Goal: Task Accomplishment & Management: Use online tool/utility

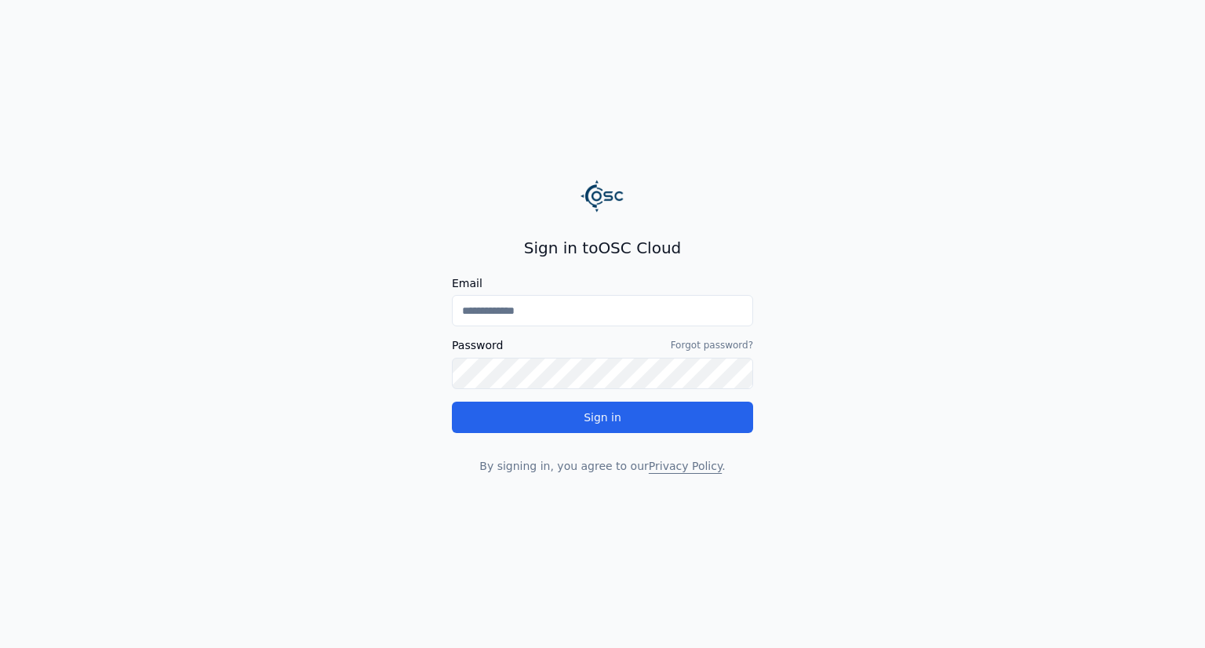
click at [590, 308] on input "Email" at bounding box center [602, 310] width 301 height 31
type input "**********"
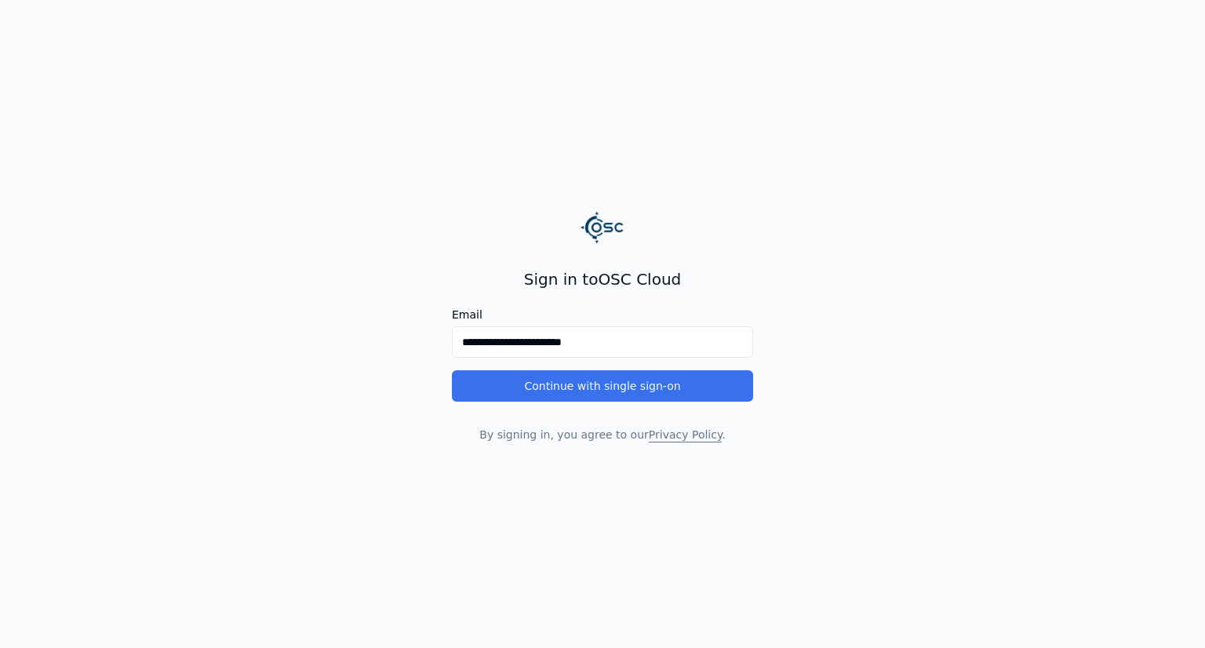
click at [599, 380] on button "Continue with single sign-on" at bounding box center [602, 385] width 301 height 31
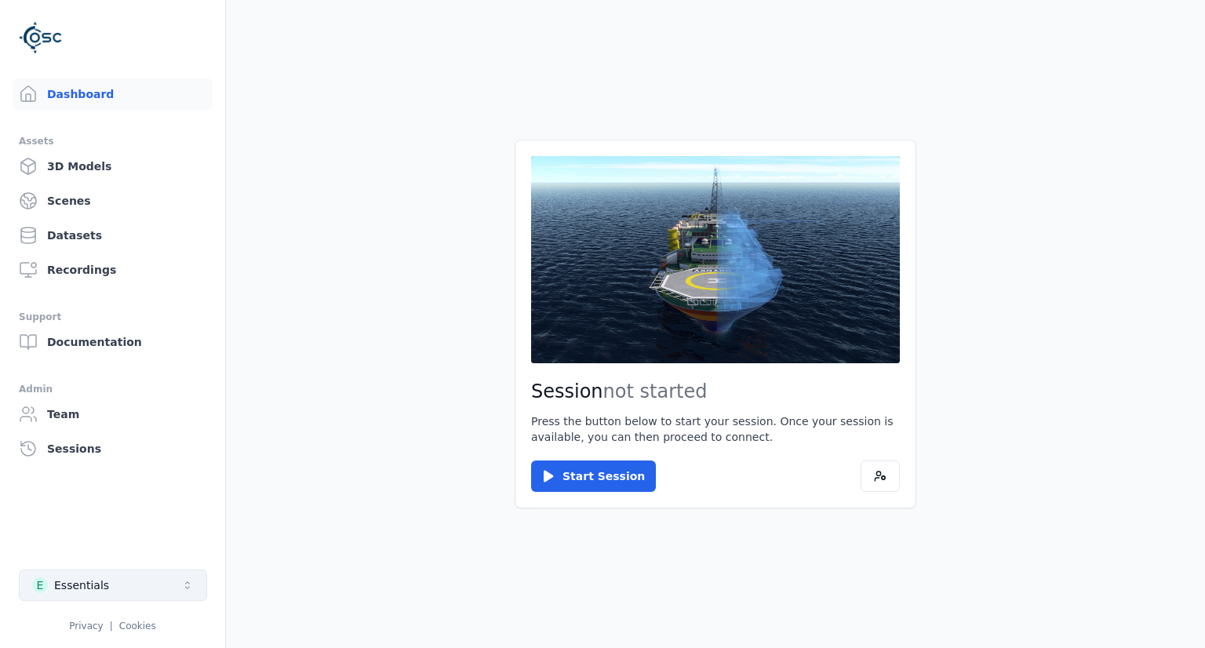
click at [107, 587] on button "E Essentials" at bounding box center [113, 584] width 188 height 31
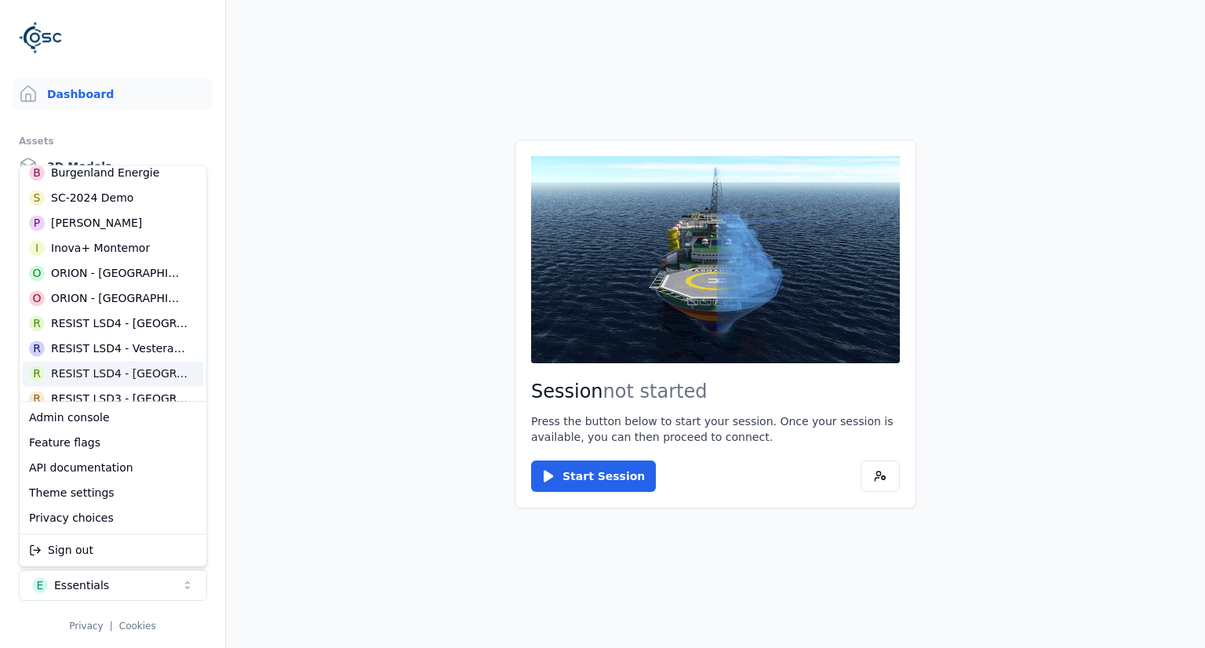
scroll to position [392, 0]
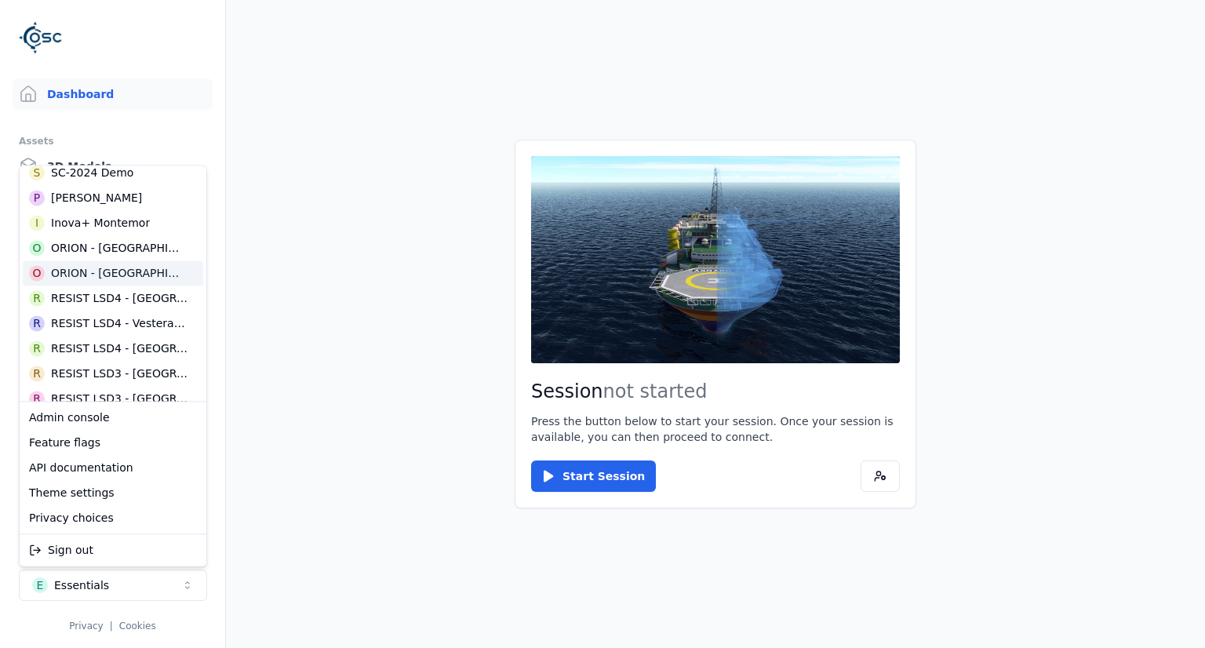
click at [97, 274] on div "ORION - [GEOGRAPHIC_DATA]" at bounding box center [119, 273] width 136 height 16
click at [246, 358] on html "Dashboard Assets 3D Models Scenes Datasets Recordings Support Documentation Adm…" at bounding box center [602, 324] width 1205 height 648
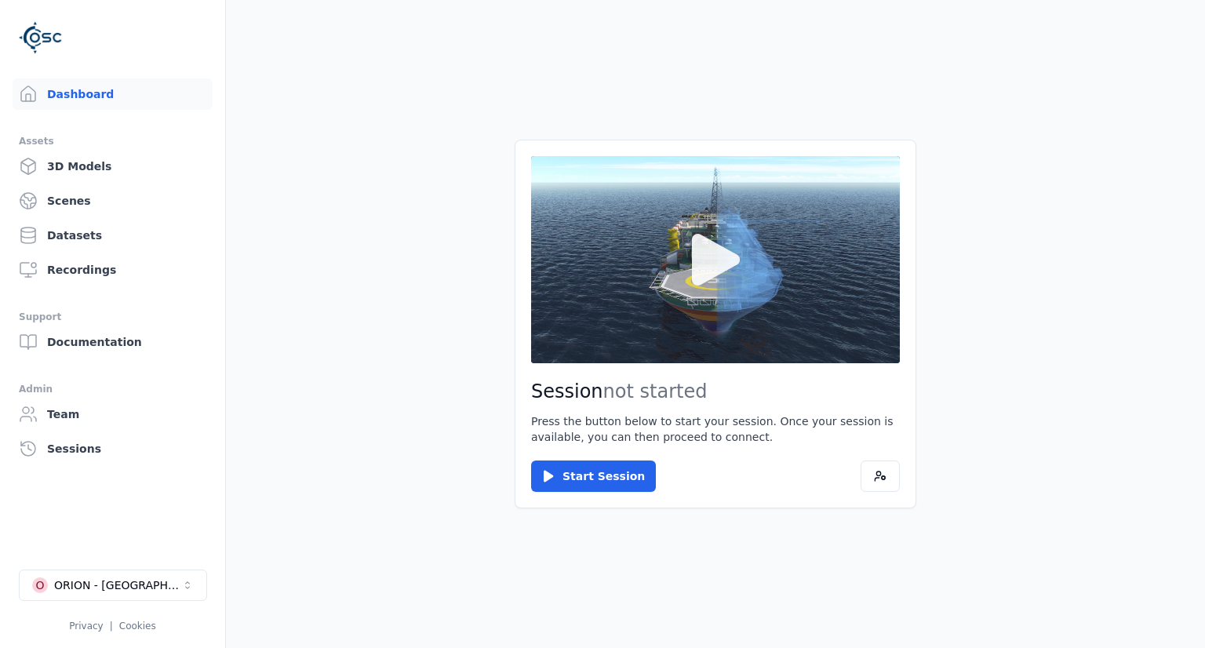
click at [675, 242] on button at bounding box center [715, 259] width 369 height 207
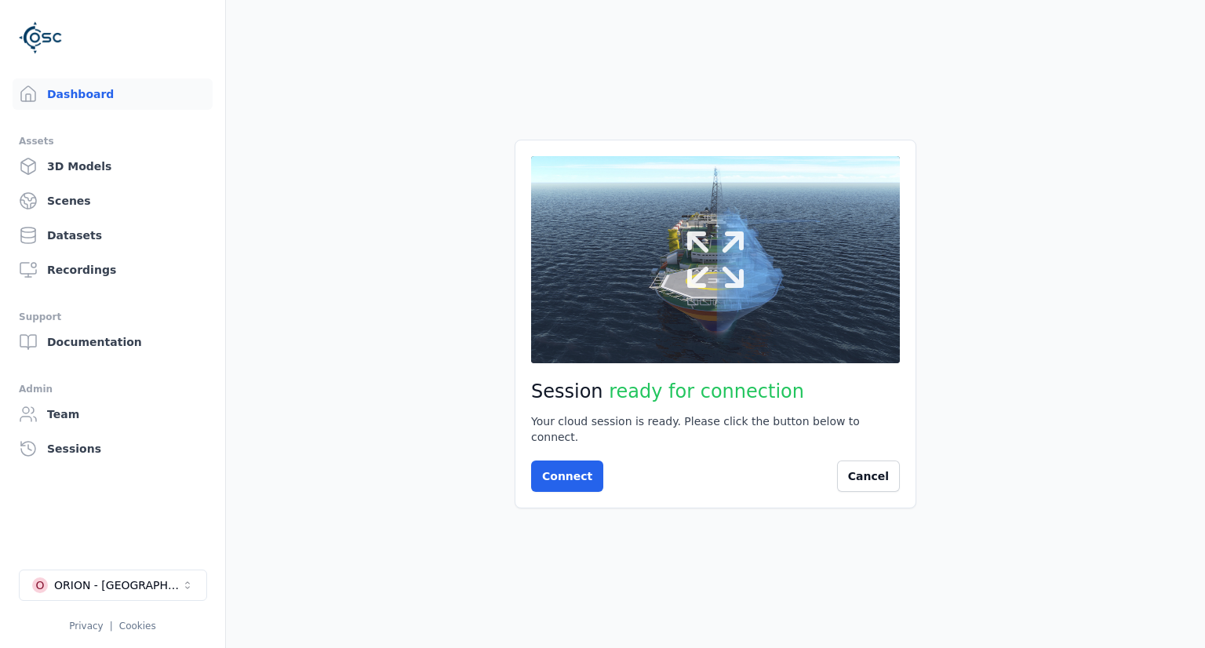
click at [800, 280] on button at bounding box center [715, 259] width 369 height 207
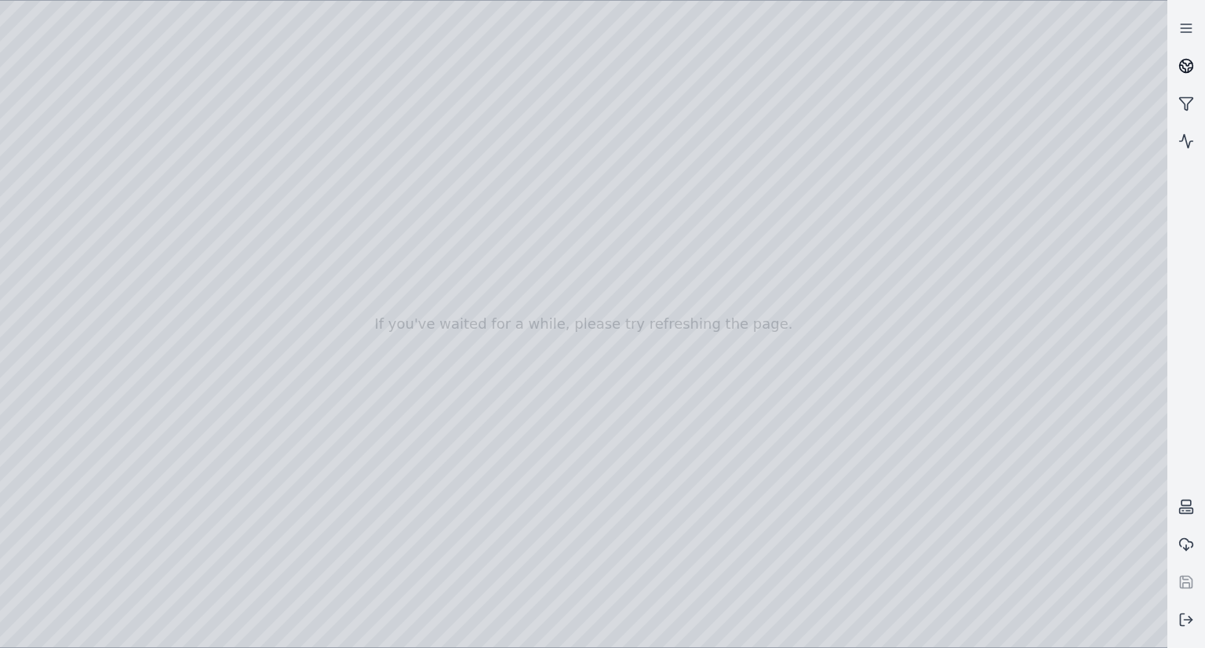
click at [1193, 58] on icon at bounding box center [1186, 66] width 16 height 16
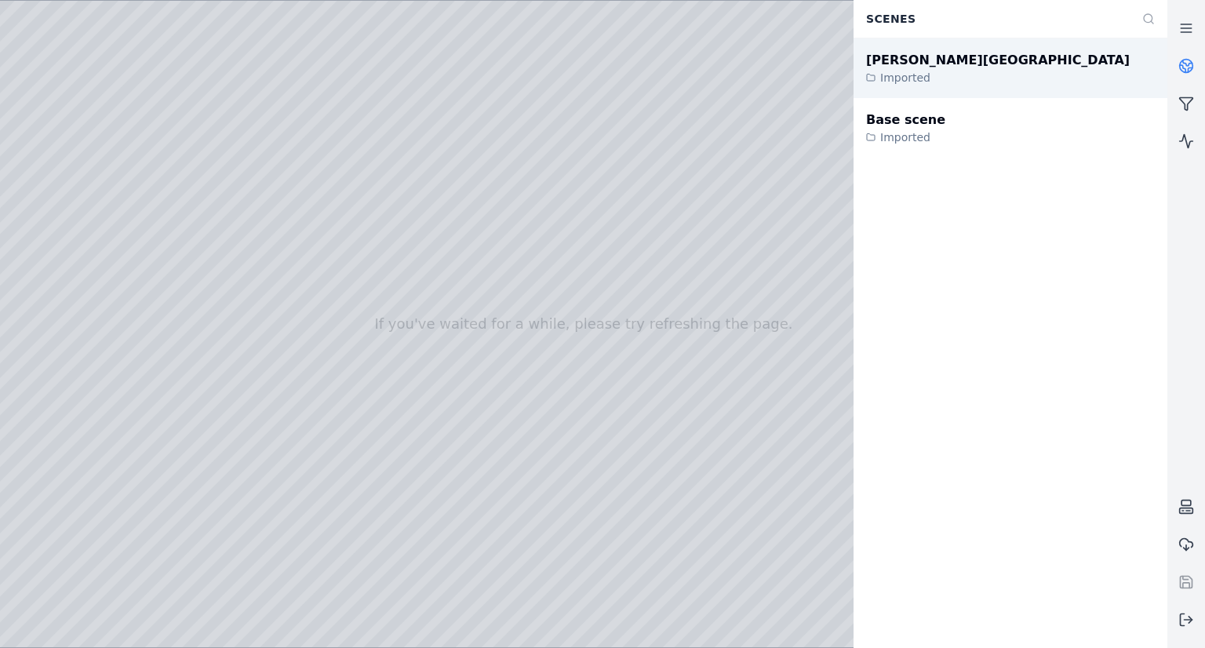
click at [1055, 82] on div "[PERSON_NAME] del Hierro Imported" at bounding box center [1010, 68] width 314 height 60
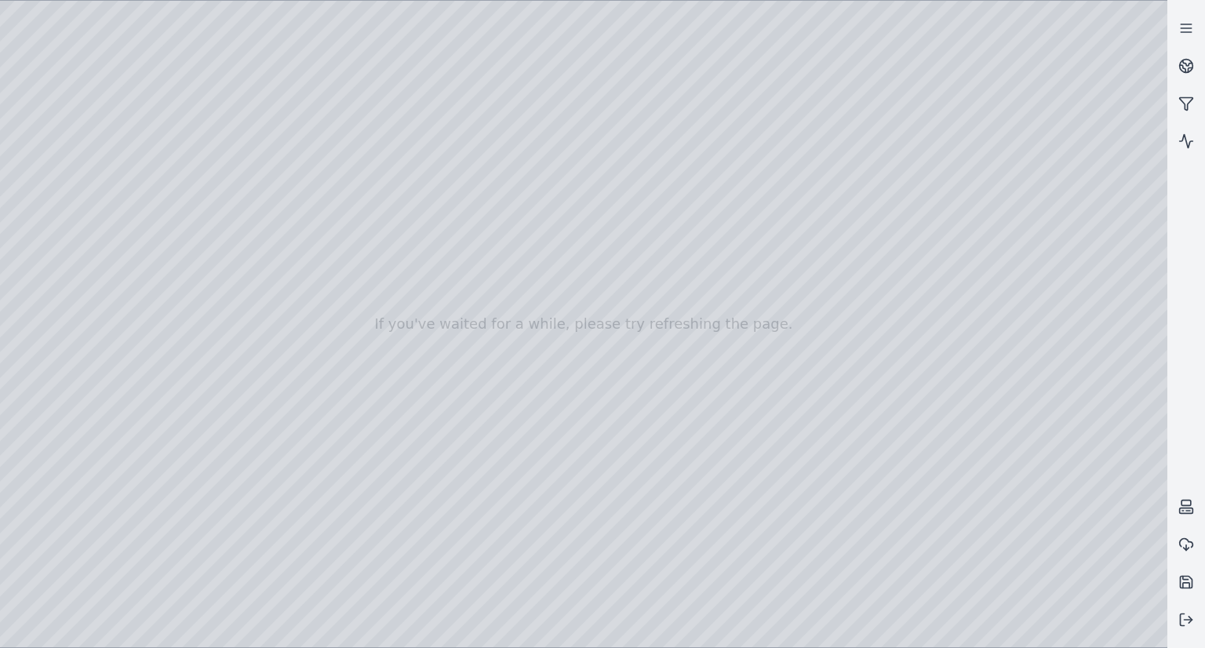
click at [53, 149] on div at bounding box center [583, 324] width 1167 height 646
click at [49, 140] on div at bounding box center [583, 324] width 1167 height 646
click at [49, 162] on div at bounding box center [583, 324] width 1167 height 646
click at [174, 218] on div at bounding box center [583, 324] width 1167 height 646
drag, startPoint x: 806, startPoint y: 348, endPoint x: 838, endPoint y: 425, distance: 83.0
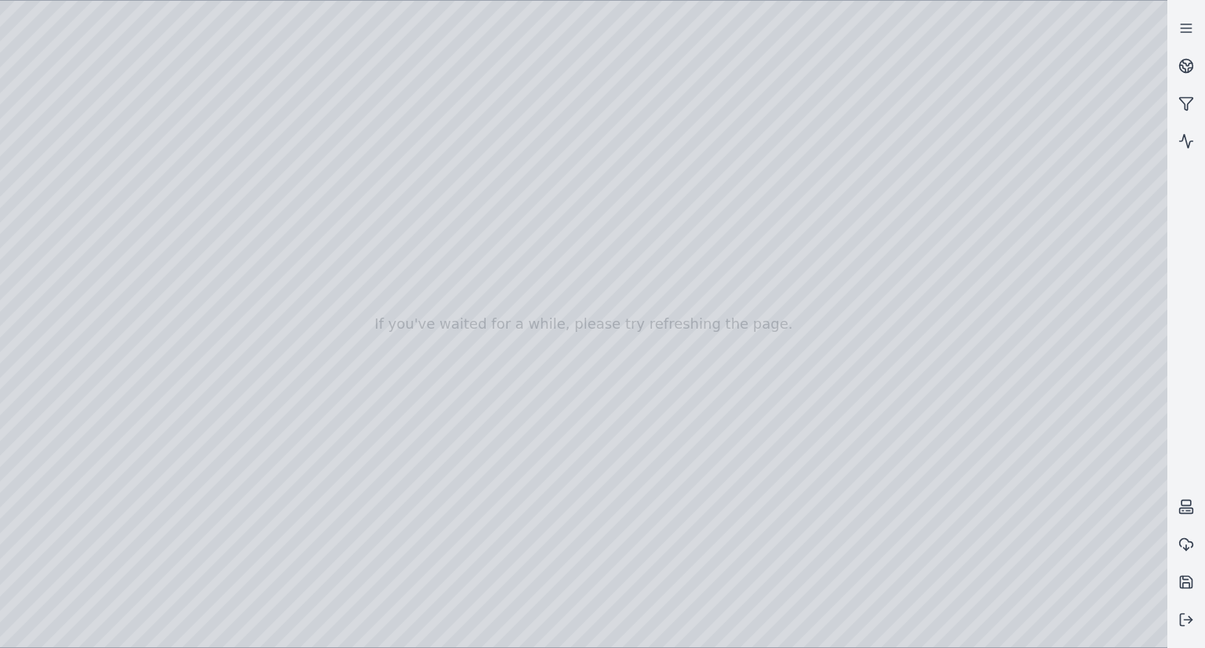
drag, startPoint x: 838, startPoint y: 425, endPoint x: 845, endPoint y: 418, distance: 10.0
click at [202, 209] on div at bounding box center [583, 324] width 1167 height 646
click at [49, 187] on div at bounding box center [583, 324] width 1167 height 646
click at [53, 256] on div at bounding box center [583, 324] width 1167 height 646
click at [47, 201] on div at bounding box center [583, 324] width 1167 height 646
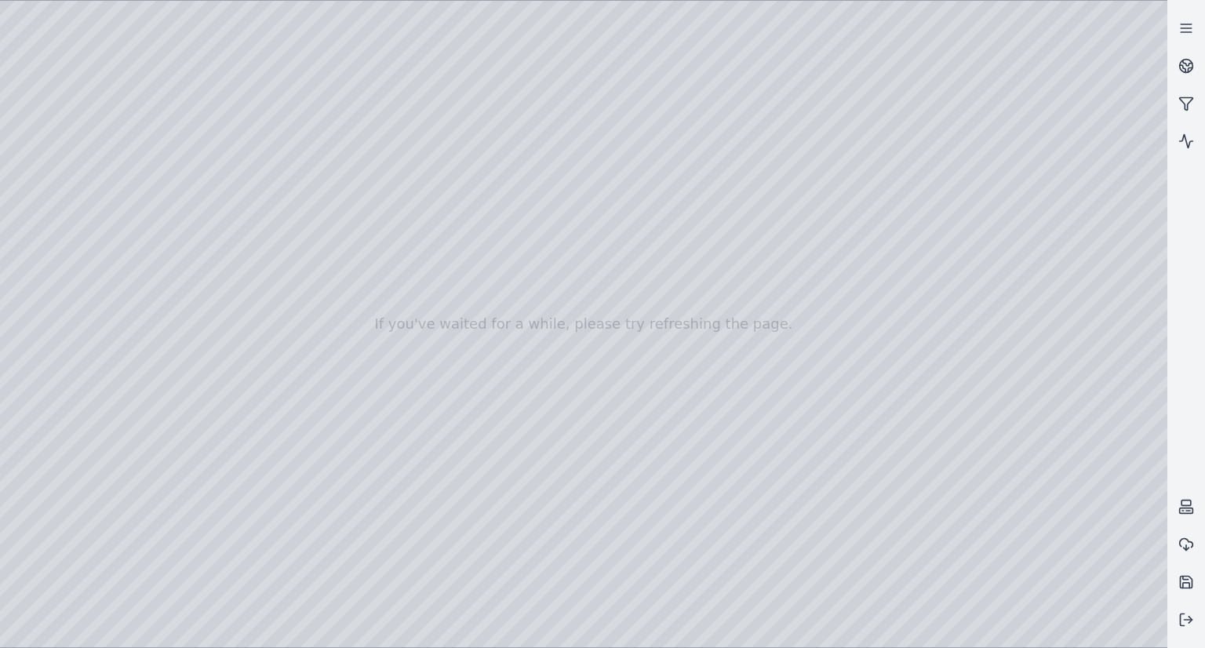
click at [299, 44] on div at bounding box center [583, 324] width 1167 height 646
click at [238, 93] on div at bounding box center [583, 324] width 1167 height 646
click at [1052, 103] on div at bounding box center [583, 324] width 1167 height 646
click at [1045, 119] on div at bounding box center [583, 324] width 1167 height 646
click at [1060, 326] on div at bounding box center [583, 324] width 1167 height 646
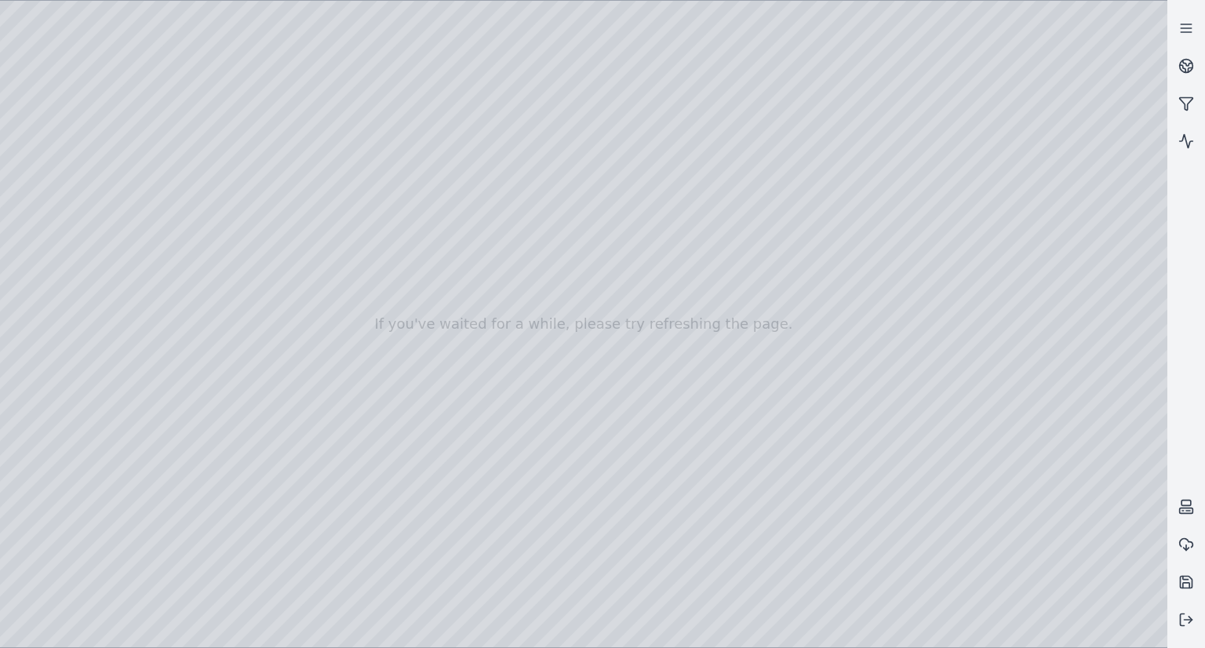
click at [1054, 410] on div at bounding box center [583, 324] width 1167 height 646
click at [1053, 319] on div at bounding box center [583, 324] width 1167 height 646
click at [1082, 537] on div at bounding box center [583, 324] width 1167 height 646
click at [1023, 530] on div at bounding box center [583, 324] width 1167 height 646
click at [165, 118] on div at bounding box center [583, 324] width 1167 height 646
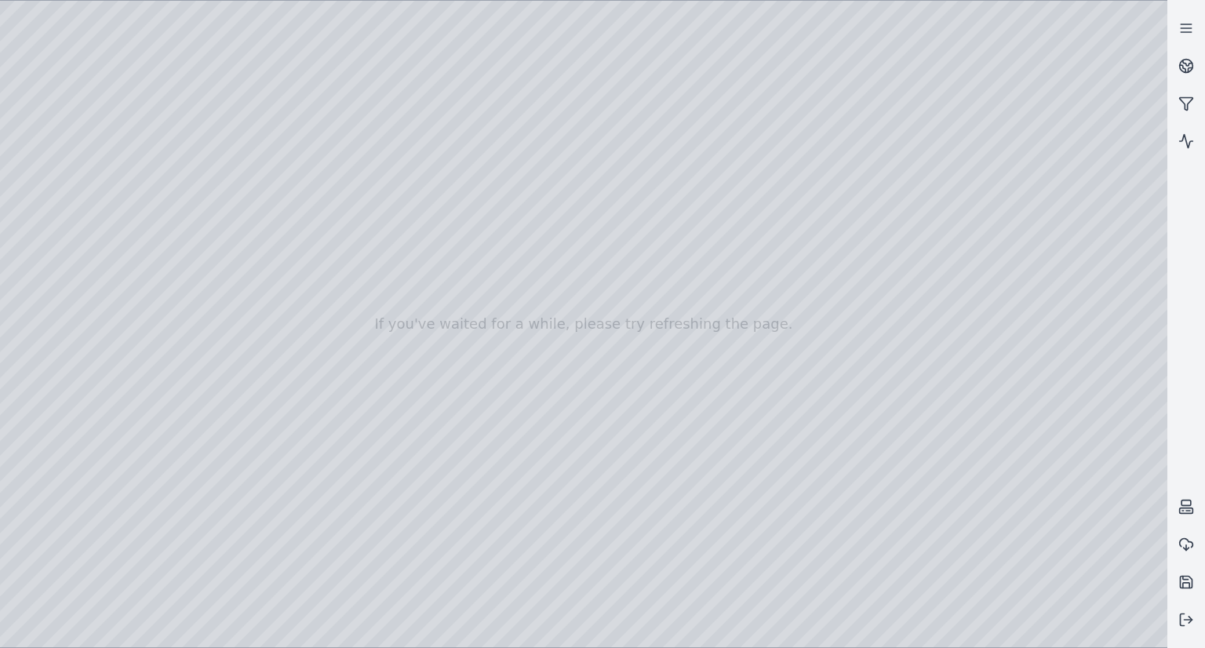
click at [1001, 359] on div at bounding box center [583, 324] width 1167 height 646
click at [1024, 540] on div at bounding box center [583, 324] width 1167 height 646
click at [1019, 198] on div at bounding box center [583, 324] width 1167 height 646
click at [1035, 151] on div at bounding box center [583, 324] width 1167 height 646
click at [57, 141] on div at bounding box center [583, 324] width 1167 height 646
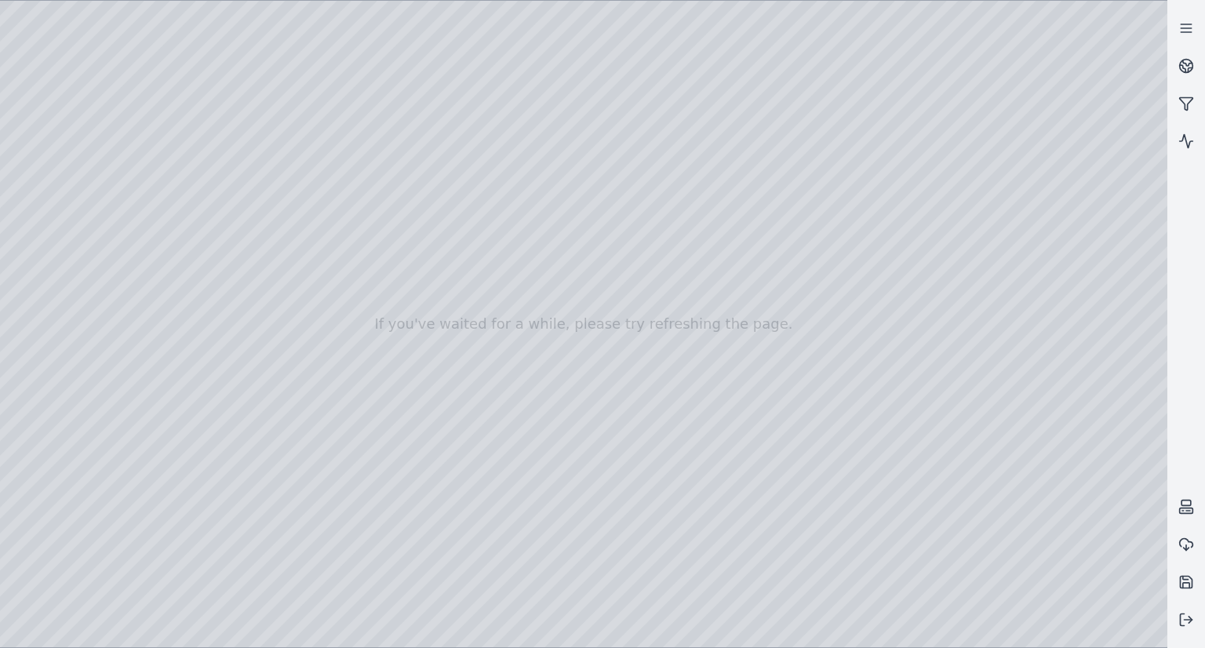
click at [56, 185] on div at bounding box center [583, 324] width 1167 height 646
click at [292, 491] on div at bounding box center [583, 324] width 1167 height 646
click at [292, 518] on div at bounding box center [583, 324] width 1167 height 646
click at [291, 560] on div at bounding box center [583, 324] width 1167 height 646
click at [293, 560] on div at bounding box center [583, 324] width 1167 height 646
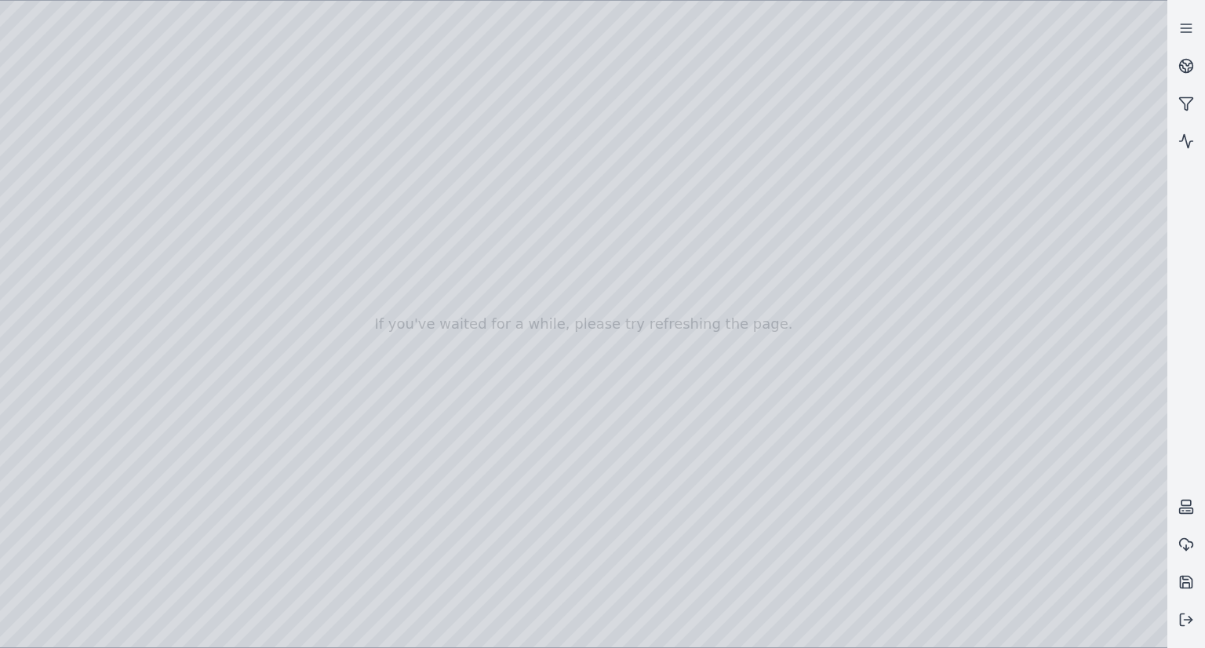
click at [282, 449] on div at bounding box center [583, 324] width 1167 height 646
drag, startPoint x: 801, startPoint y: 423, endPoint x: 756, endPoint y: 419, distance: 44.9
click at [270, 105] on div at bounding box center [583, 324] width 1167 height 646
click at [198, 122] on div at bounding box center [583, 324] width 1167 height 646
drag, startPoint x: 708, startPoint y: 324, endPoint x: 777, endPoint y: 330, distance: 69.3
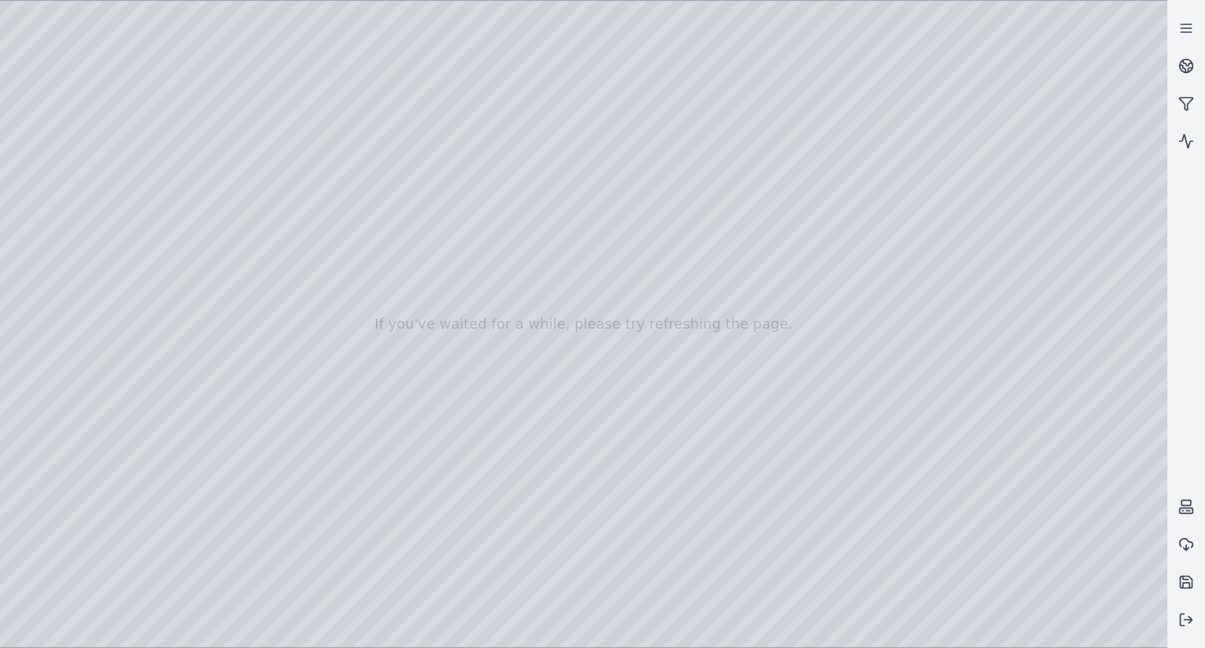
click at [53, 185] on div at bounding box center [583, 324] width 1167 height 646
click at [56, 140] on div at bounding box center [583, 324] width 1167 height 646
click at [863, 180] on div at bounding box center [583, 324] width 1167 height 646
drag, startPoint x: 880, startPoint y: 226, endPoint x: 851, endPoint y: 233, distance: 29.9
click at [107, 9] on div at bounding box center [583, 324] width 1167 height 646
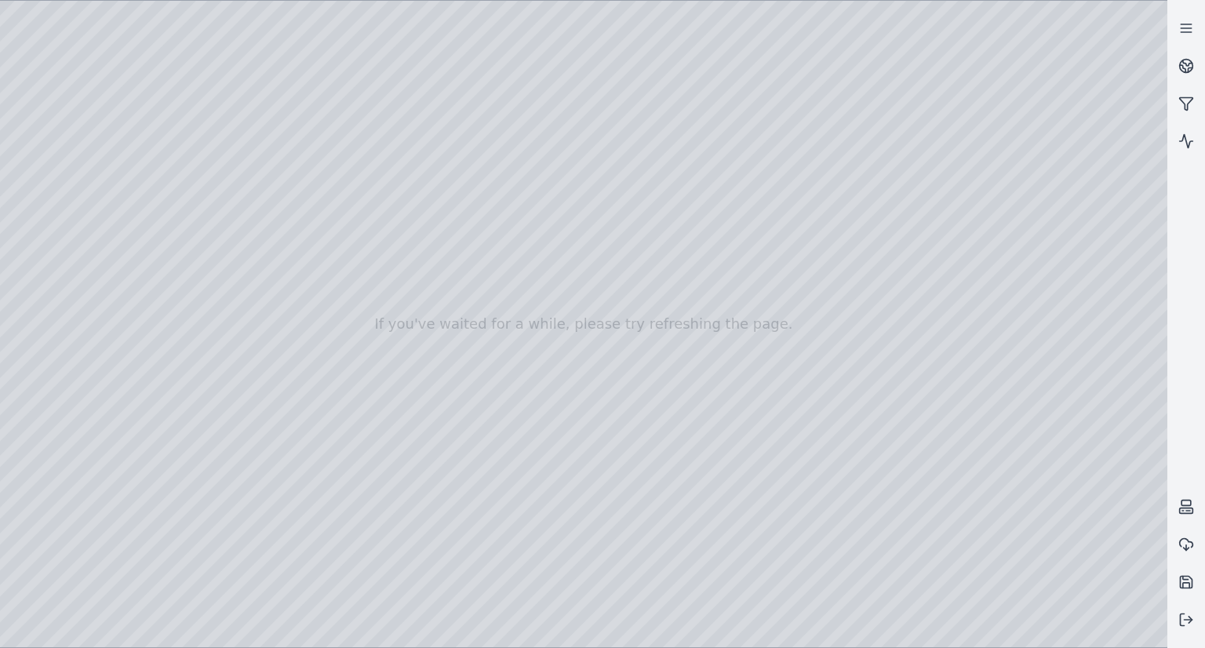
click at [231, 13] on div at bounding box center [583, 324] width 1167 height 646
drag, startPoint x: 348, startPoint y: 255, endPoint x: 363, endPoint y: 256, distance: 15.0
drag, startPoint x: 924, startPoint y: 460, endPoint x: 892, endPoint y: 448, distance: 34.5
click at [1180, 107] on icon at bounding box center [1186, 104] width 16 height 16
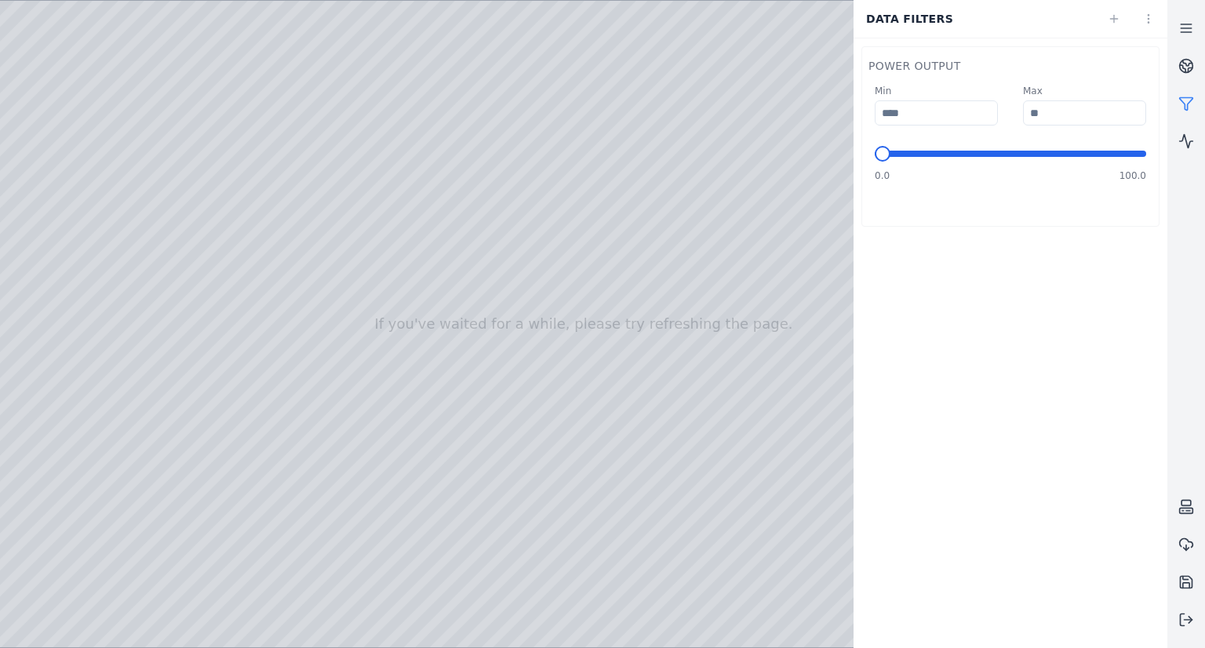
type input "***"
click at [977, 161] on span "Minimum" at bounding box center [975, 154] width 16 height 16
type input "*****"
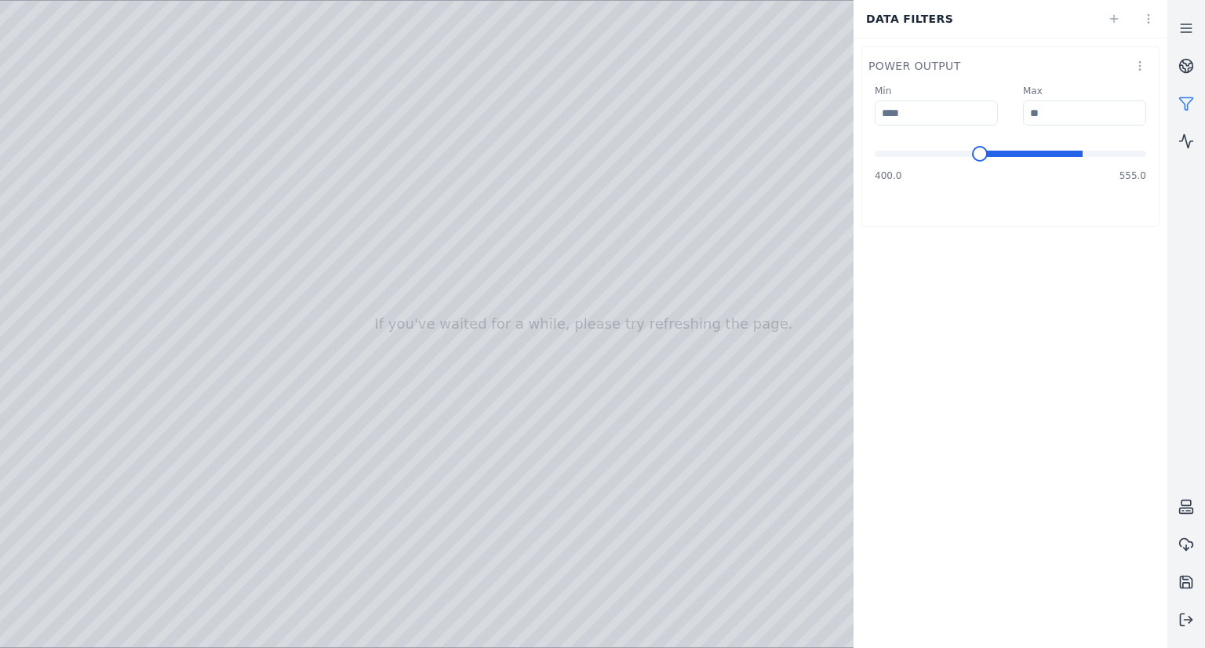
click at [1082, 157] on span at bounding box center [1029, 154] width 105 height 6
click at [770, 220] on div at bounding box center [583, 324] width 1167 height 646
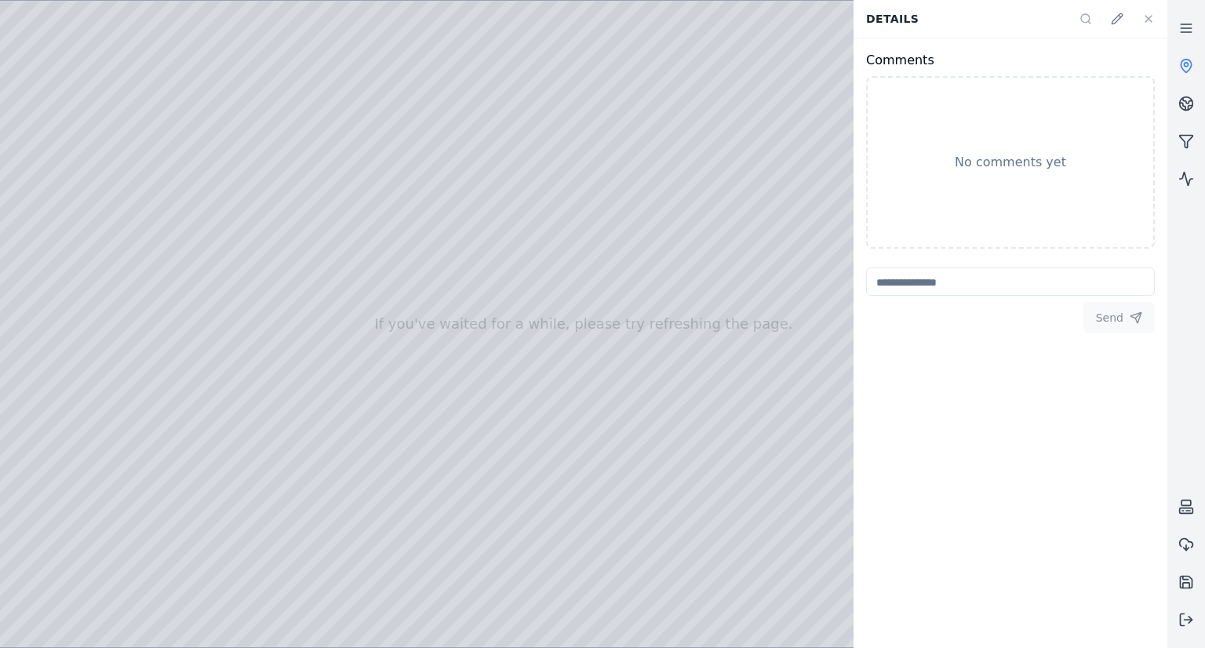
click at [689, 217] on div at bounding box center [583, 324] width 1167 height 646
drag, startPoint x: 689, startPoint y: 213, endPoint x: 546, endPoint y: 217, distance: 142.8
click at [1151, 19] on icon at bounding box center [1148, 19] width 13 height 13
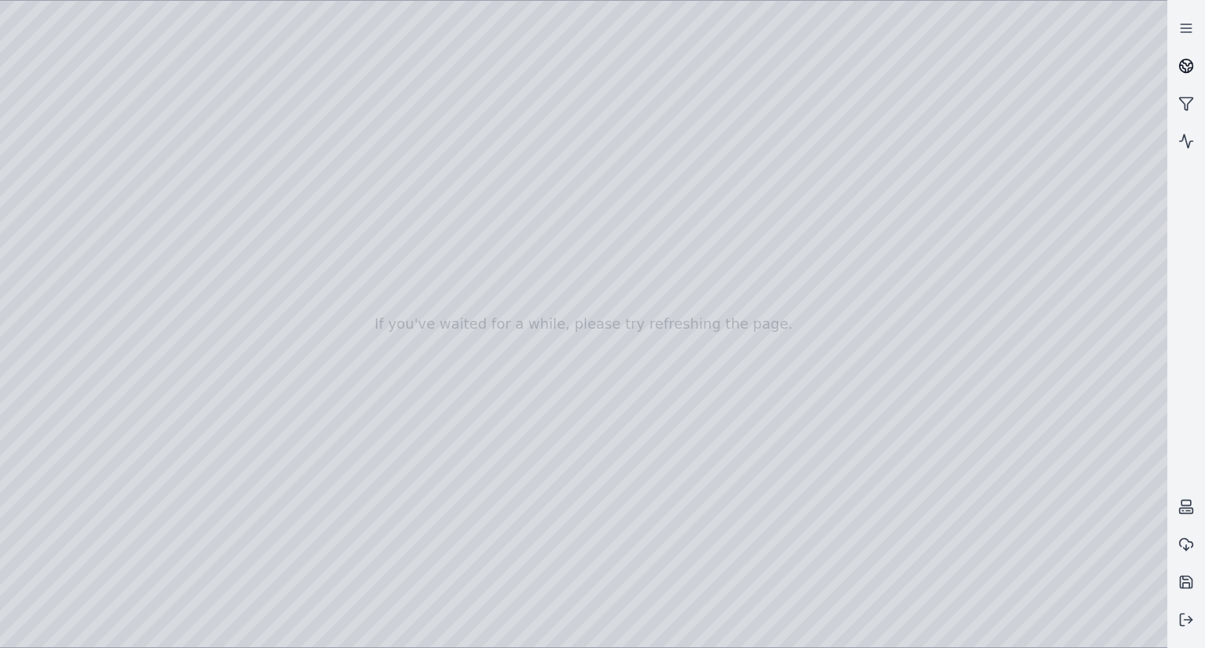
click at [1181, 62] on icon at bounding box center [1186, 66] width 16 height 16
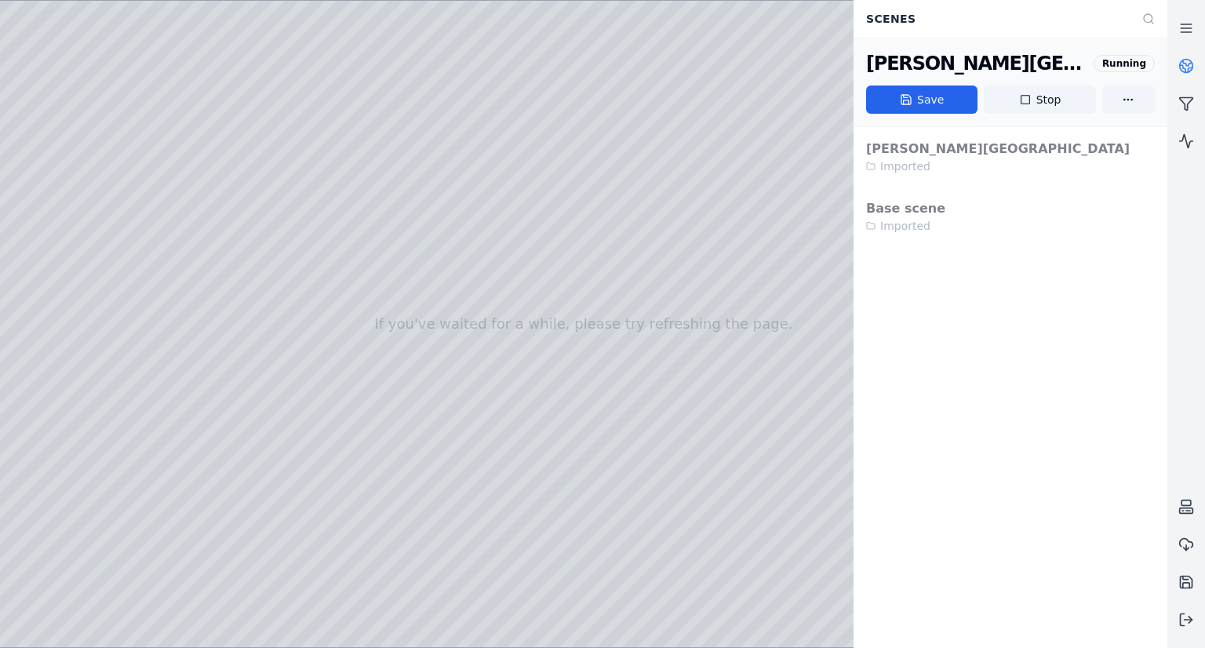
click at [1182, 65] on icon at bounding box center [1182, 68] width 5 height 7
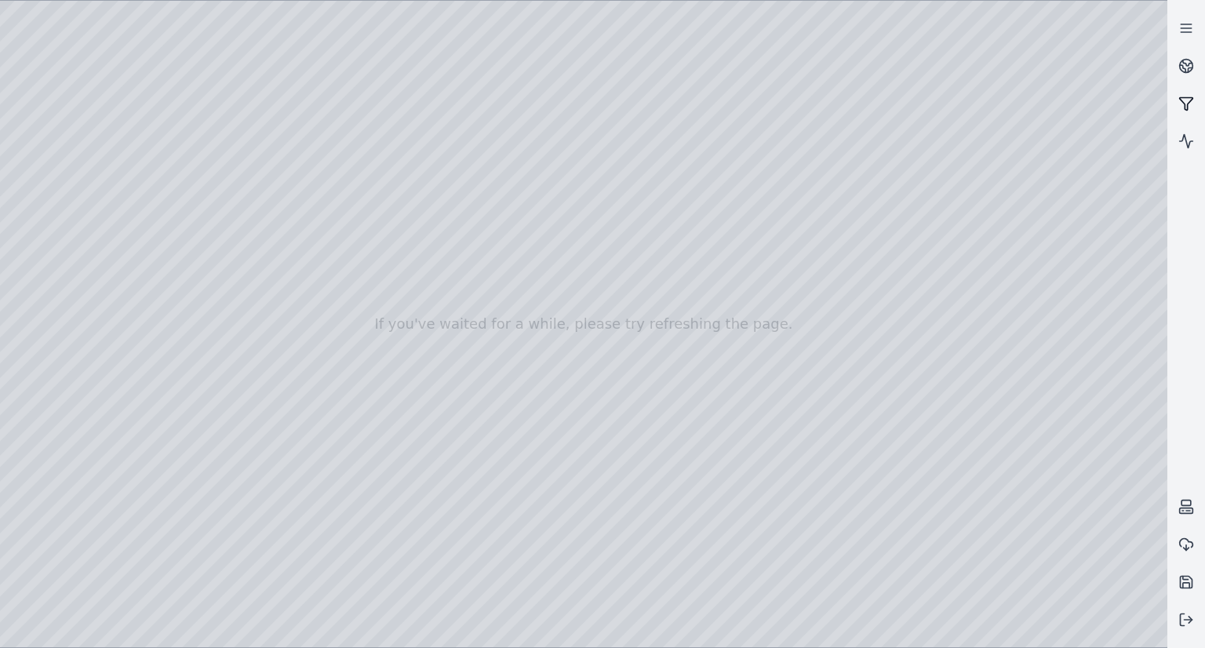
click at [1189, 98] on icon at bounding box center [1186, 104] width 16 height 16
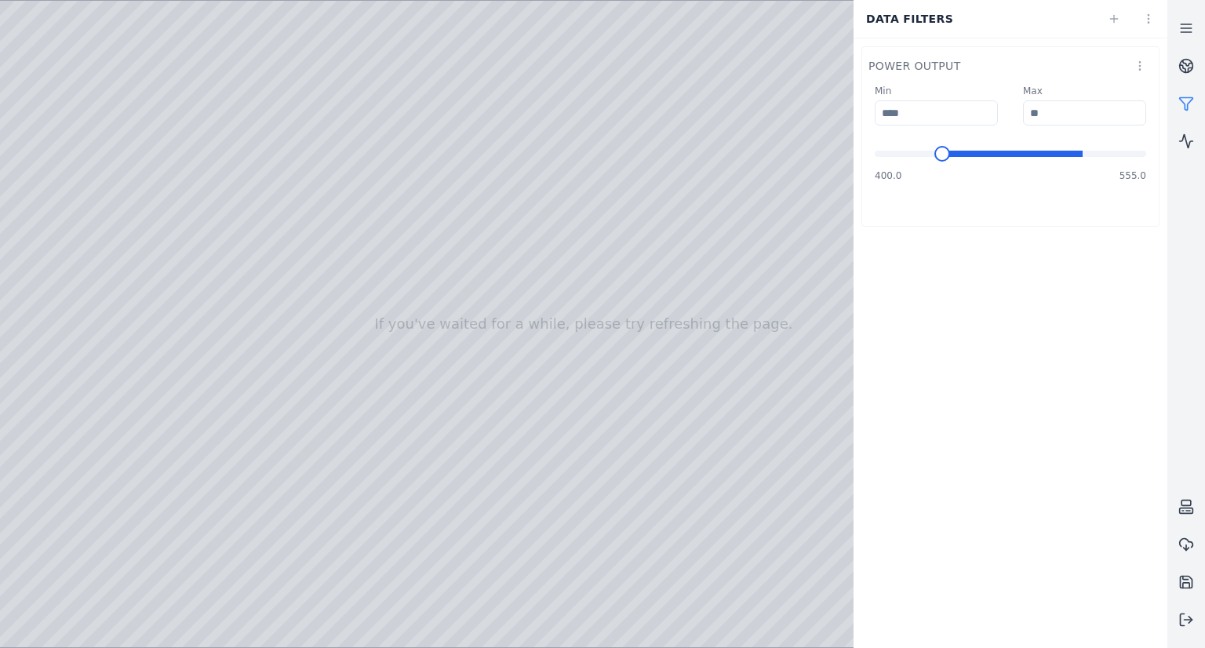
type input "***"
click at [875, 162] on span "Minimum" at bounding box center [883, 154] width 16 height 16
type input "***"
click at [1146, 155] on span at bounding box center [1010, 154] width 271 height 6
click at [755, 172] on div at bounding box center [583, 324] width 1167 height 646
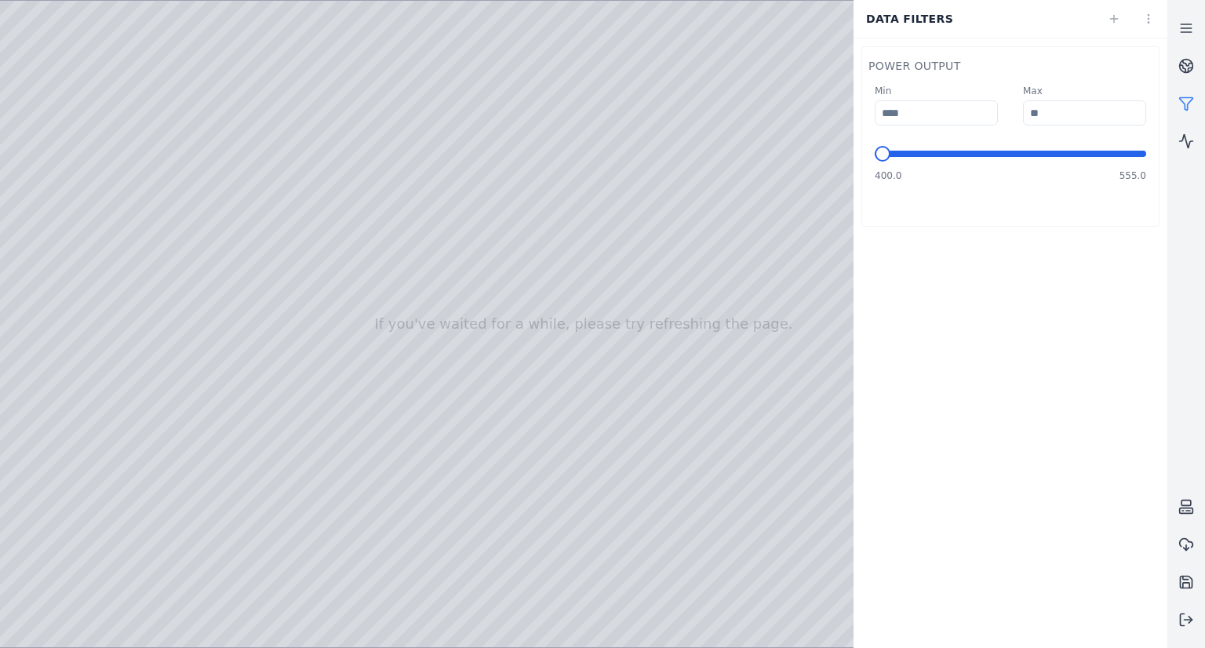
drag, startPoint x: 657, startPoint y: 144, endPoint x: 739, endPoint y: 159, distance: 83.1
type input "***"
click at [875, 155] on span "Minimum" at bounding box center [883, 154] width 16 height 16
click at [1139, 56] on html "If you've waited for a while, please try refreshing the page. Data filters powe…" at bounding box center [602, 324] width 1205 height 648
click at [1109, 118] on div "Remove" at bounding box center [1103, 122] width 93 height 25
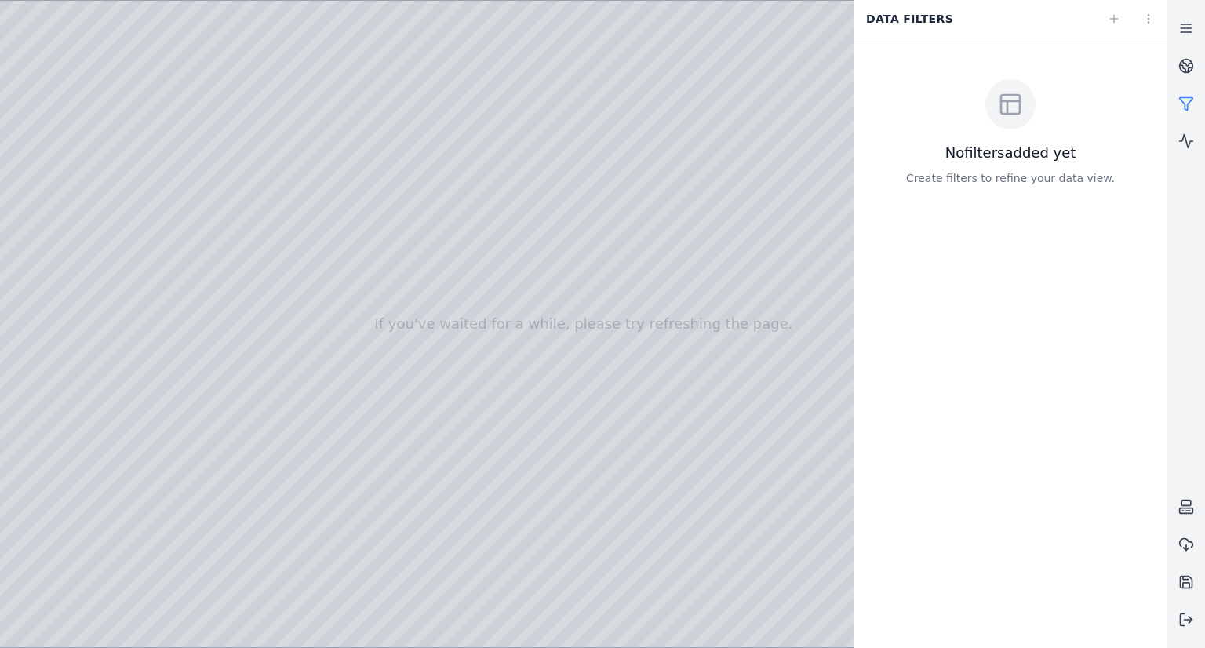
click at [1199, 107] on link at bounding box center [1186, 104] width 38 height 38
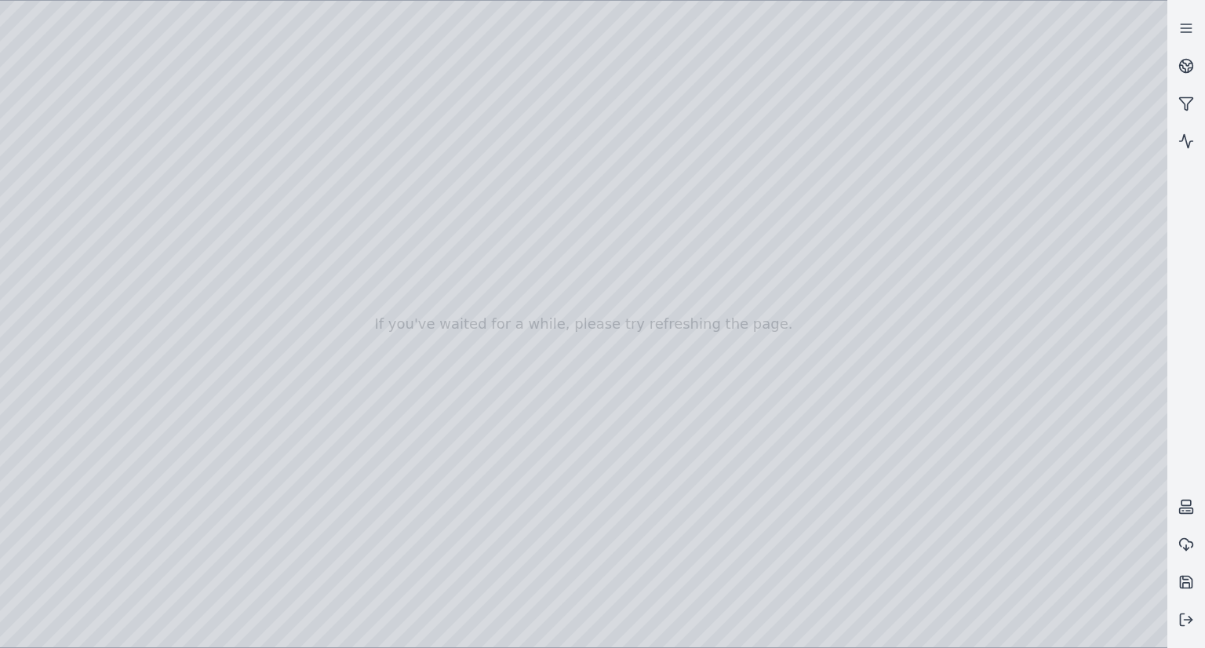
click at [47, 140] on div at bounding box center [583, 324] width 1167 height 646
click at [235, 13] on div at bounding box center [583, 324] width 1167 height 646
click at [235, 12] on div at bounding box center [583, 324] width 1167 height 646
click at [108, 6] on div at bounding box center [583, 324] width 1167 height 646
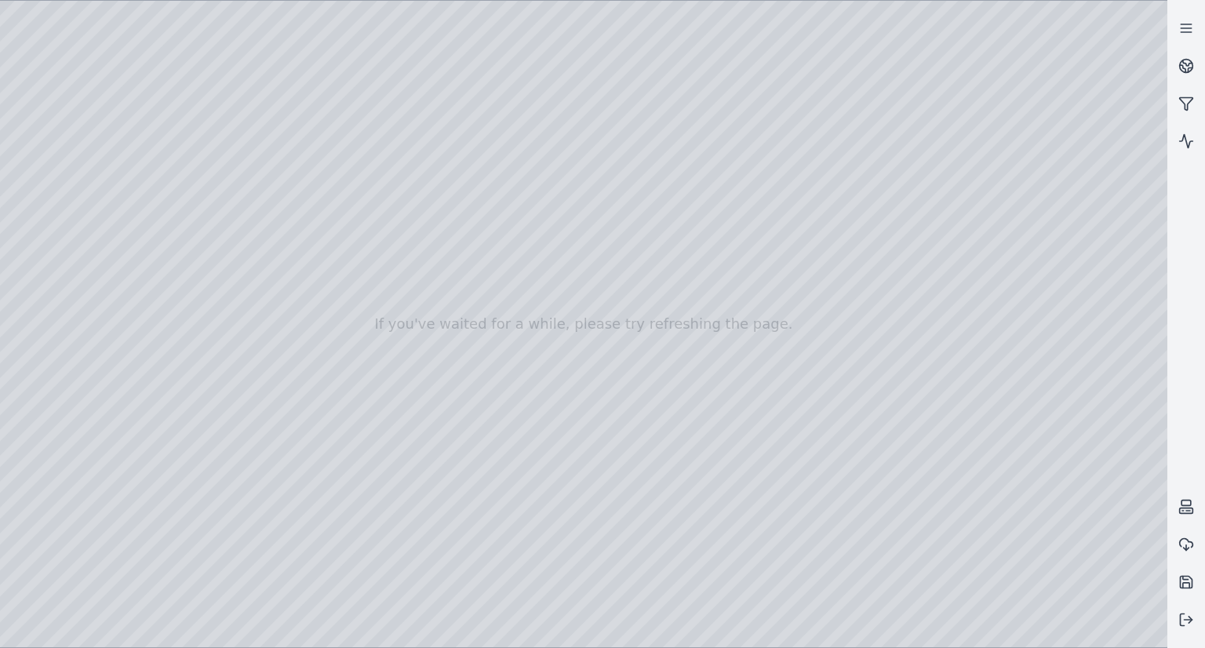
click at [48, 183] on div at bounding box center [583, 324] width 1167 height 646
click at [292, 516] on div at bounding box center [583, 324] width 1167 height 646
click at [291, 518] on div at bounding box center [583, 324] width 1167 height 646
click at [58, 249] on div at bounding box center [583, 324] width 1167 height 646
click at [61, 208] on div at bounding box center [583, 324] width 1167 height 646
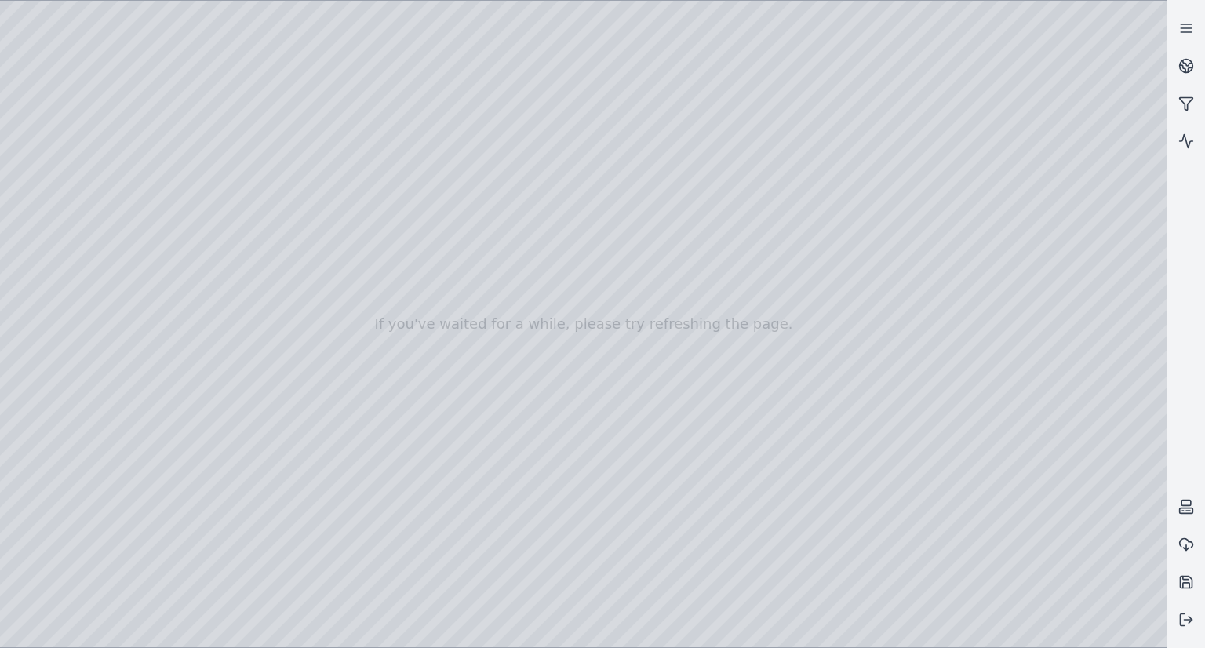
click at [205, 35] on div at bounding box center [583, 324] width 1167 height 646
click at [197, 94] on div at bounding box center [583, 324] width 1167 height 646
click at [1009, 373] on div at bounding box center [583, 324] width 1167 height 646
click at [1003, 372] on div at bounding box center [583, 324] width 1167 height 646
drag, startPoint x: 819, startPoint y: 384, endPoint x: 774, endPoint y: 384, distance: 44.7
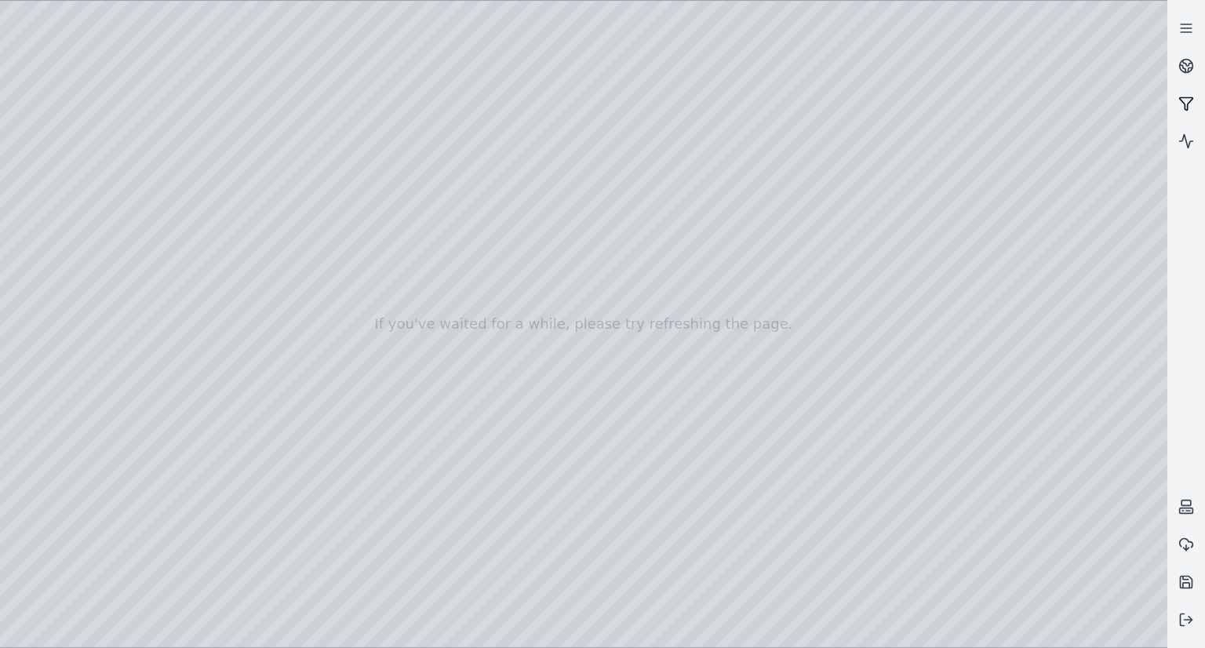
click at [1191, 109] on icon at bounding box center [1186, 104] width 16 height 16
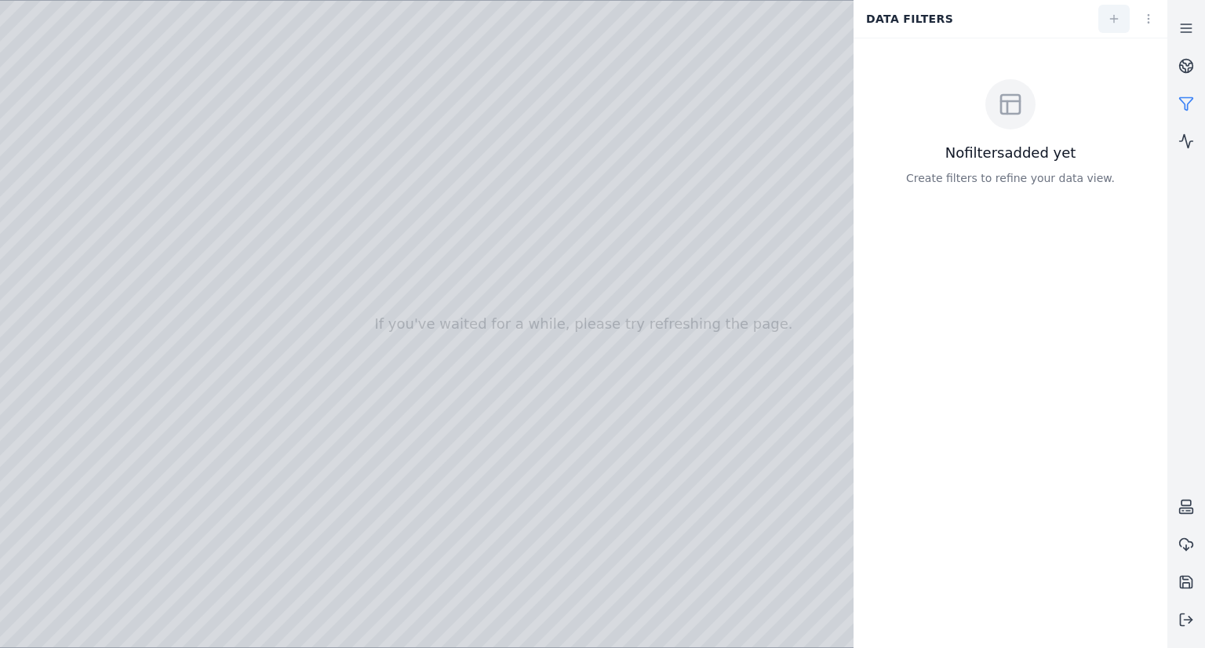
click at [1122, 29] on link at bounding box center [1113, 19] width 31 height 28
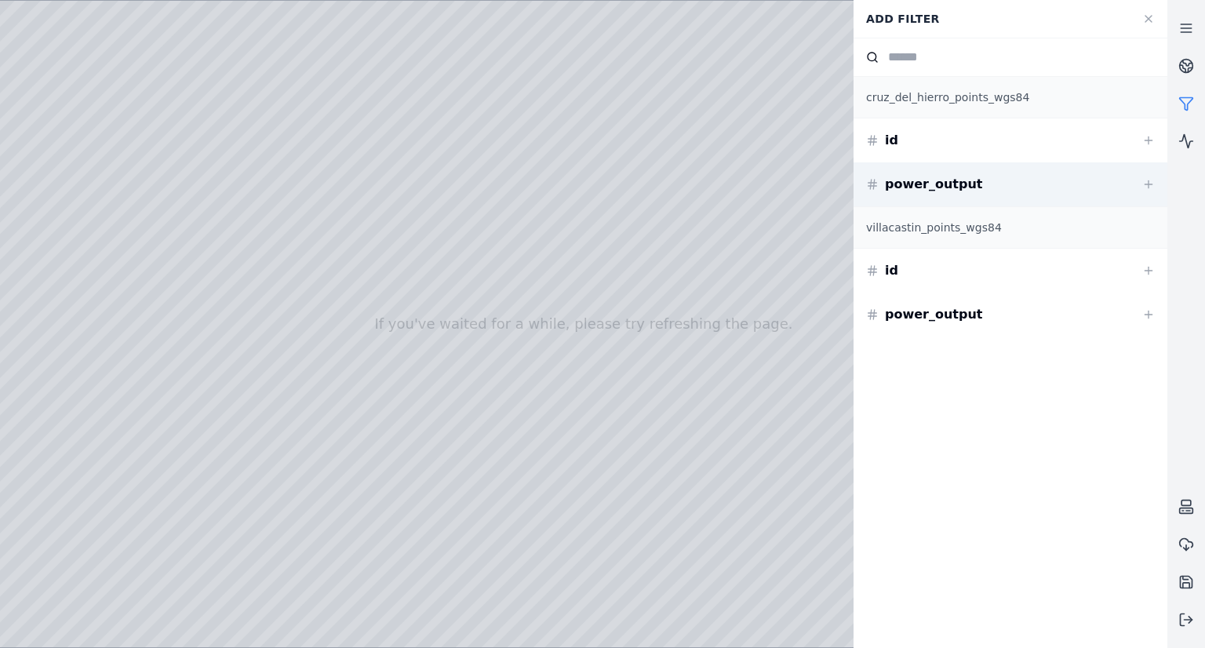
click at [976, 193] on div "power_output" at bounding box center [1010, 184] width 314 height 44
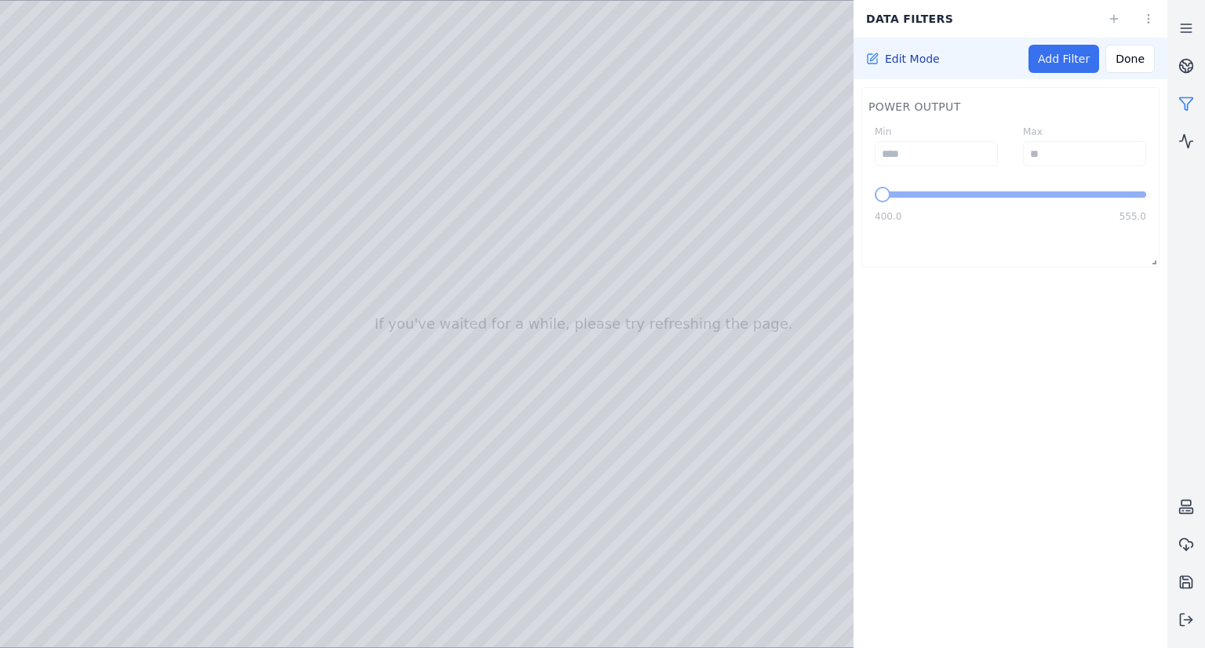
click at [1062, 60] on link "Add Filter" at bounding box center [1063, 59] width 71 height 28
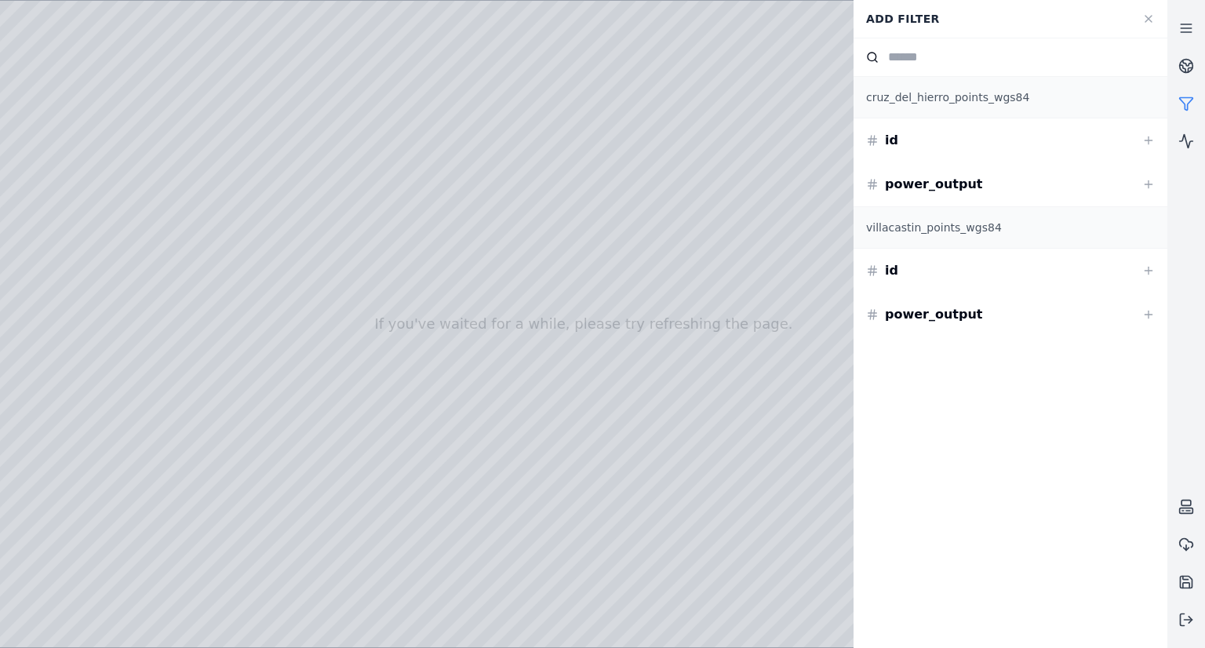
click at [1195, 111] on link at bounding box center [1186, 104] width 38 height 38
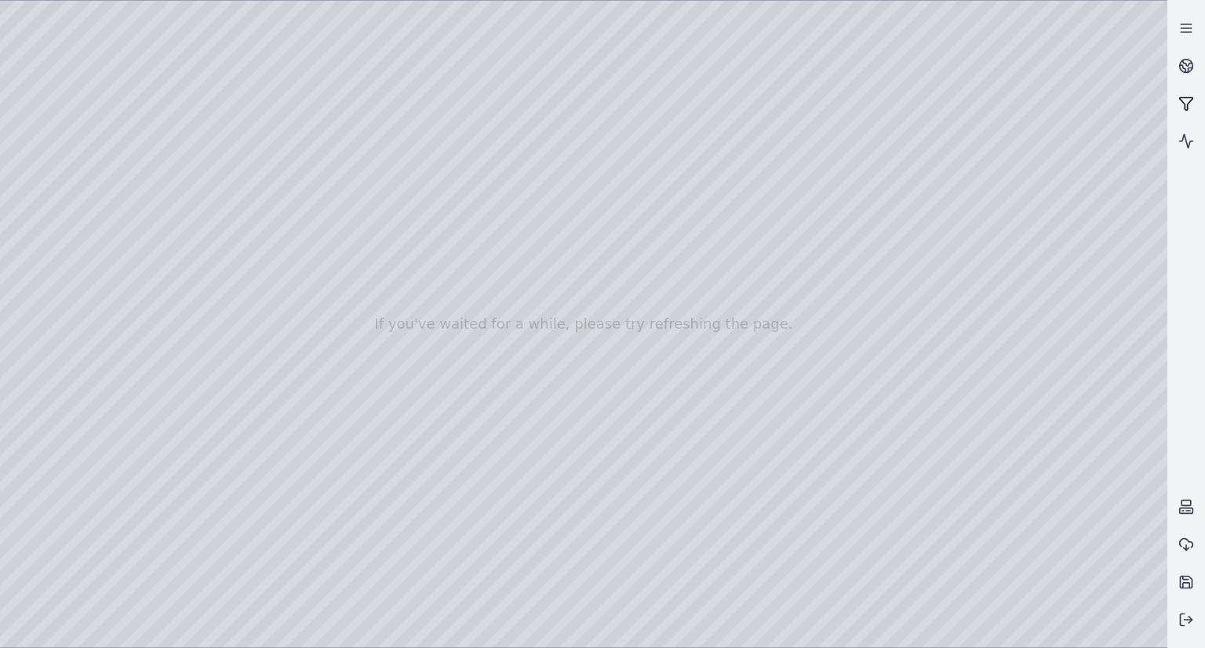
click at [1195, 107] on link at bounding box center [1186, 104] width 38 height 38
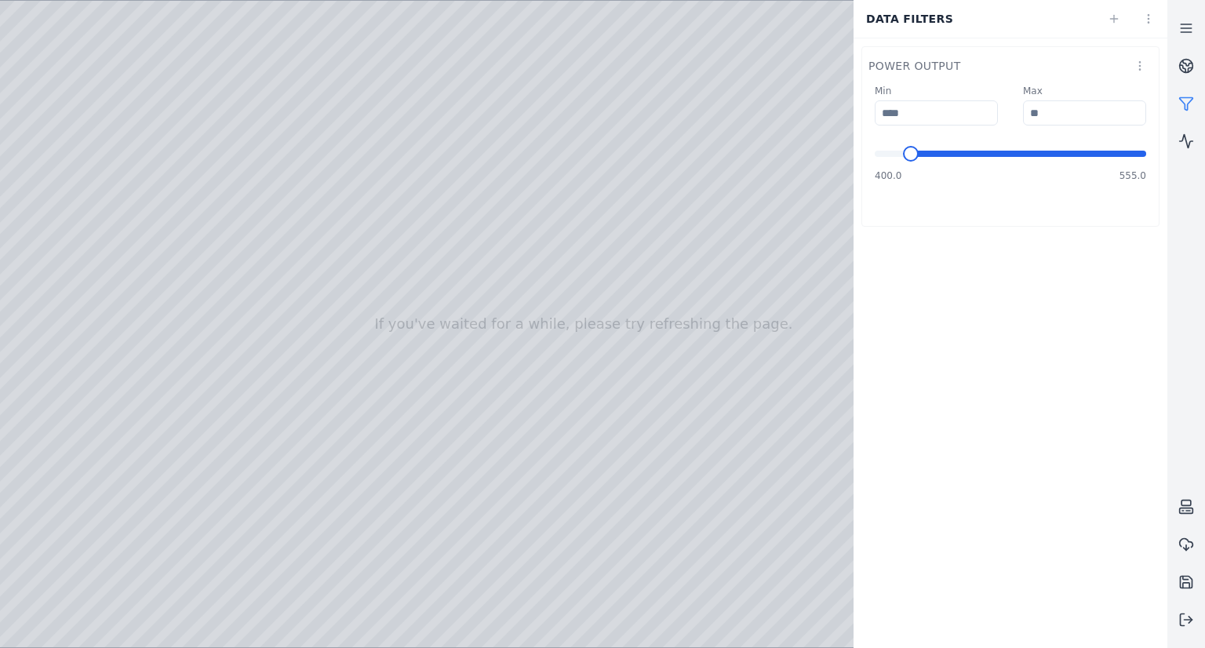
click at [918, 152] on span "Minimum" at bounding box center [911, 154] width 16 height 16
type input "*****"
click at [1054, 157] on span at bounding box center [997, 154] width 114 height 6
click at [1146, 154] on span at bounding box center [1043, 154] width 206 height 6
type input "*****"
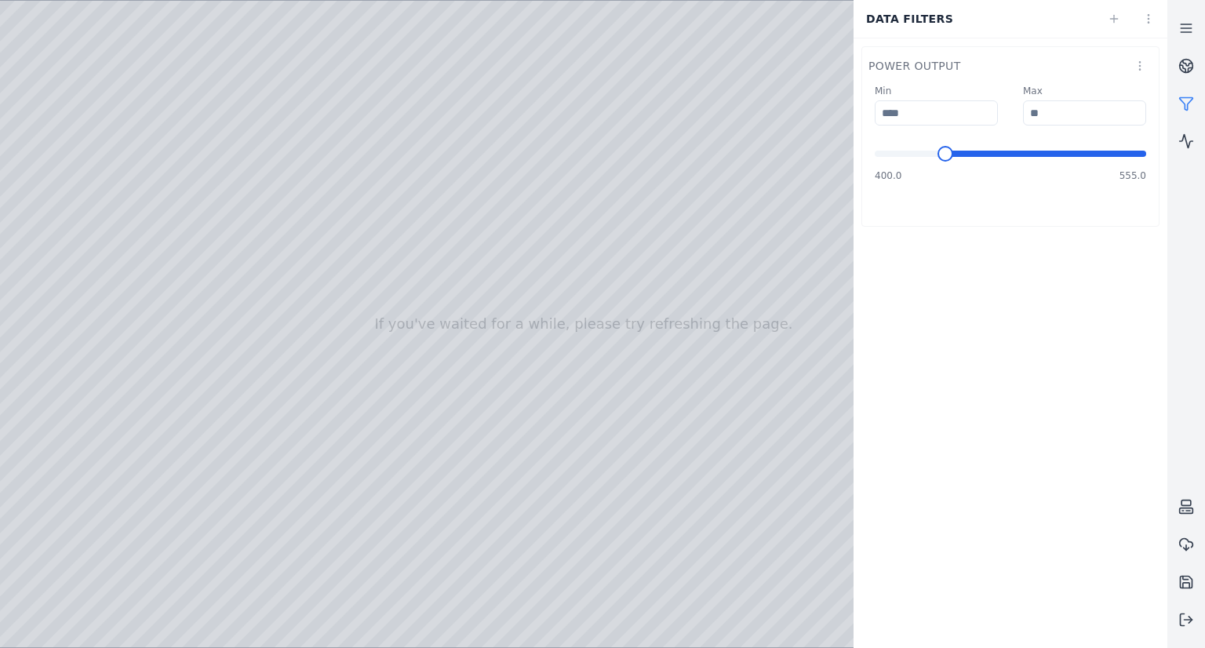
type input "*****"
type input "***"
click at [875, 151] on span "Minimum" at bounding box center [883, 154] width 16 height 16
click at [954, 154] on div "400.0 555.0" at bounding box center [1010, 166] width 271 height 31
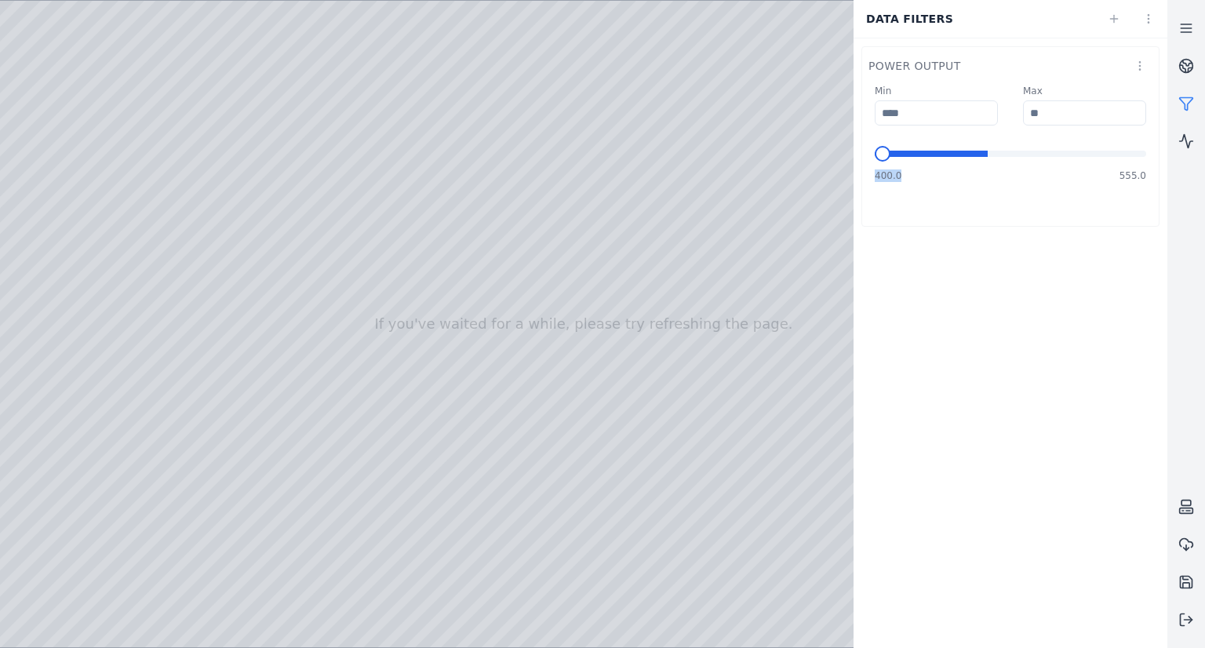
type input "***"
click at [1146, 157] on span at bounding box center [1010, 154] width 271 height 6
click at [772, 139] on div at bounding box center [583, 324] width 1167 height 646
click at [1119, 29] on link at bounding box center [1113, 19] width 31 height 28
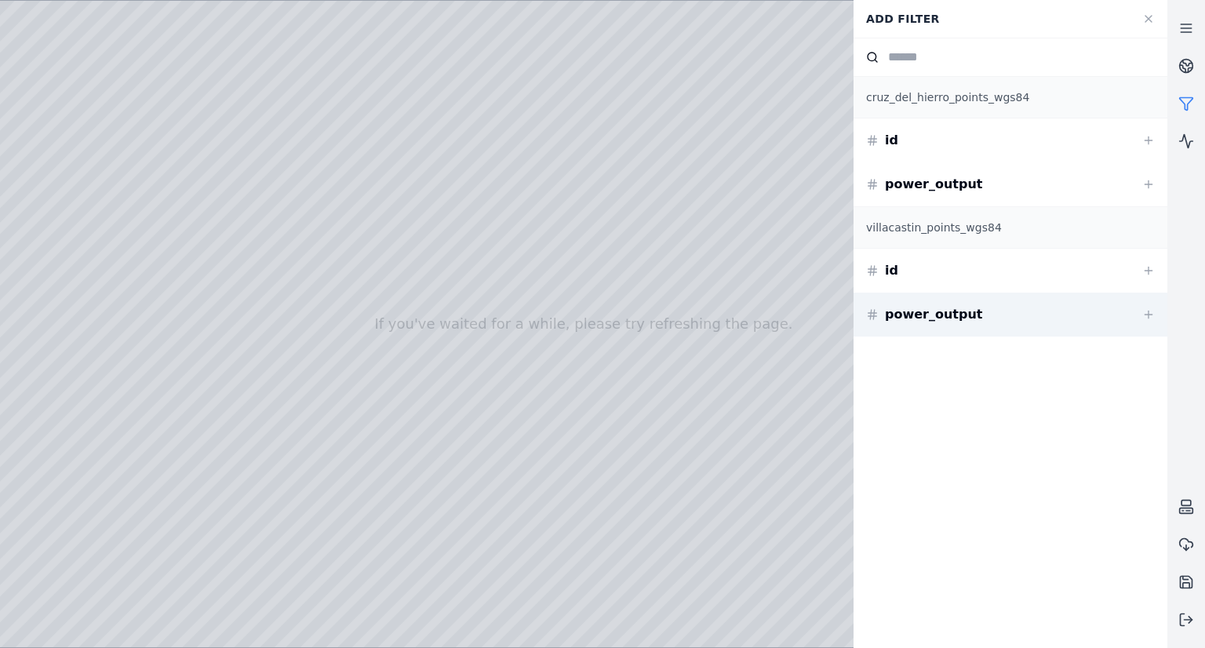
click at [1020, 305] on div "power_output" at bounding box center [1010, 315] width 314 height 44
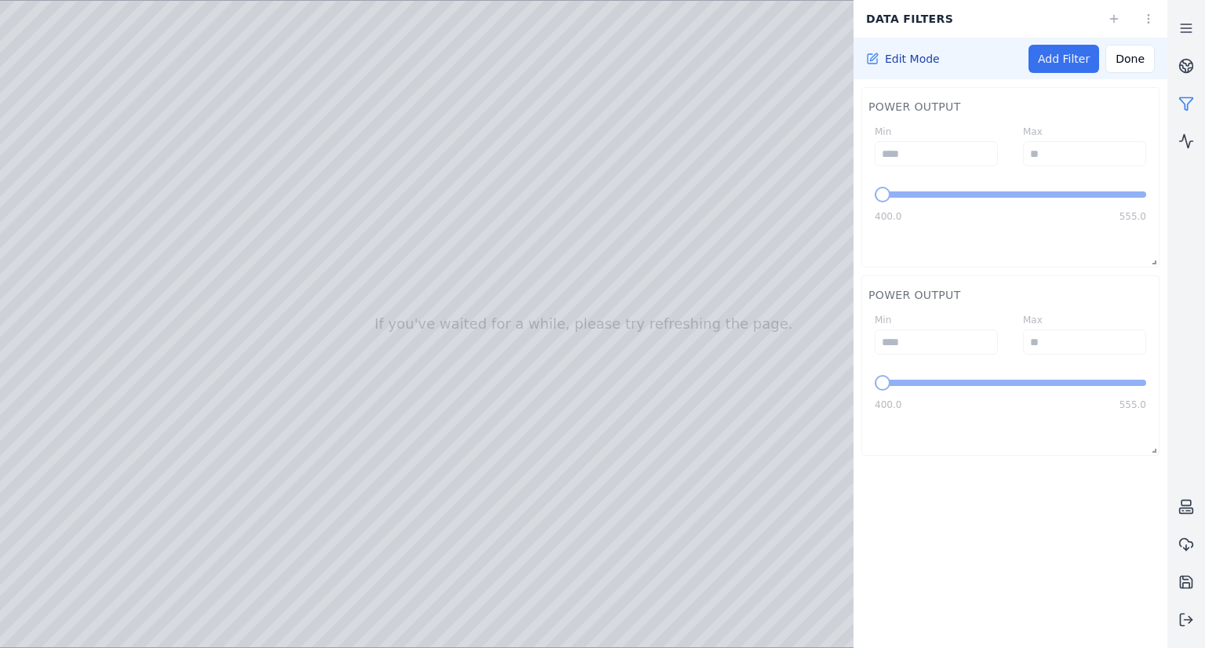
click at [1070, 67] on link "Add Filter" at bounding box center [1063, 59] width 71 height 28
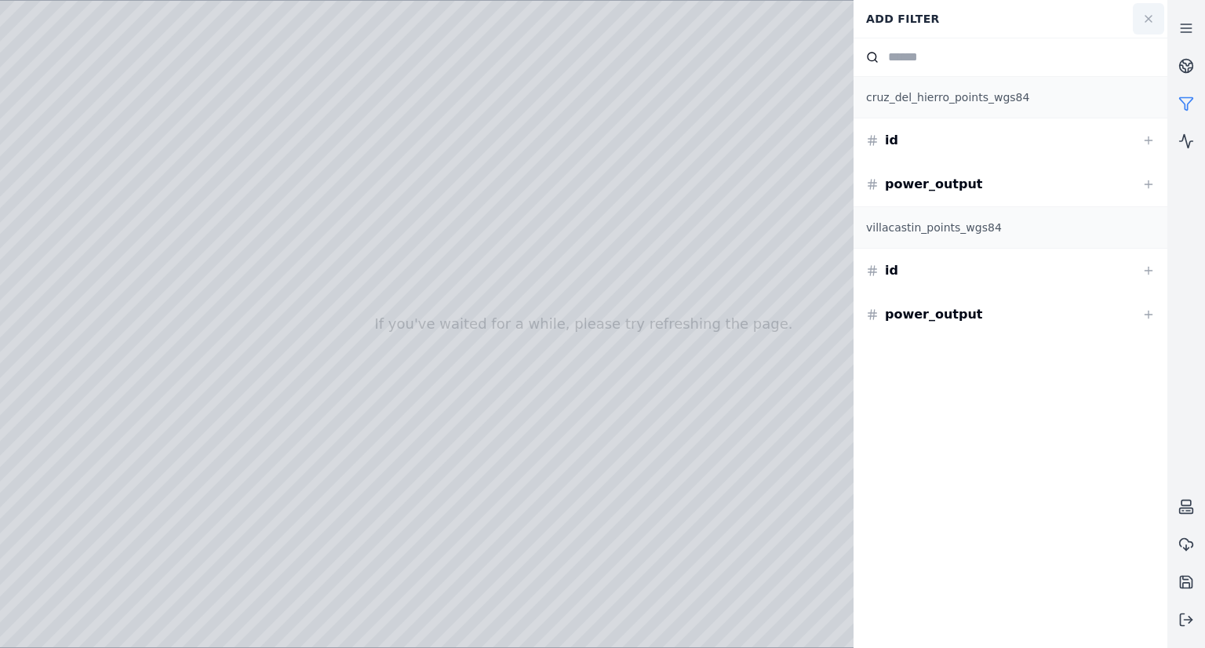
click at [1155, 19] on button at bounding box center [1148, 18] width 31 height 31
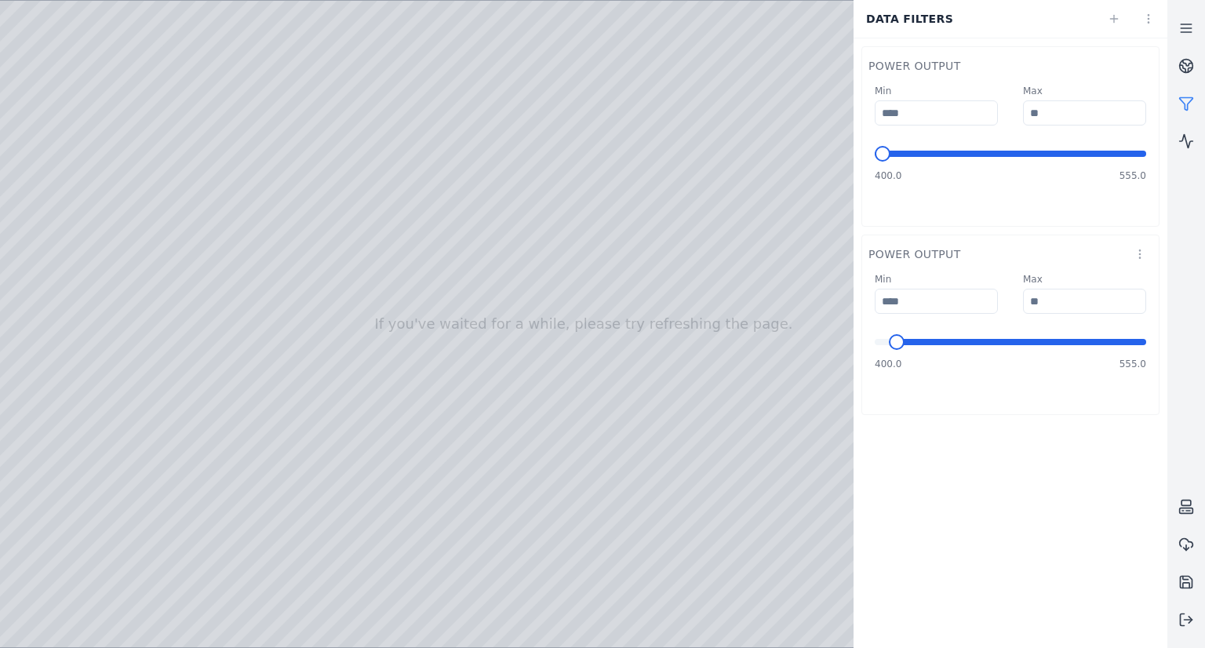
click at [904, 336] on span "Minimum" at bounding box center [897, 342] width 16 height 16
click at [984, 340] on span "Minimum" at bounding box center [976, 342] width 16 height 16
type input "***"
click at [875, 343] on span "Minimum" at bounding box center [883, 342] width 16 height 16
click at [1154, 64] on div "power output" at bounding box center [1010, 62] width 296 height 31
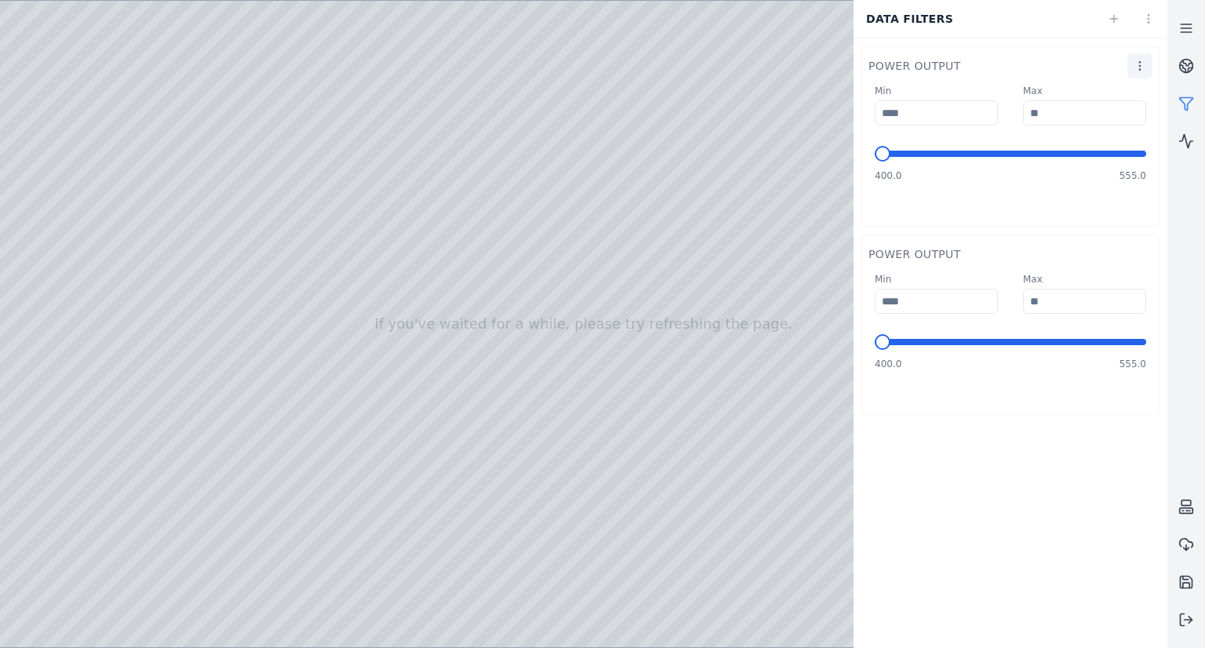
click at [1144, 66] on html "If you've waited for a while, please try refreshing the page. Data filters powe…" at bounding box center [602, 324] width 1205 height 648
click at [1108, 120] on div "Remove" at bounding box center [1103, 122] width 93 height 25
click at [1141, 70] on html "If you've waited for a while, please try refreshing the page. Data filters powe…" at bounding box center [602, 324] width 1205 height 648
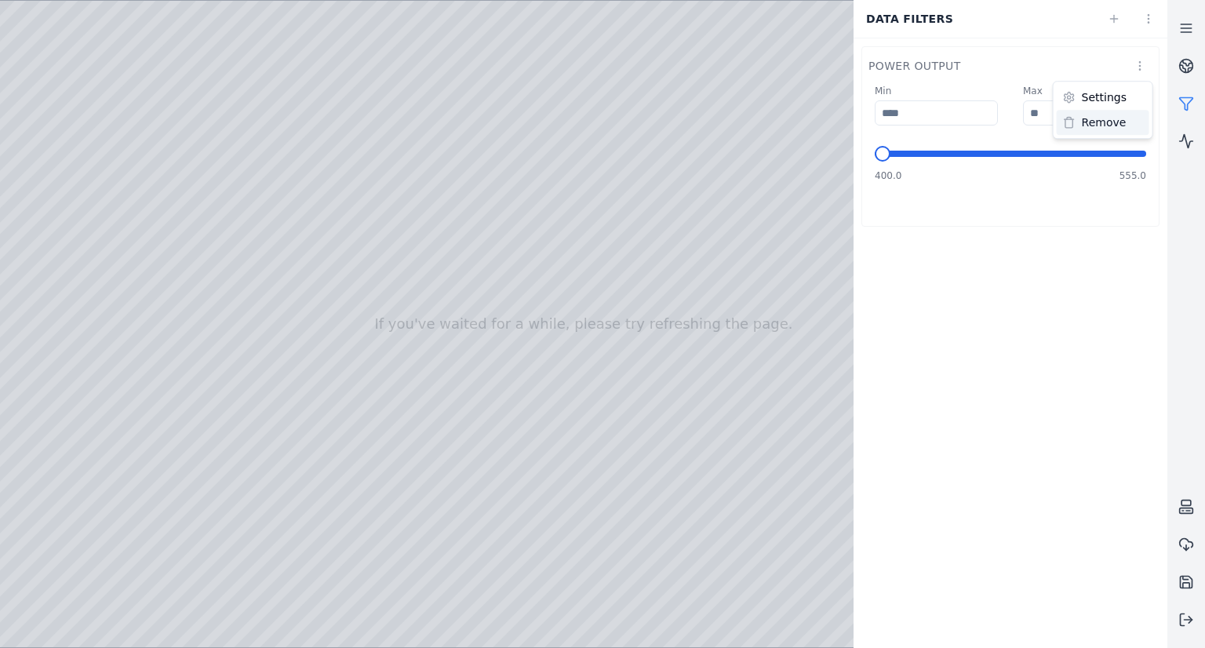
click at [1095, 115] on div "Remove" at bounding box center [1103, 122] width 93 height 25
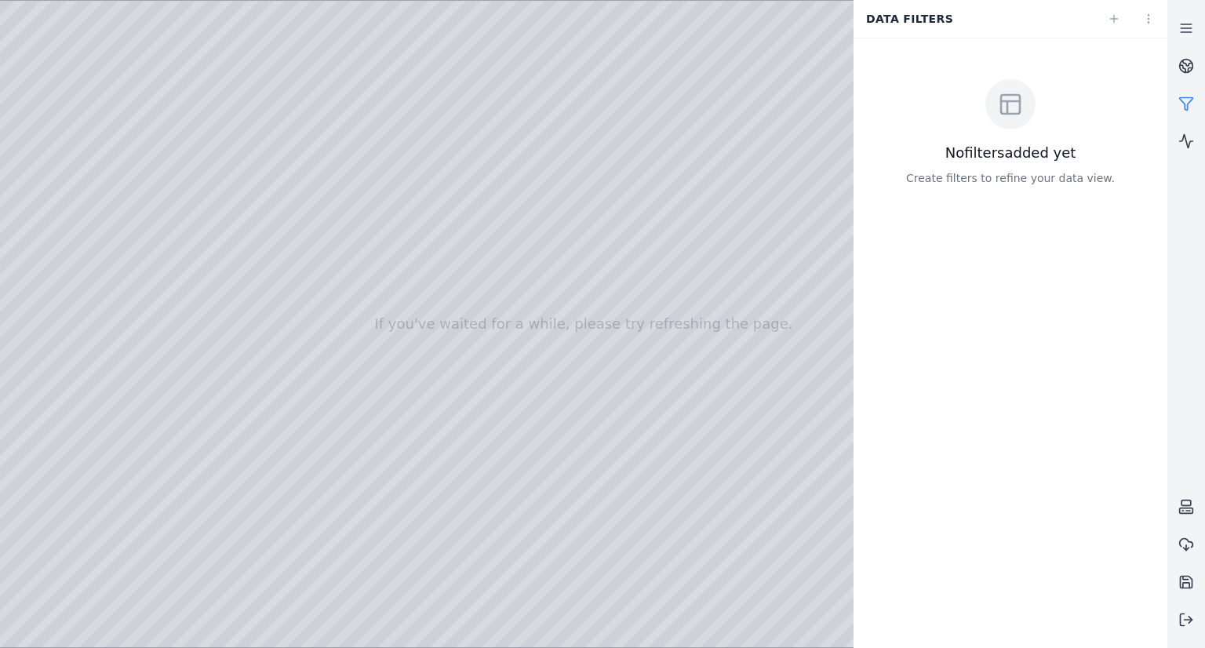
drag, startPoint x: 195, startPoint y: 44, endPoint x: 132, endPoint y: 43, distance: 62.8
click at [132, 43] on div at bounding box center [583, 324] width 1167 height 646
click at [207, 98] on div at bounding box center [583, 324] width 1167 height 646
click at [1192, 101] on icon at bounding box center [1186, 104] width 16 height 16
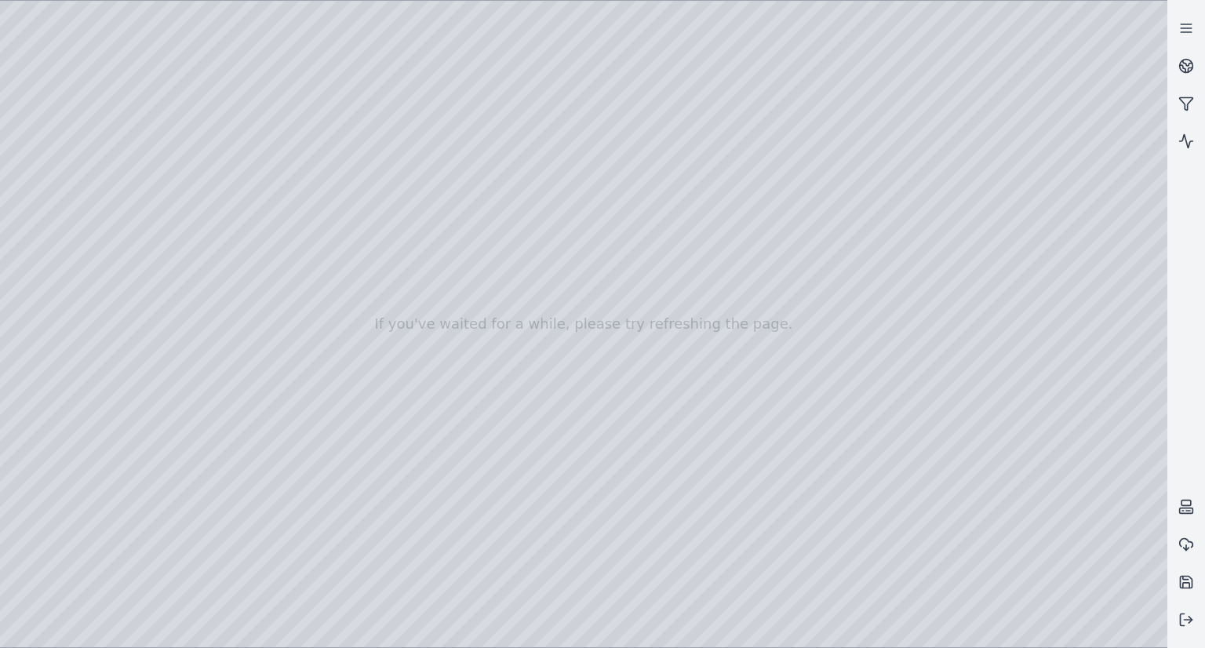
click at [224, 126] on div at bounding box center [583, 324] width 1167 height 646
click at [1003, 374] on div at bounding box center [583, 324] width 1167 height 646
click at [1006, 372] on div at bounding box center [583, 324] width 1167 height 646
drag, startPoint x: 584, startPoint y: 482, endPoint x: 668, endPoint y: 433, distance: 97.7
click at [818, 421] on div at bounding box center [583, 324] width 1167 height 646
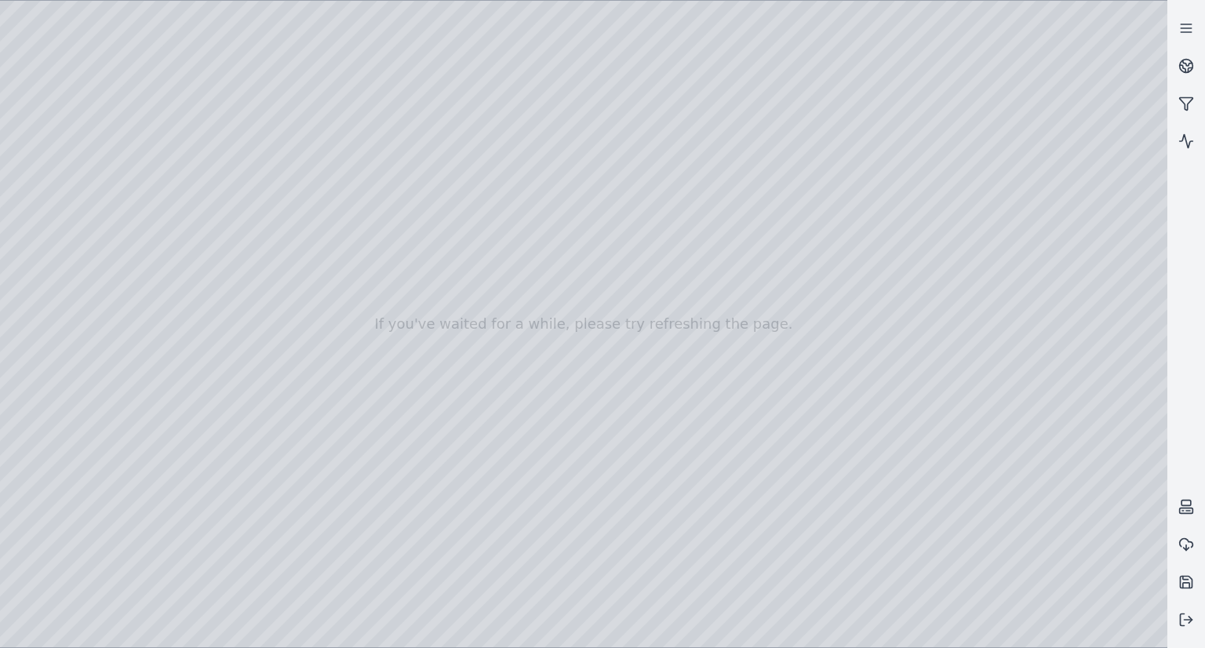
click at [46, 214] on div at bounding box center [583, 324] width 1167 height 646
click at [56, 164] on div at bounding box center [583, 324] width 1167 height 646
drag, startPoint x: 496, startPoint y: 457, endPoint x: 528, endPoint y: 442, distance: 35.4
drag, startPoint x: 760, startPoint y: 501, endPoint x: 735, endPoint y: 501, distance: 25.1
click at [1188, 100] on icon at bounding box center [1186, 104] width 16 height 16
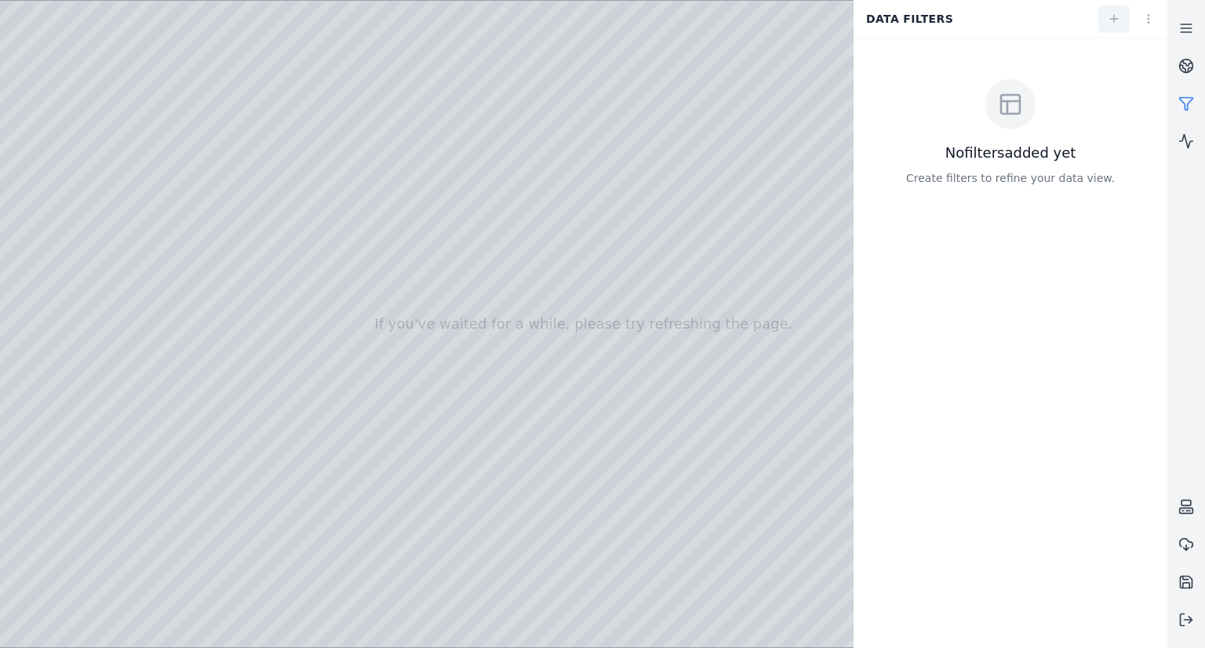
click at [1113, 26] on link at bounding box center [1113, 19] width 31 height 28
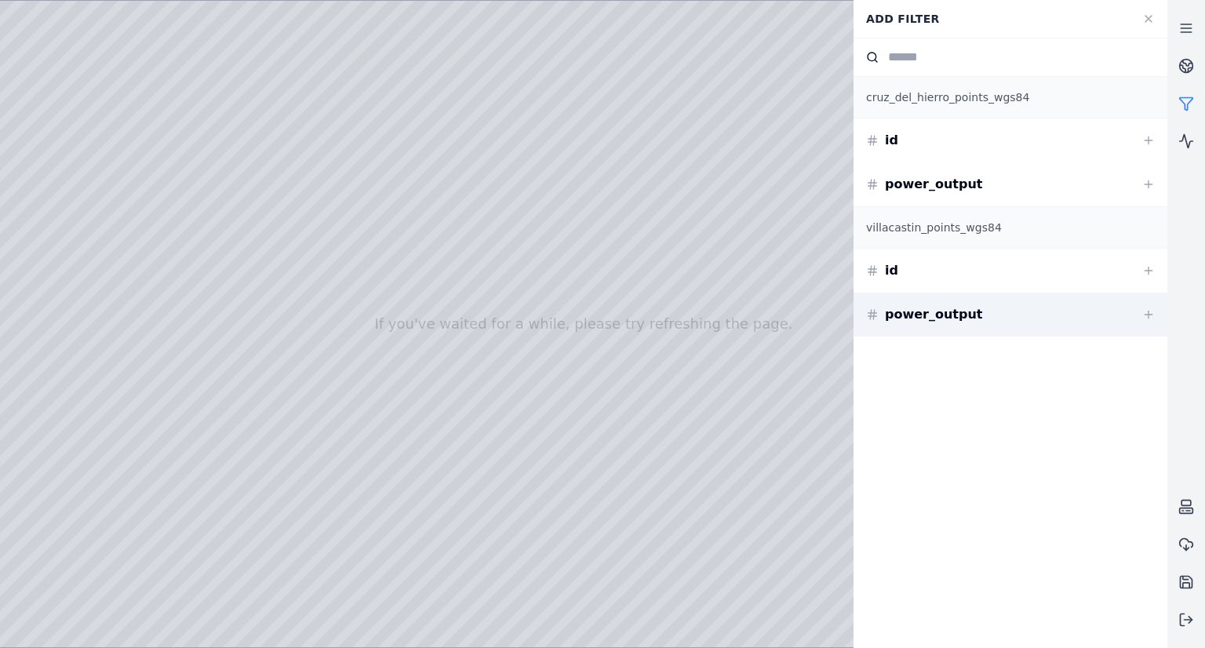
click at [990, 319] on div "power_output" at bounding box center [1010, 315] width 314 height 44
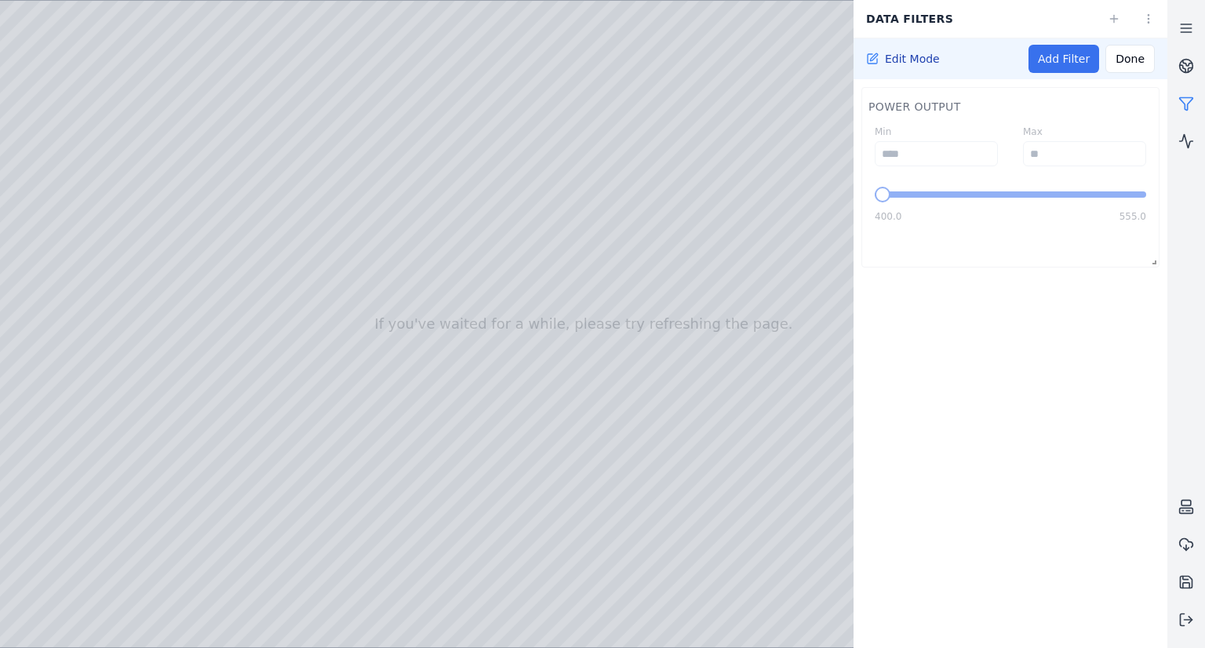
click at [1070, 66] on link "Add Filter" at bounding box center [1063, 59] width 71 height 28
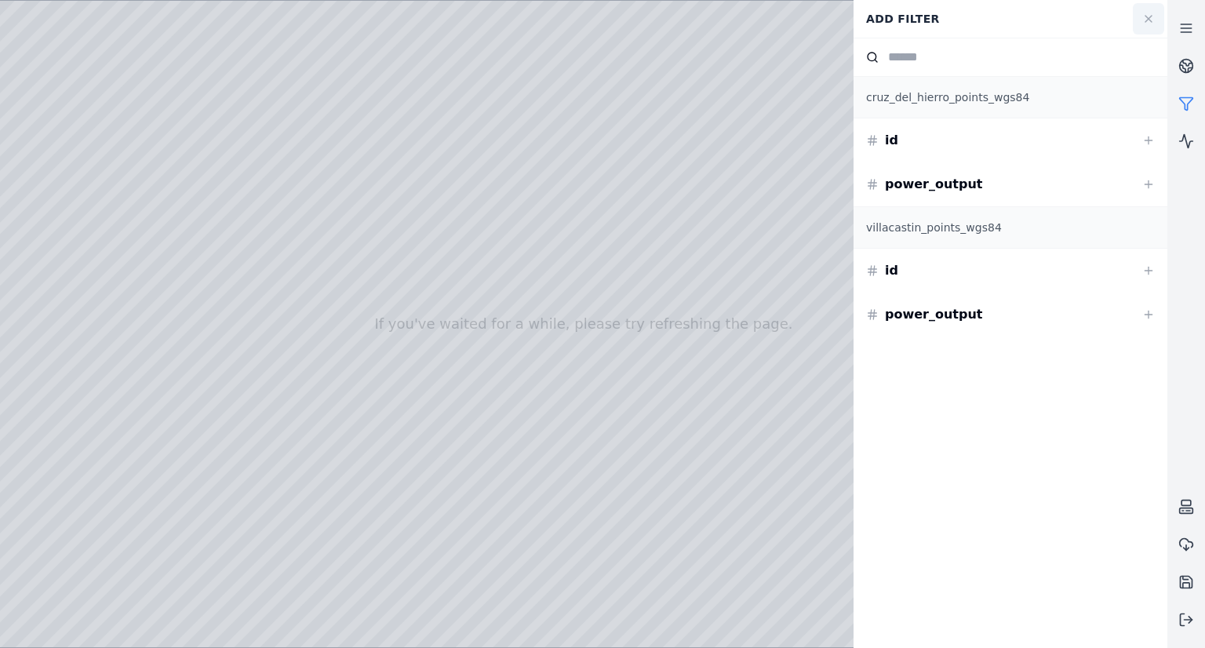
click at [1147, 22] on icon at bounding box center [1148, 19] width 13 height 13
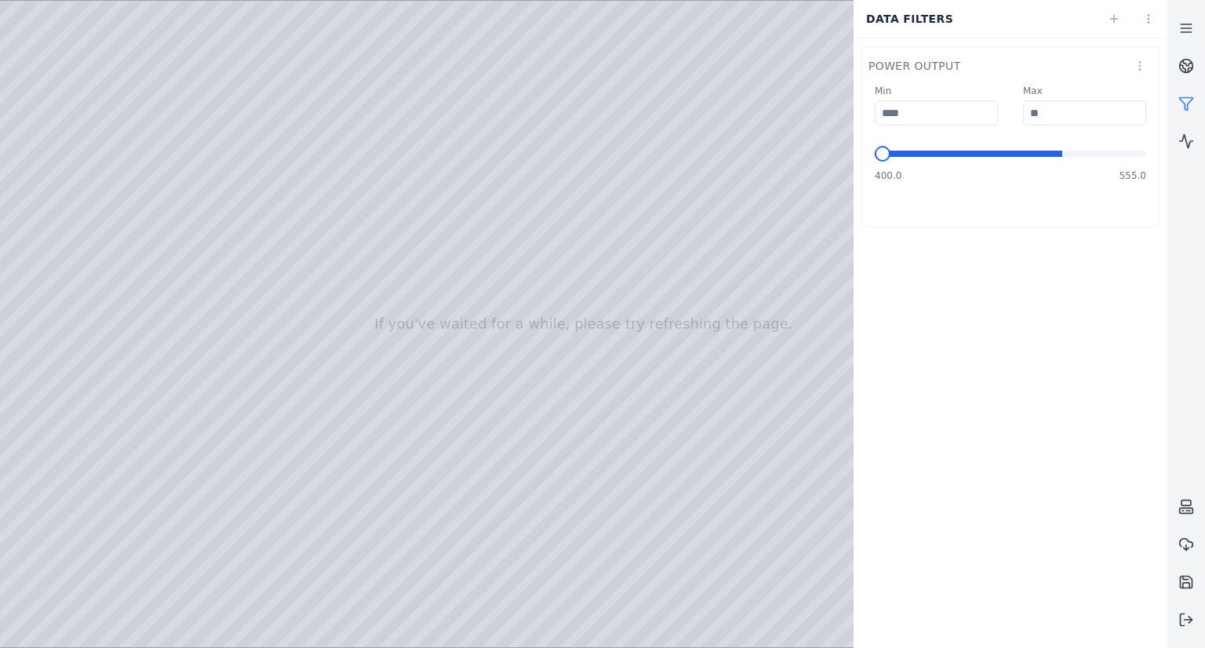
click at [1057, 156] on span at bounding box center [968, 154] width 187 height 6
type input "*****"
click at [1028, 157] on span at bounding box center [952, 154] width 155 height 6
type input "*****"
click at [950, 151] on span "Minimum" at bounding box center [954, 154] width 16 height 16
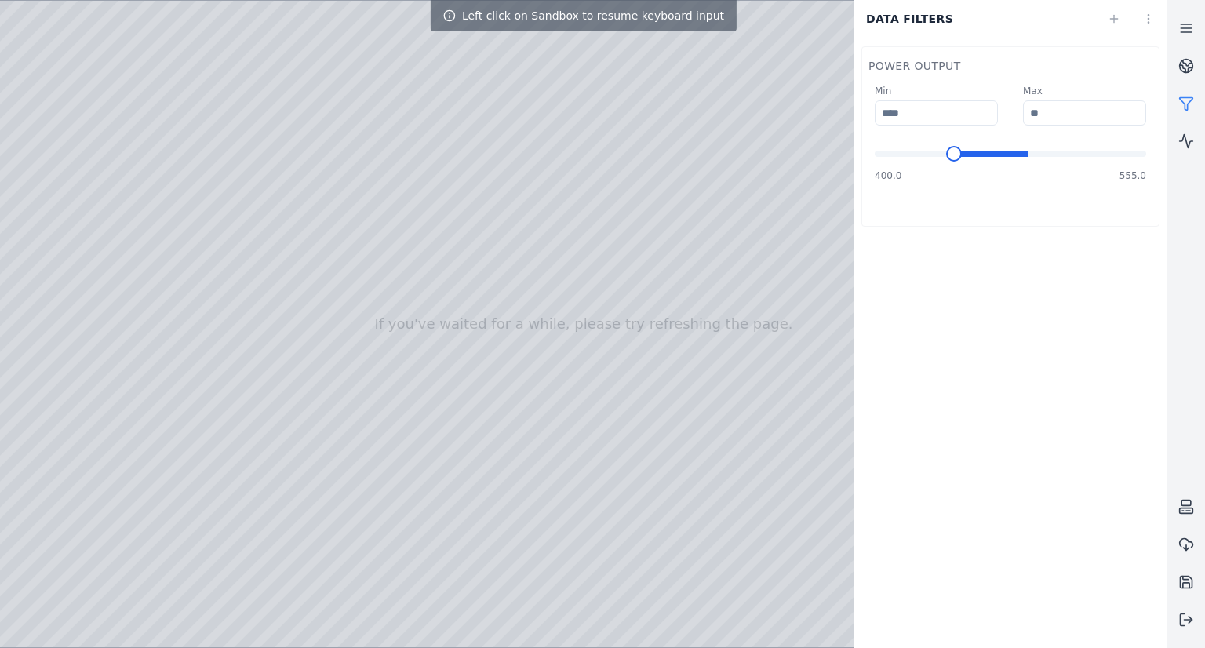
drag, startPoint x: 584, startPoint y: 460, endPoint x: 576, endPoint y: 472, distance: 15.2
click at [573, 477] on div at bounding box center [583, 324] width 1167 height 646
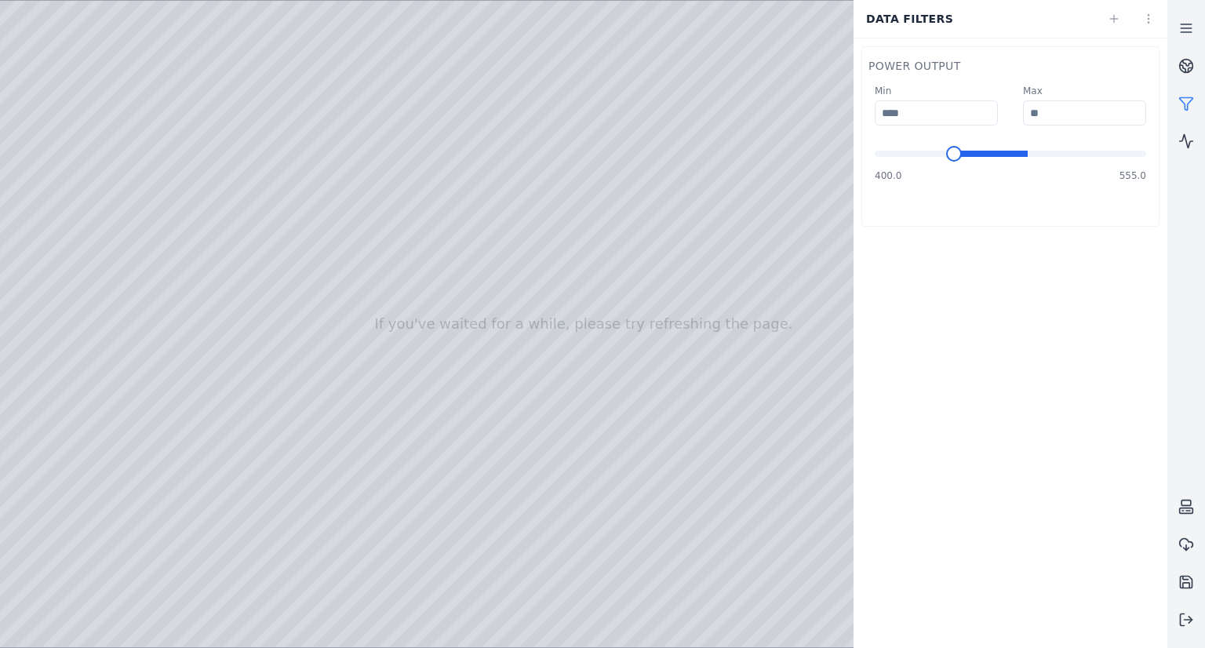
drag, startPoint x: 576, startPoint y: 475, endPoint x: 607, endPoint y: 468, distance: 32.2
type input "***"
click at [1146, 157] on span at bounding box center [1048, 154] width 196 height 6
type input "*****"
click at [1108, 158] on span "Minimum" at bounding box center [1102, 154] width 16 height 16
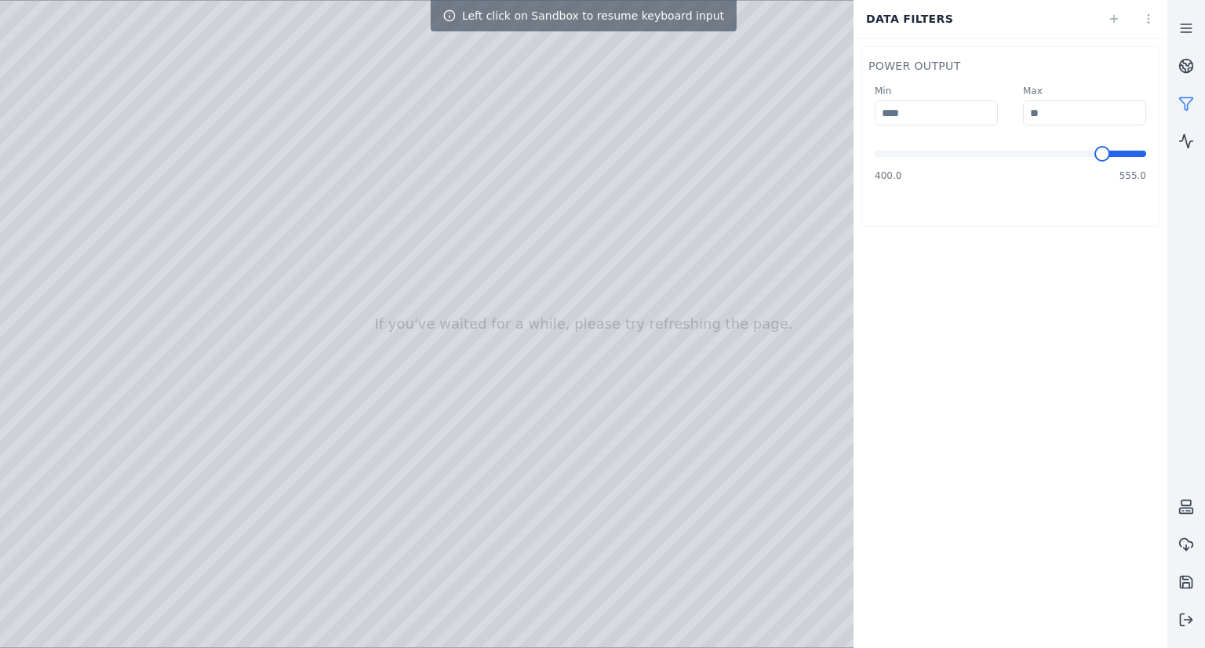
drag, startPoint x: 613, startPoint y: 381, endPoint x: 598, endPoint y: 390, distance: 17.2
click at [598, 388] on div at bounding box center [583, 324] width 1167 height 646
drag, startPoint x: 598, startPoint y: 387, endPoint x: 551, endPoint y: 391, distance: 46.4
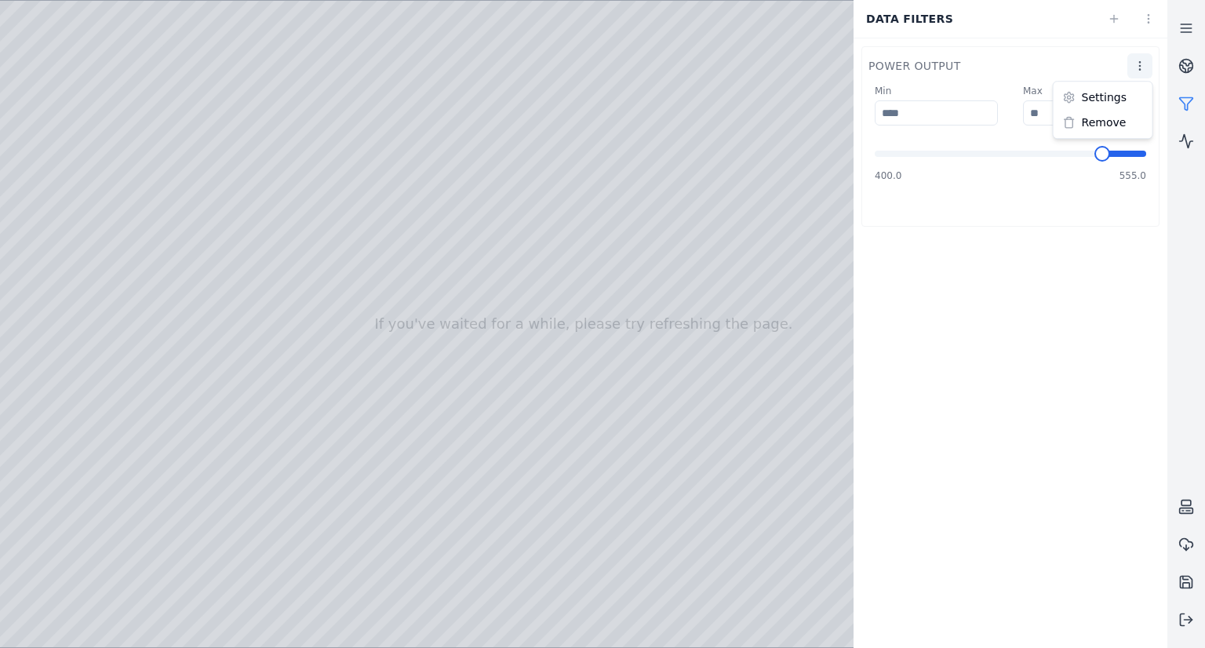
click at [1136, 67] on html "If you've waited for a while, please try refreshing the page. Data filters powe…" at bounding box center [602, 324] width 1205 height 648
click at [1105, 122] on div "Remove" at bounding box center [1103, 122] width 93 height 25
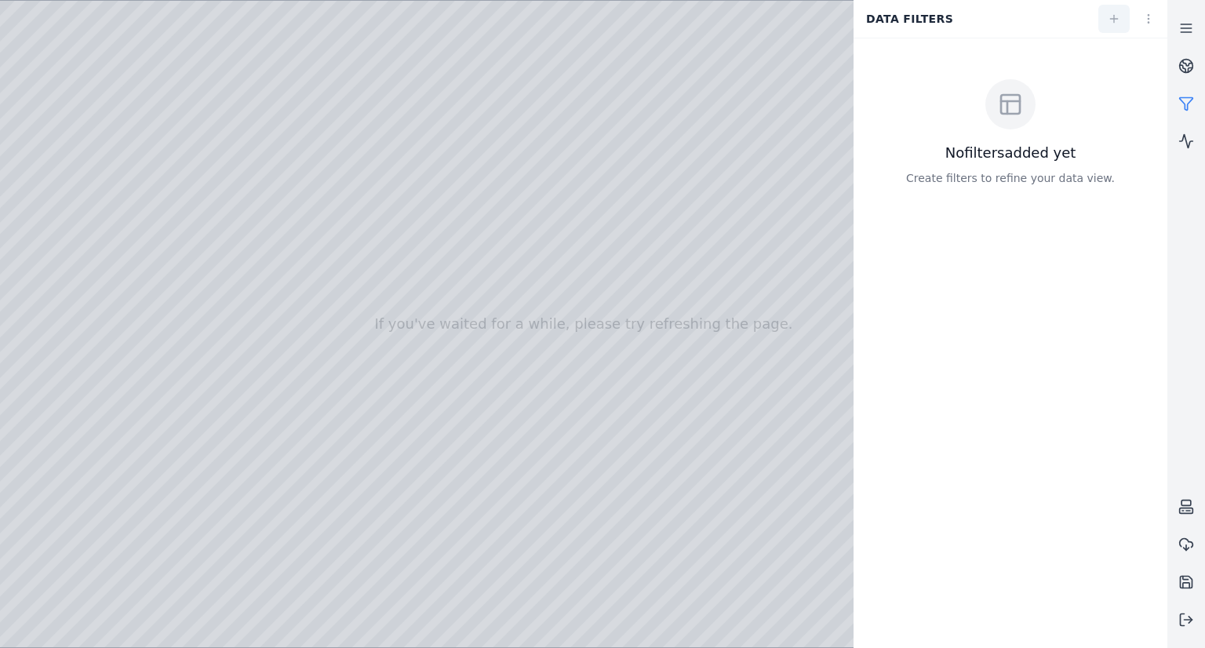
click at [1122, 18] on link at bounding box center [1113, 19] width 31 height 28
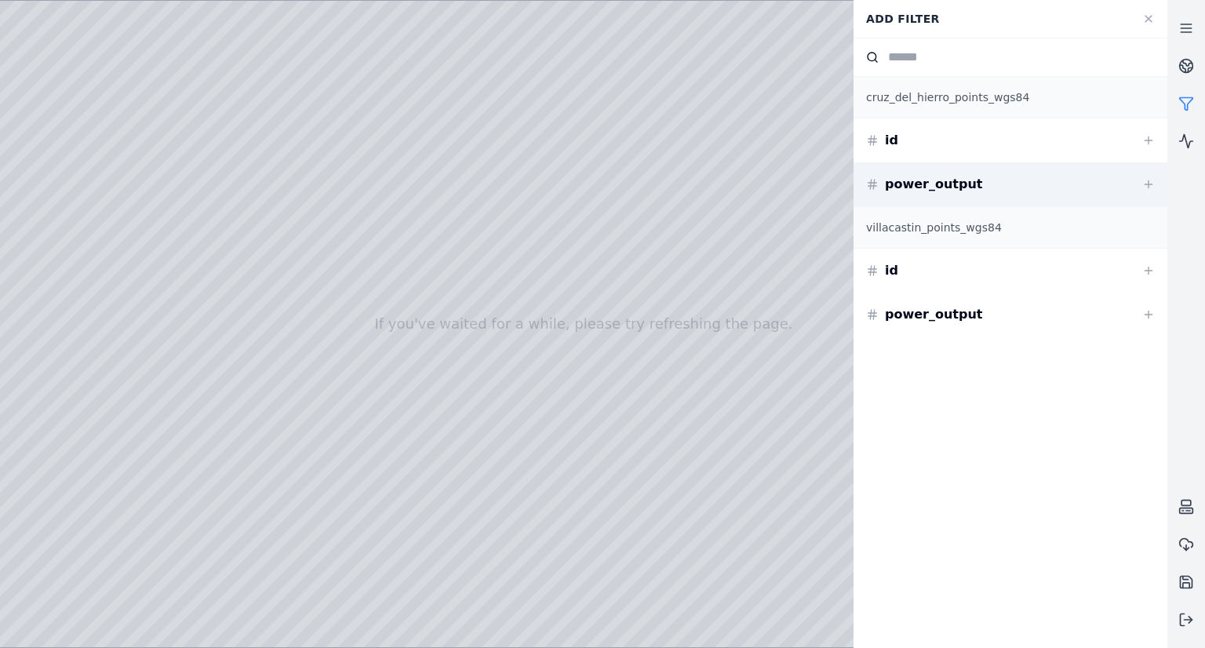
click at [955, 182] on div "power_output" at bounding box center [924, 184] width 117 height 19
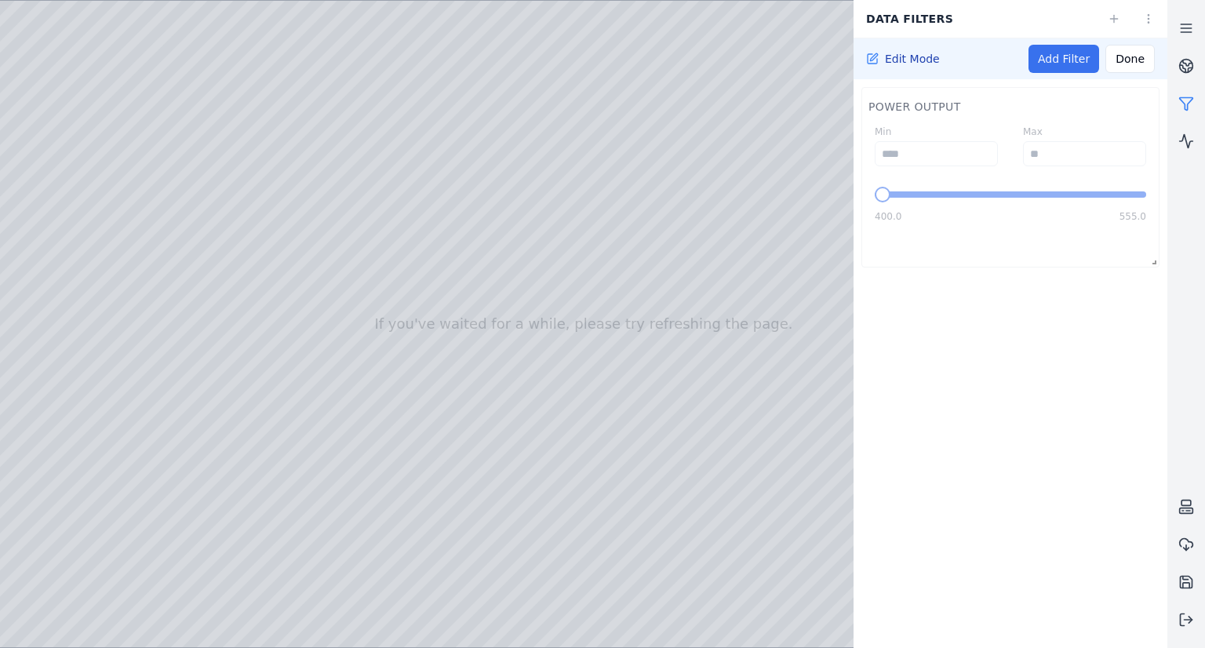
click at [1075, 64] on link "Add Filter" at bounding box center [1063, 59] width 71 height 28
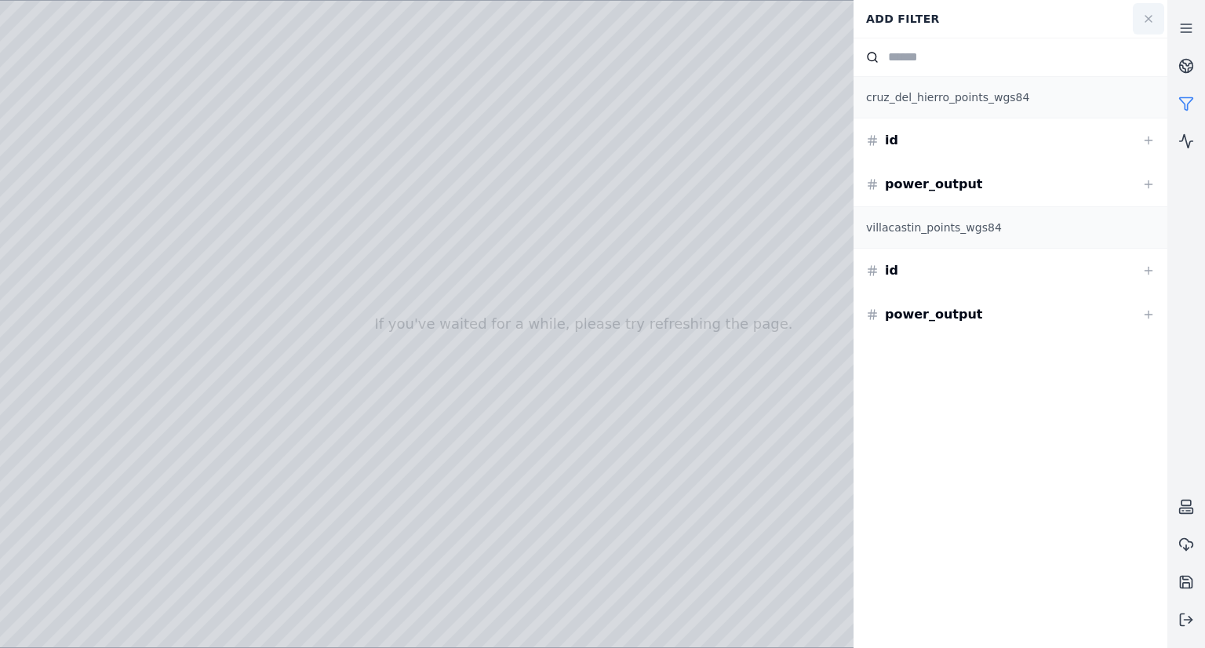
click at [1142, 24] on icon at bounding box center [1148, 19] width 13 height 13
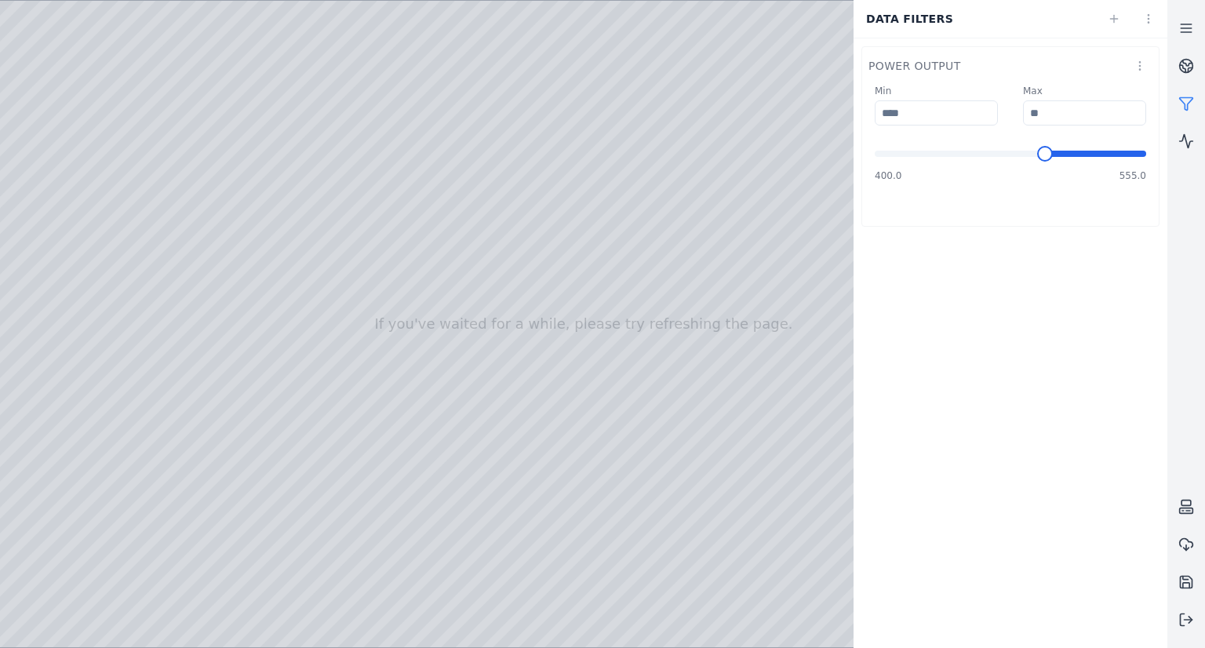
click at [1047, 162] on span "Minimum" at bounding box center [1045, 154] width 16 height 16
drag, startPoint x: 794, startPoint y: 196, endPoint x: 830, endPoint y: 192, distance: 36.3
click at [1071, 155] on span "Minimum" at bounding box center [1068, 154] width 16 height 16
type input "***"
click at [875, 154] on span "Minimum" at bounding box center [883, 154] width 16 height 16
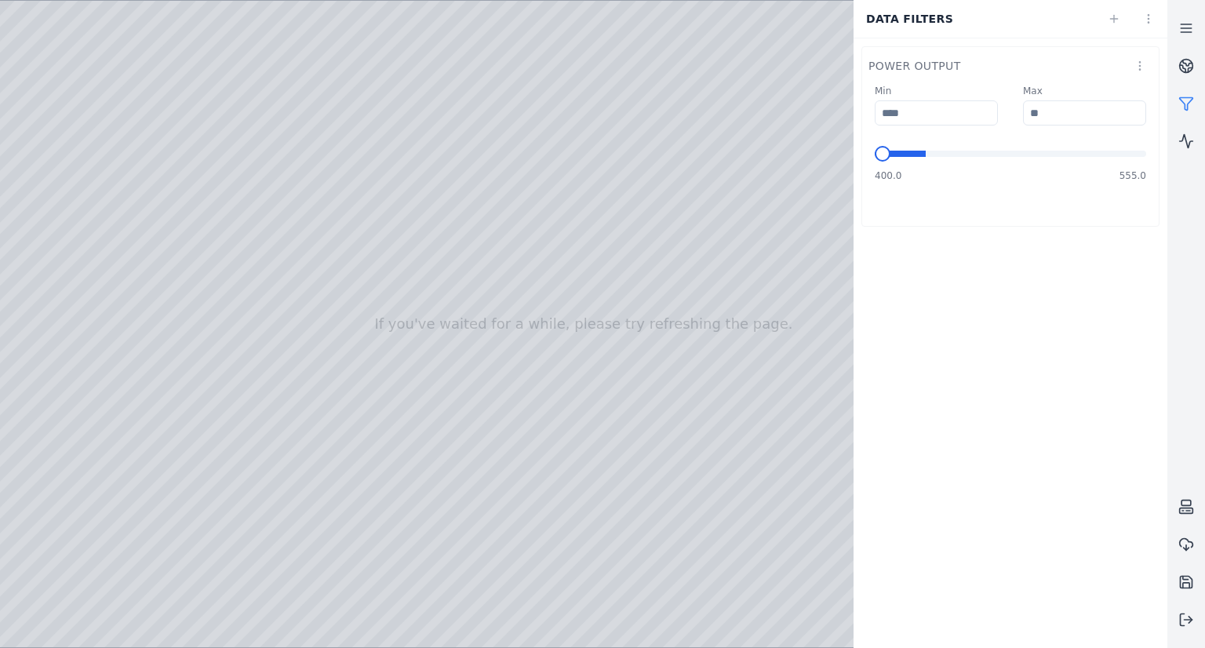
type input "*****"
click at [923, 153] on span at bounding box center [900, 154] width 51 height 6
click at [1143, 19] on html "If you've waited for a while, please try refreshing the page. Data filters powe…" at bounding box center [602, 324] width 1205 height 648
click at [1105, 118] on div "Delete" at bounding box center [1114, 118] width 93 height 25
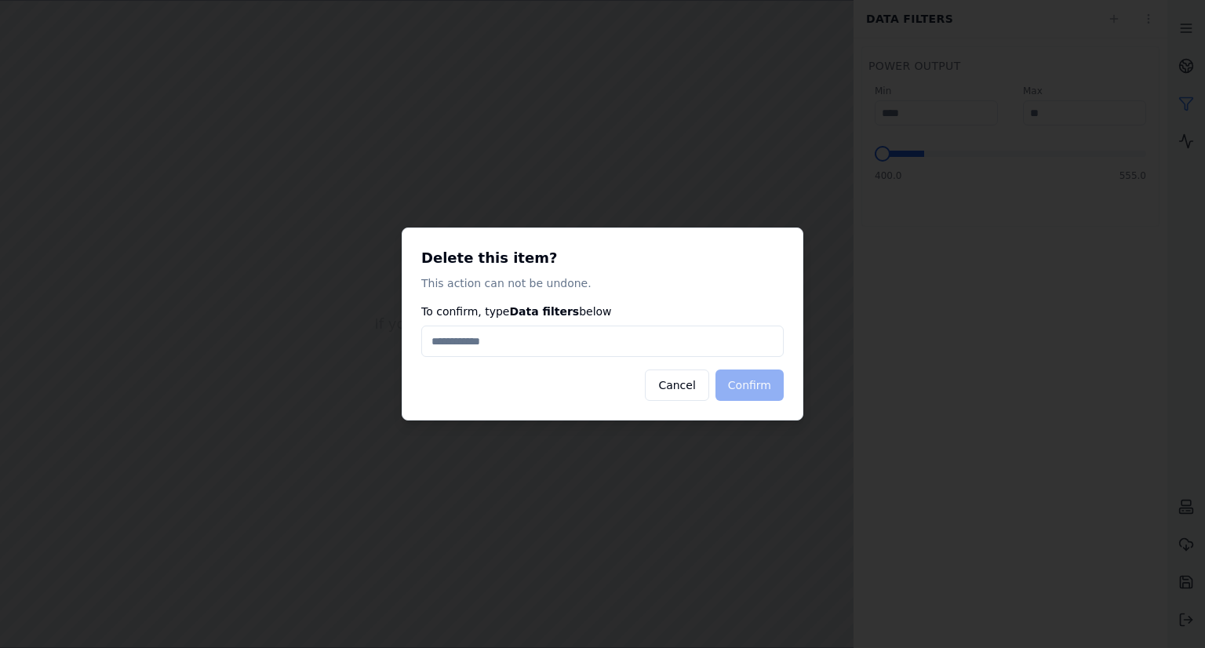
click at [728, 347] on input "To confirm, type Data filters below" at bounding box center [602, 341] width 362 height 31
click at [708, 393] on button "Cancel" at bounding box center [677, 384] width 64 height 31
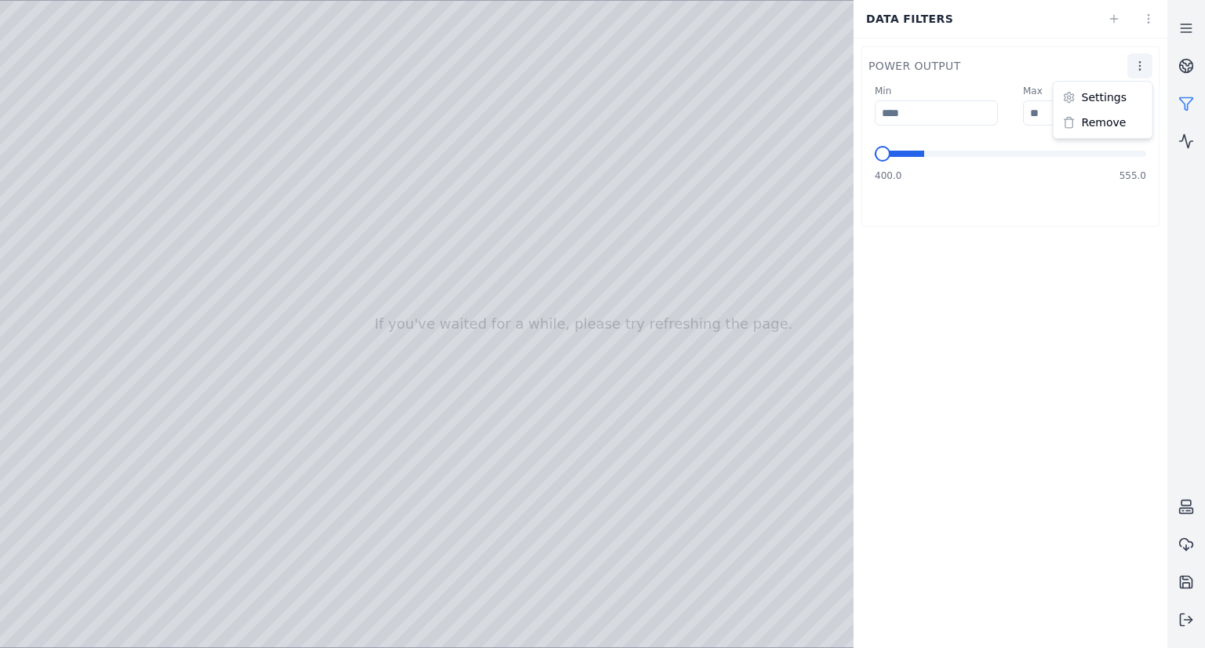
click at [1142, 66] on html "If you've waited for a while, please try refreshing the page. Data filters powe…" at bounding box center [602, 324] width 1205 height 648
click at [1100, 120] on div "Remove" at bounding box center [1103, 122] width 93 height 25
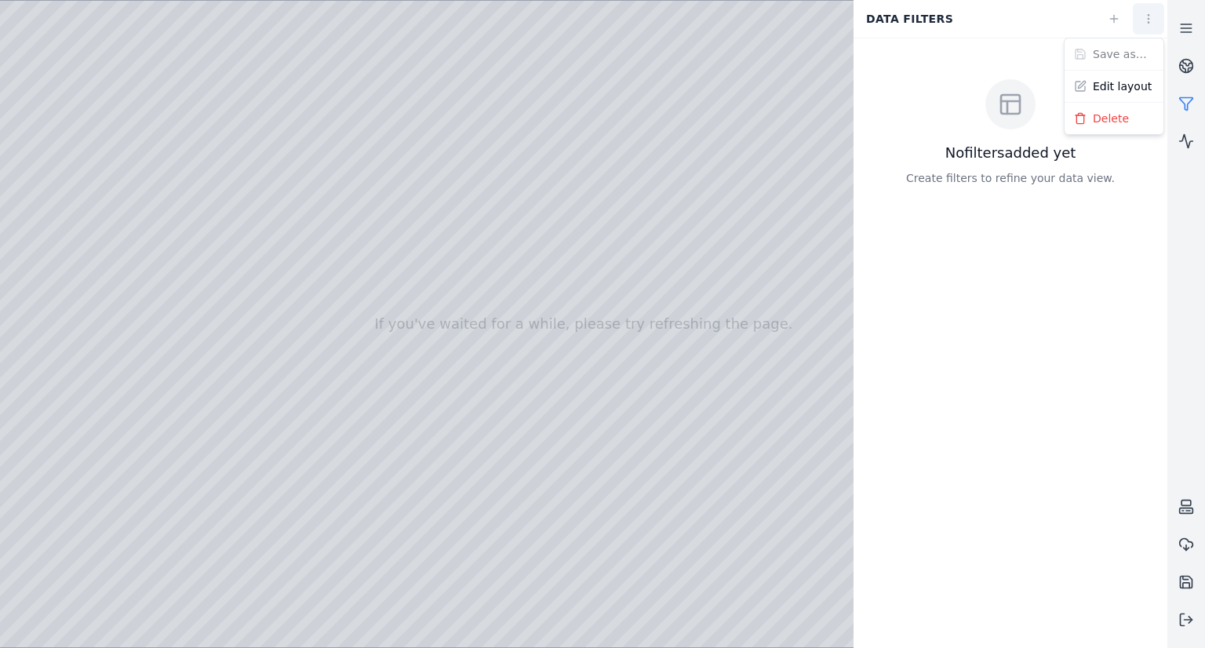
click at [1146, 20] on html "If you've waited for a while, please try refreshing the page. Data filters No f…" at bounding box center [602, 324] width 1205 height 648
click at [1177, 101] on html "If you've waited for a while, please try refreshing the page. Data filters No f…" at bounding box center [602, 324] width 1205 height 648
click at [1182, 104] on icon at bounding box center [1186, 104] width 16 height 16
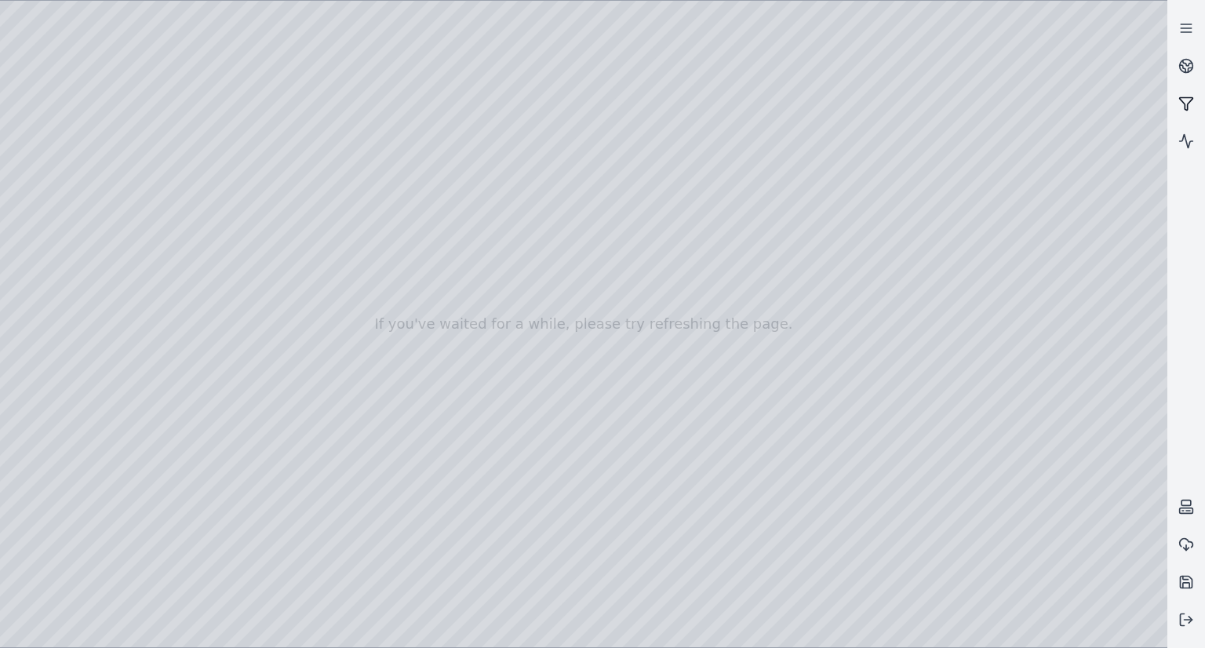
click at [1182, 104] on icon at bounding box center [1186, 104] width 16 height 16
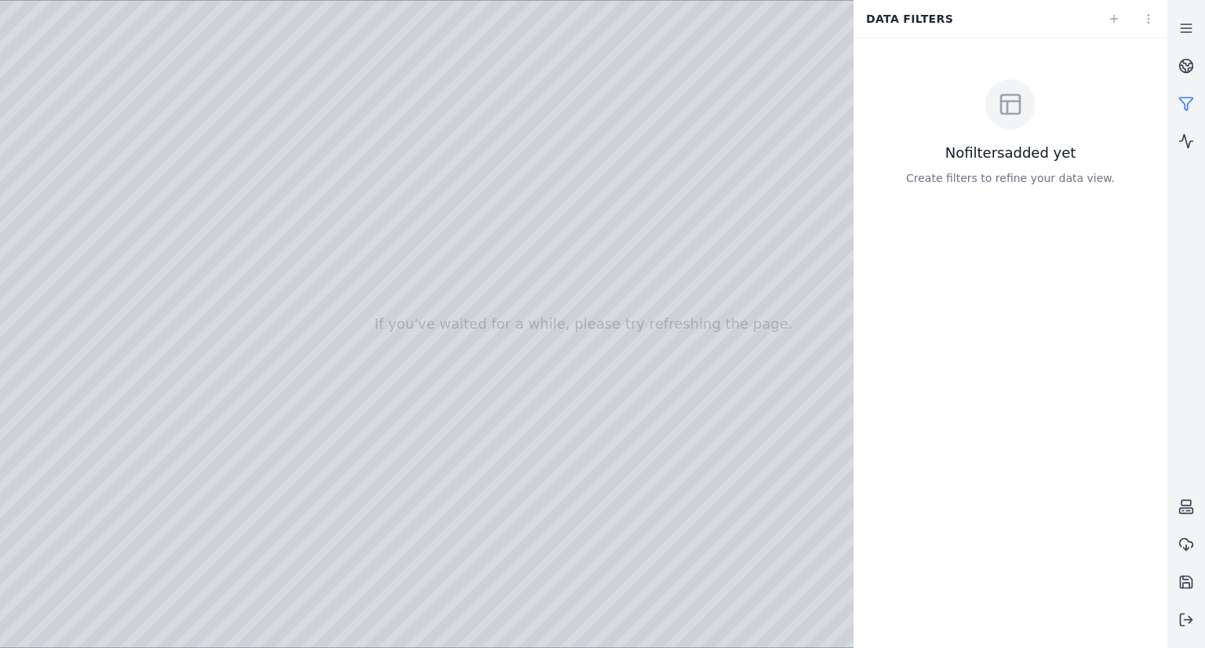
click at [45, 190] on div at bounding box center [583, 324] width 1167 height 646
click at [49, 153] on div at bounding box center [583, 324] width 1167 height 646
click at [43, 136] on div at bounding box center [583, 324] width 1167 height 646
click at [53, 183] on div at bounding box center [583, 324] width 1167 height 646
click at [288, 490] on div at bounding box center [583, 324] width 1167 height 646
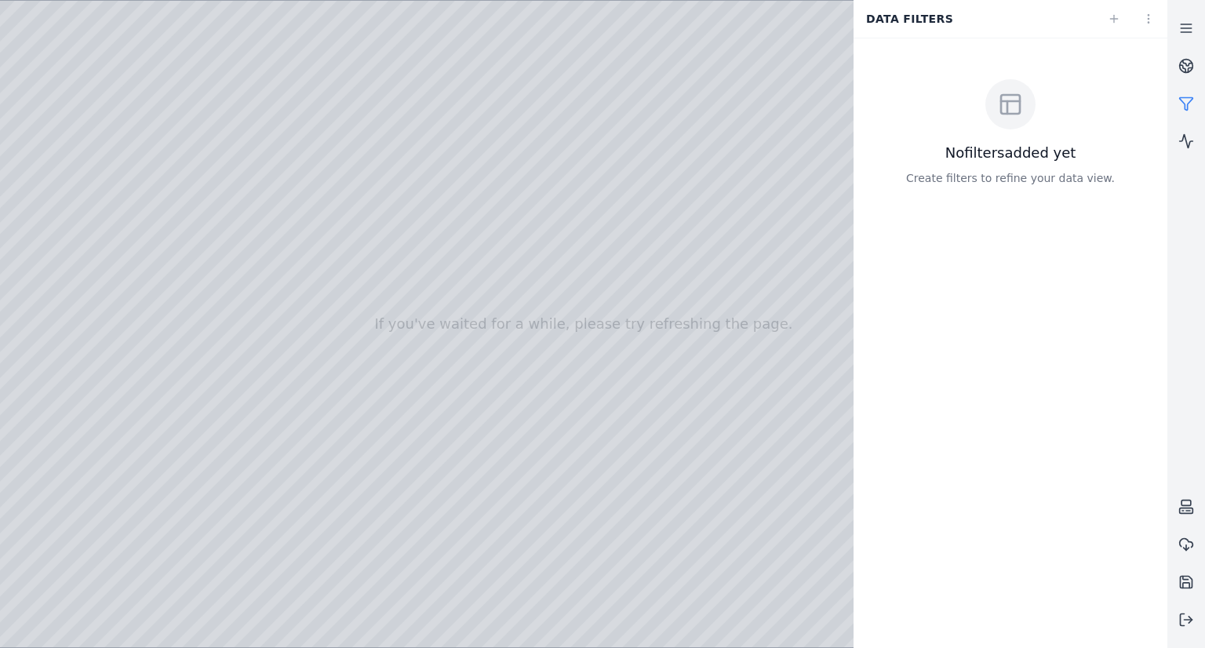
click at [288, 494] on div at bounding box center [583, 324] width 1167 height 646
click at [288, 515] on div at bounding box center [583, 324] width 1167 height 646
click at [287, 519] on div at bounding box center [583, 324] width 1167 height 646
click at [725, 454] on div at bounding box center [583, 324] width 1167 height 646
drag, startPoint x: 723, startPoint y: 456, endPoint x: 707, endPoint y: 497, distance: 43.7
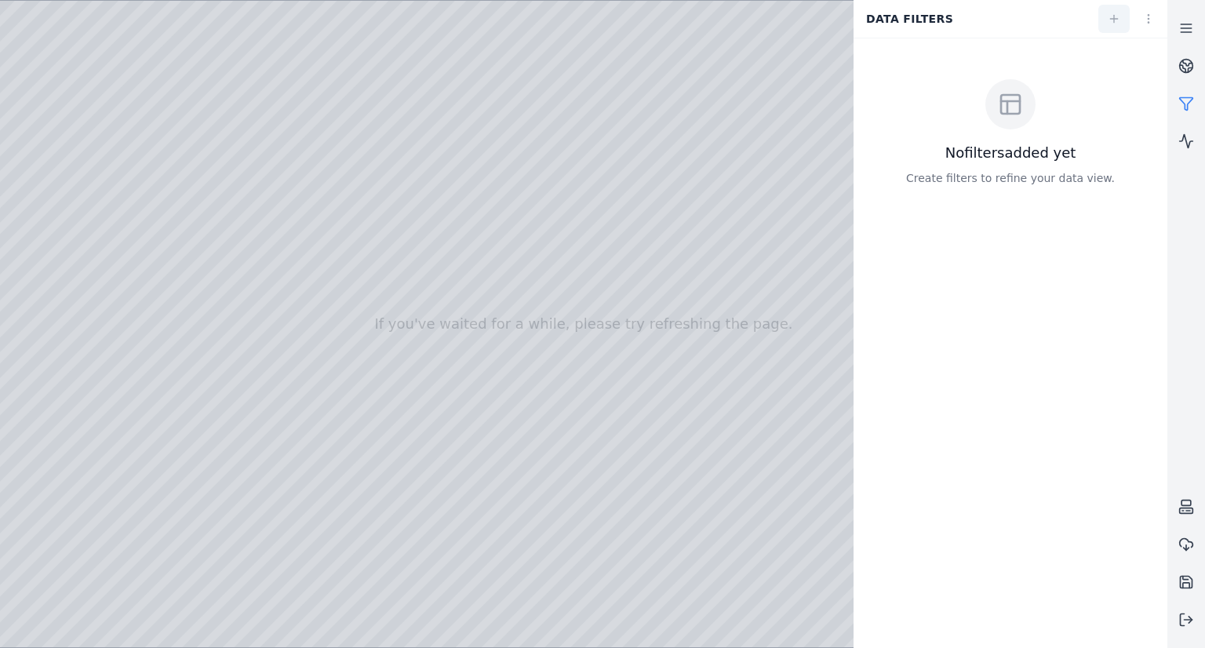
click at [1119, 27] on link at bounding box center [1113, 19] width 31 height 28
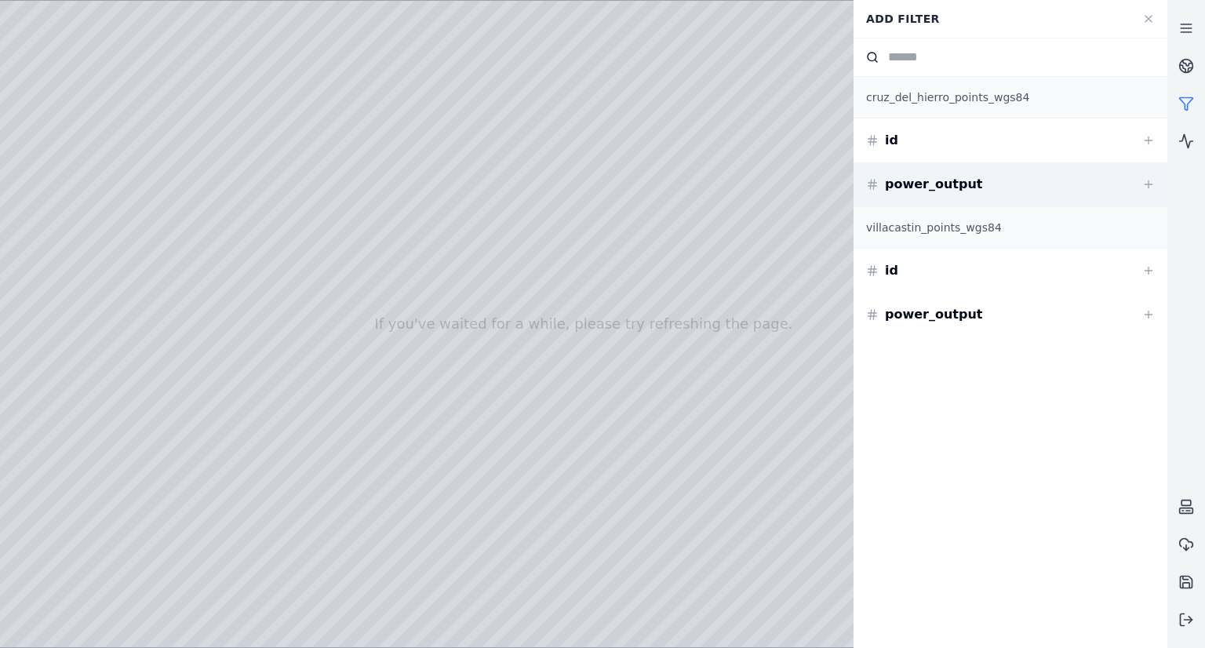
click at [965, 192] on div "power_output" at bounding box center [1010, 184] width 314 height 44
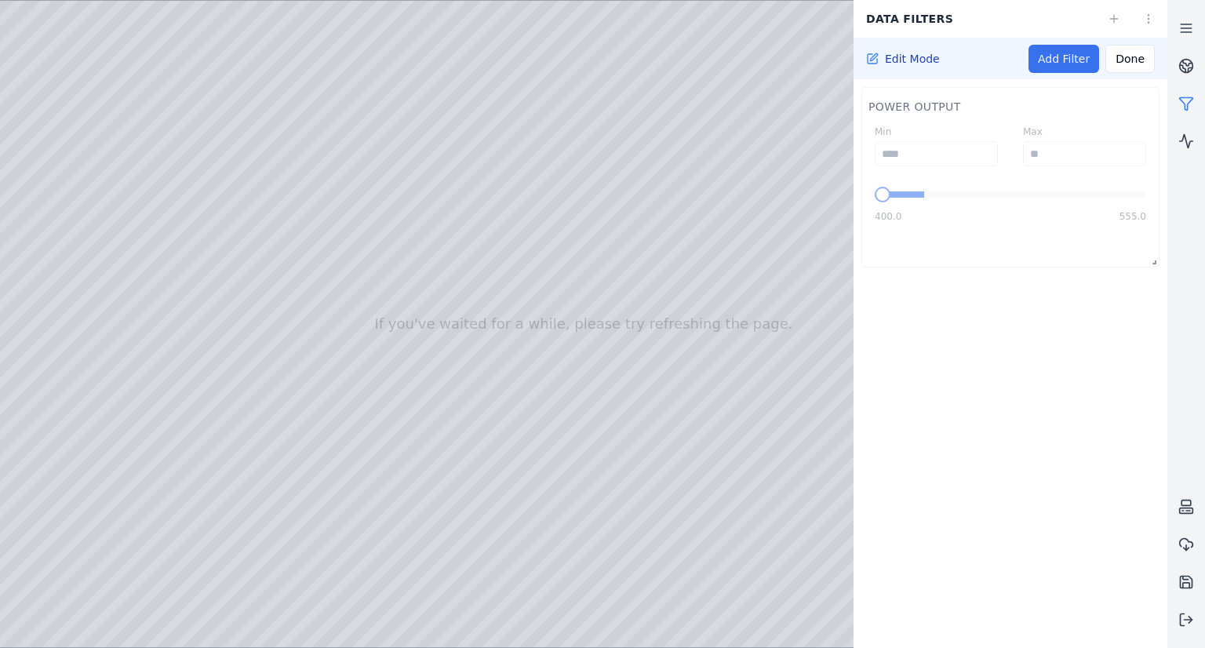
click at [1084, 67] on link "Add Filter" at bounding box center [1063, 59] width 71 height 28
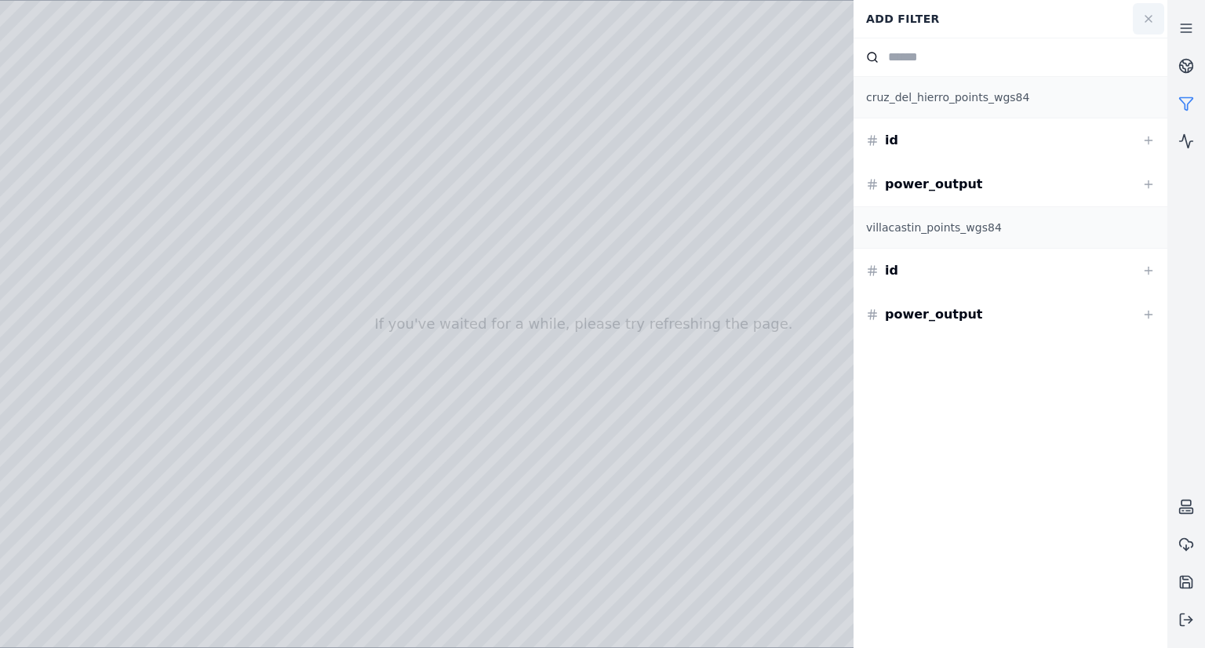
click at [1135, 24] on button at bounding box center [1148, 18] width 31 height 31
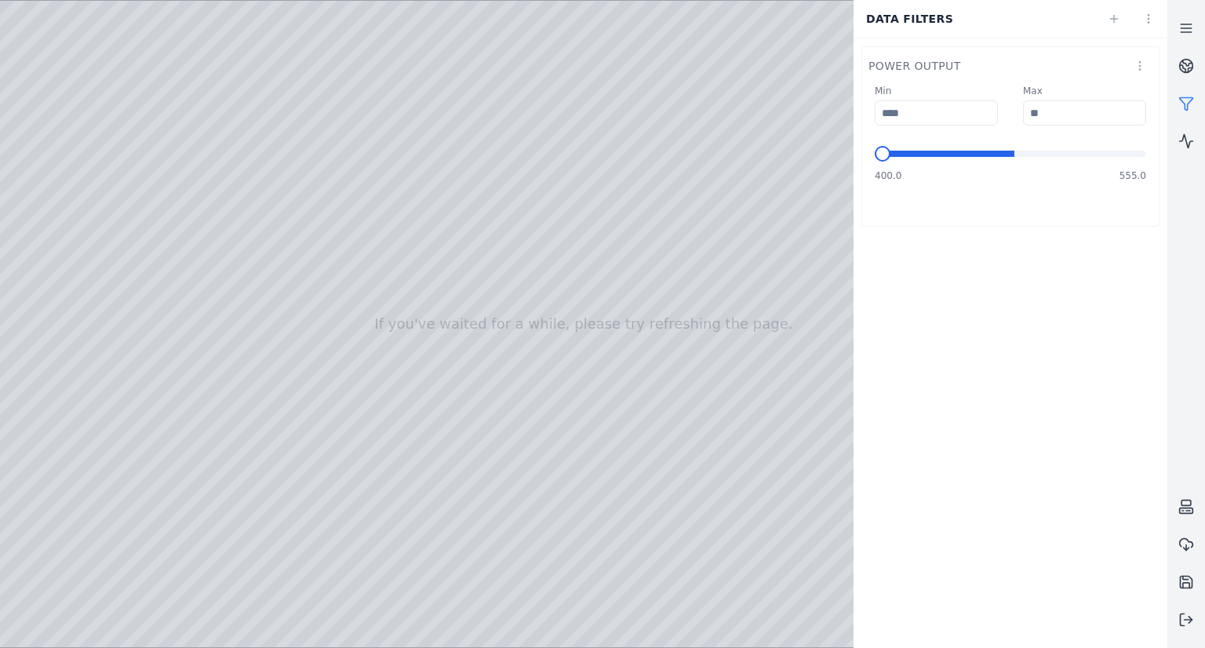
type input "***"
click at [1146, 157] on span at bounding box center [1010, 154] width 271 height 6
type input "***"
click at [875, 161] on span "Minimum" at bounding box center [883, 154] width 16 height 16
click at [1139, 65] on html "If you've waited for a while, please try refreshing the page. Data filters powe…" at bounding box center [602, 324] width 1205 height 648
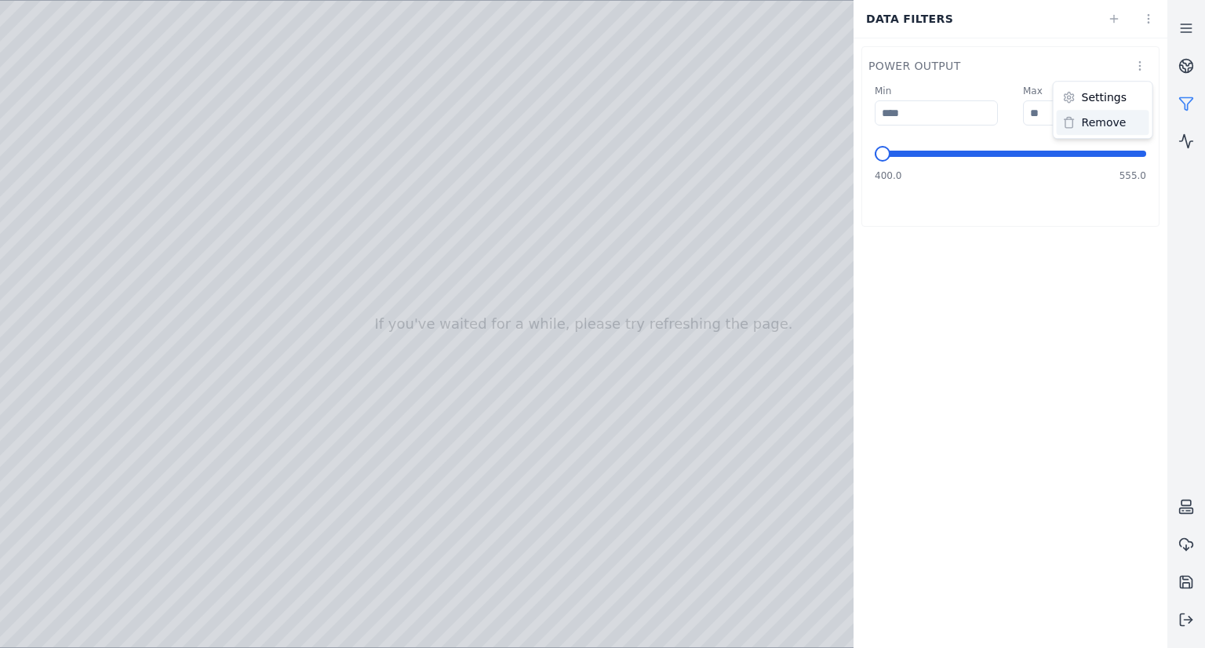
click at [1090, 119] on div "Remove" at bounding box center [1103, 122] width 93 height 25
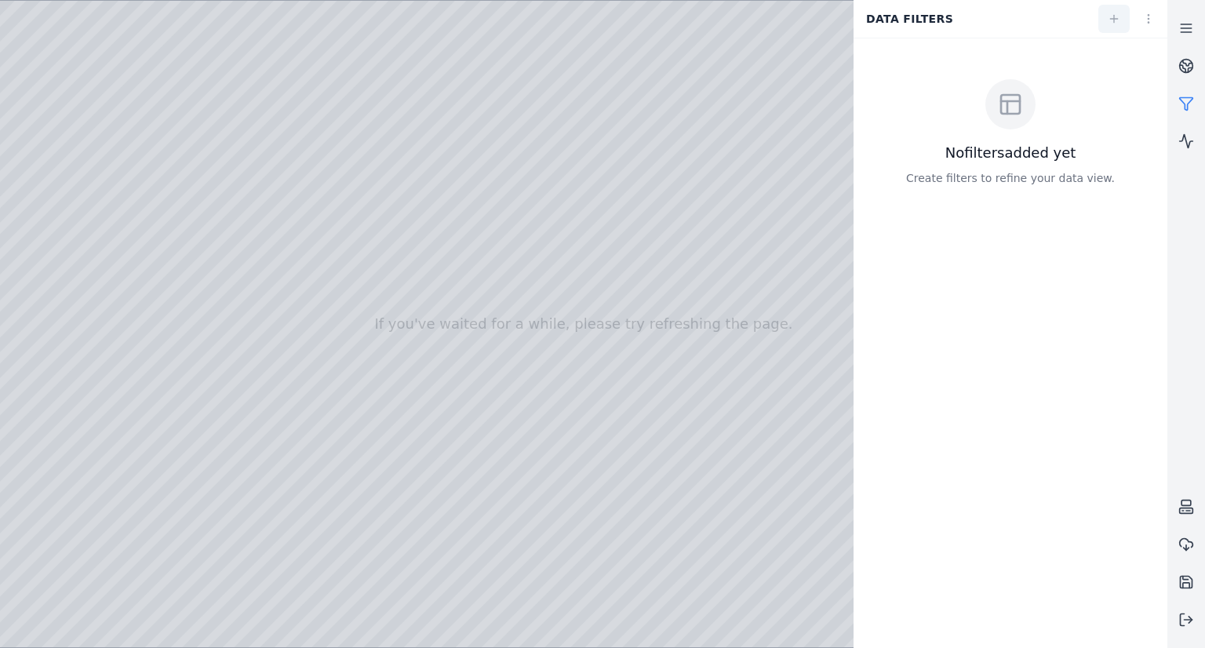
click at [1116, 26] on link at bounding box center [1113, 19] width 31 height 28
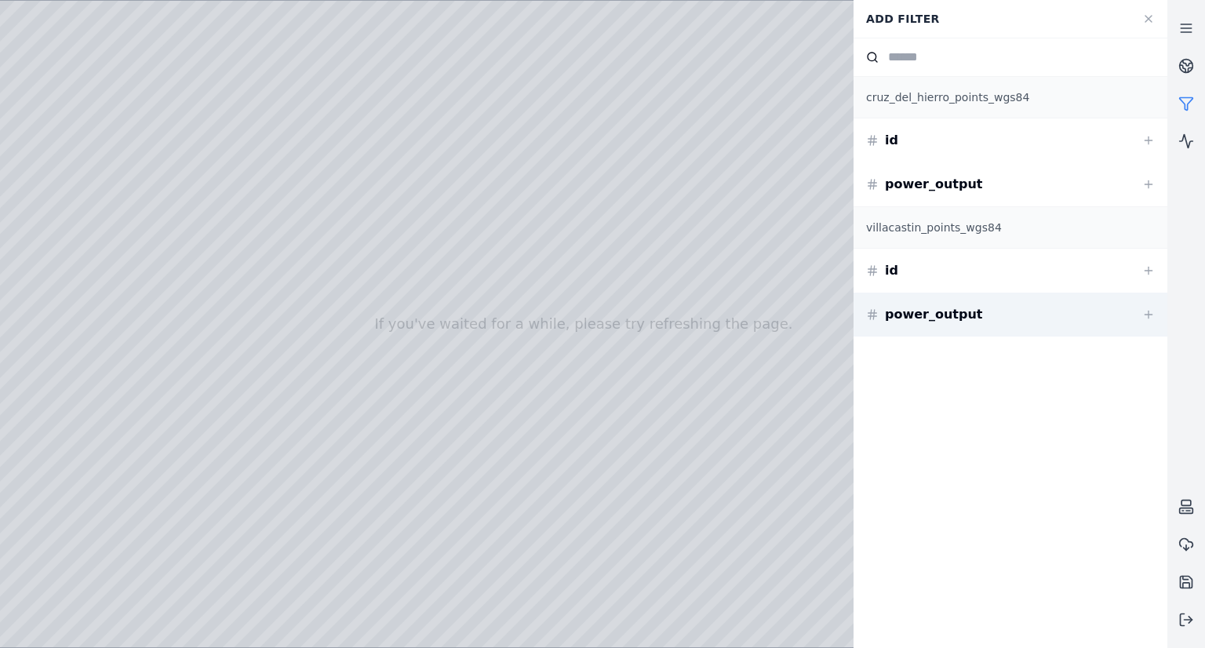
click at [974, 311] on div "power_output" at bounding box center [1010, 315] width 314 height 44
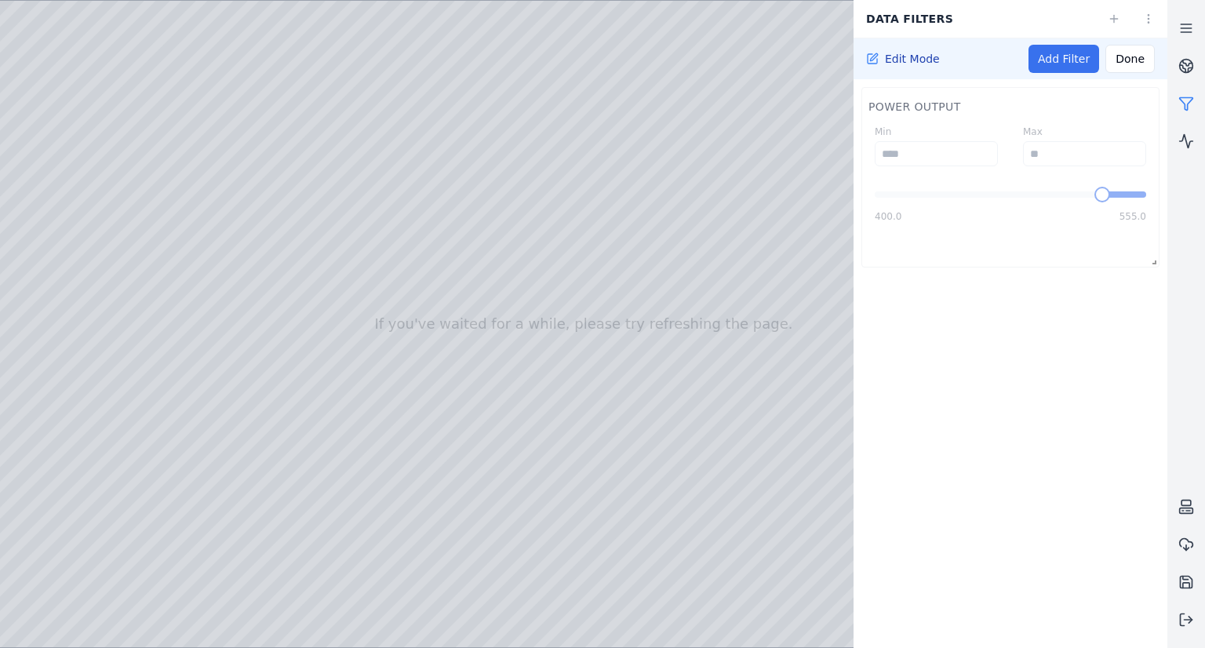
click at [1071, 54] on link "Add Filter" at bounding box center [1063, 59] width 71 height 28
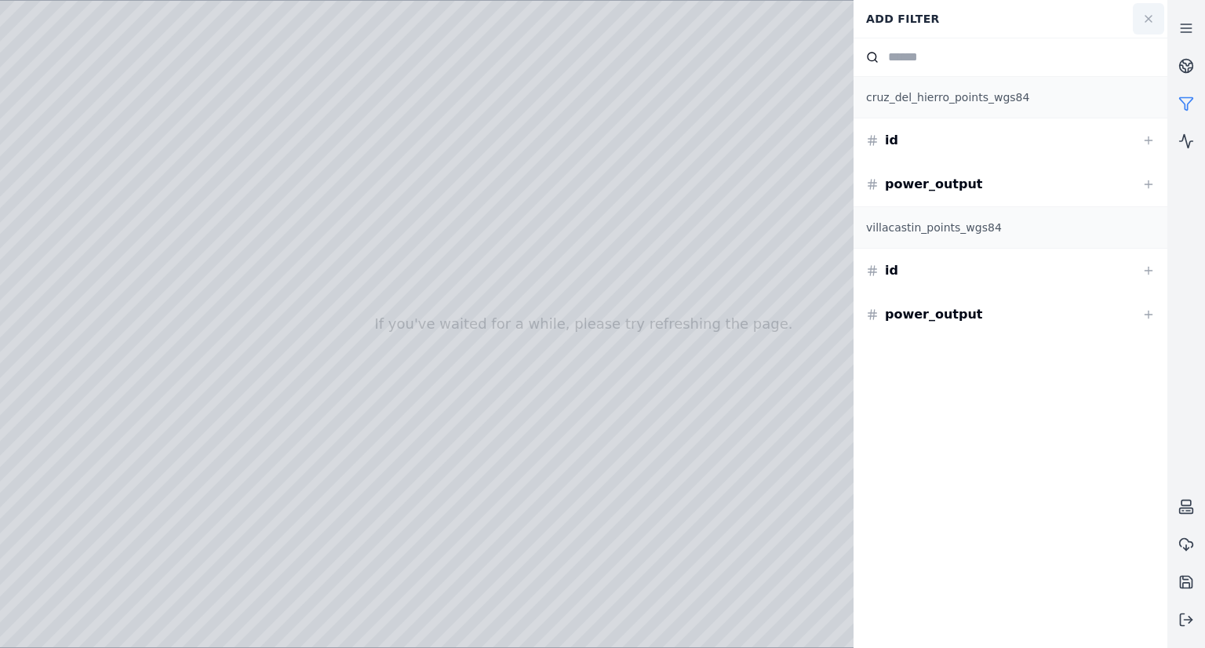
click at [1139, 25] on button at bounding box center [1148, 18] width 31 height 31
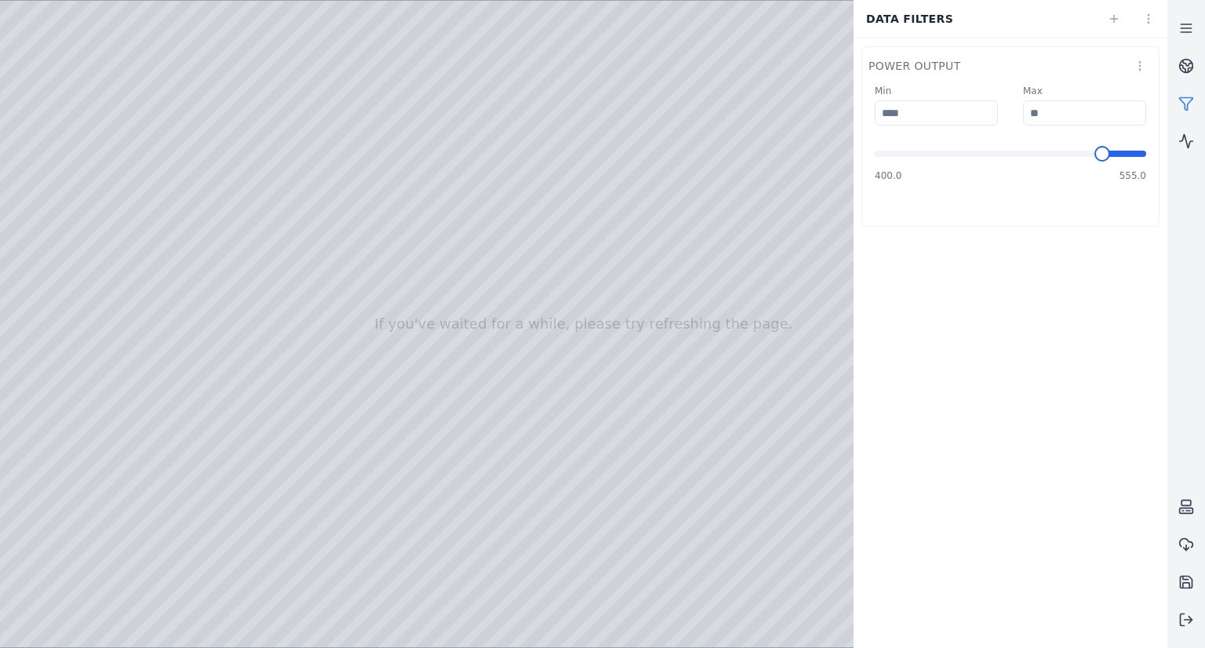
type input "***"
click at [875, 162] on span "Minimum" at bounding box center [883, 154] width 16 height 16
click at [617, 224] on div at bounding box center [583, 324] width 1167 height 646
drag, startPoint x: 609, startPoint y: 182, endPoint x: 619, endPoint y: 176, distance: 12.0
click at [288, 372] on div at bounding box center [583, 324] width 1167 height 646
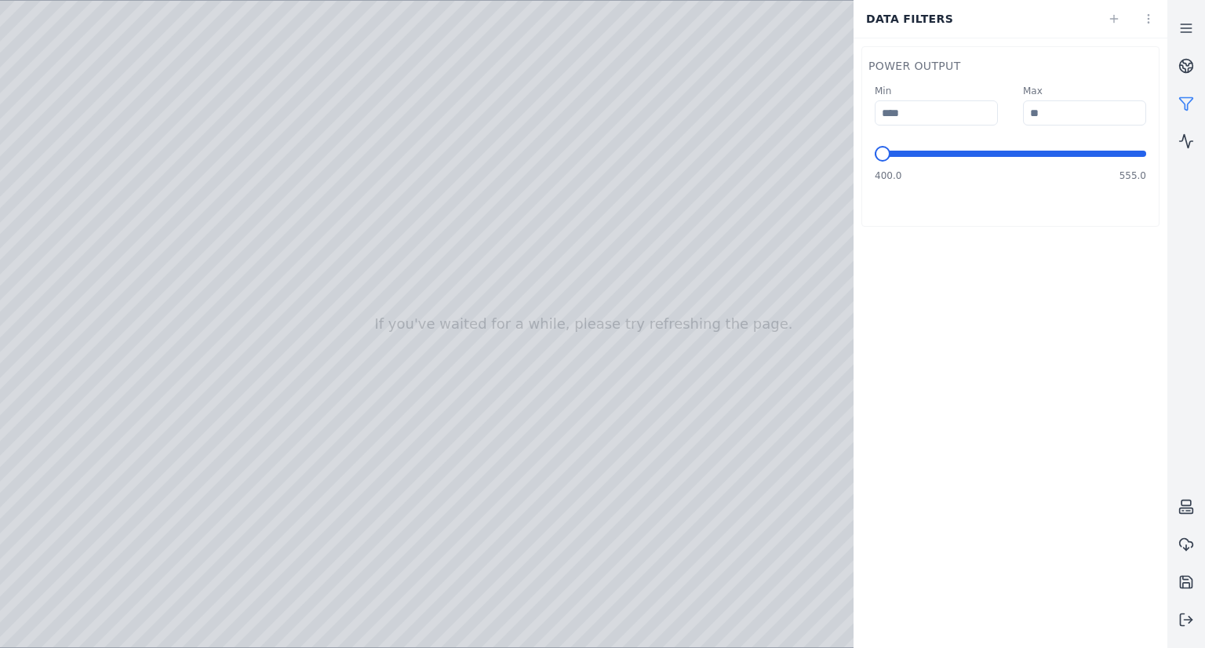
click at [290, 396] on div at bounding box center [583, 324] width 1167 height 646
drag, startPoint x: 475, startPoint y: 427, endPoint x: 592, endPoint y: 371, distance: 130.5
click at [257, 373] on div at bounding box center [583, 324] width 1167 height 646
click at [263, 374] on div at bounding box center [583, 324] width 1167 height 646
click at [257, 390] on div at bounding box center [583, 324] width 1167 height 646
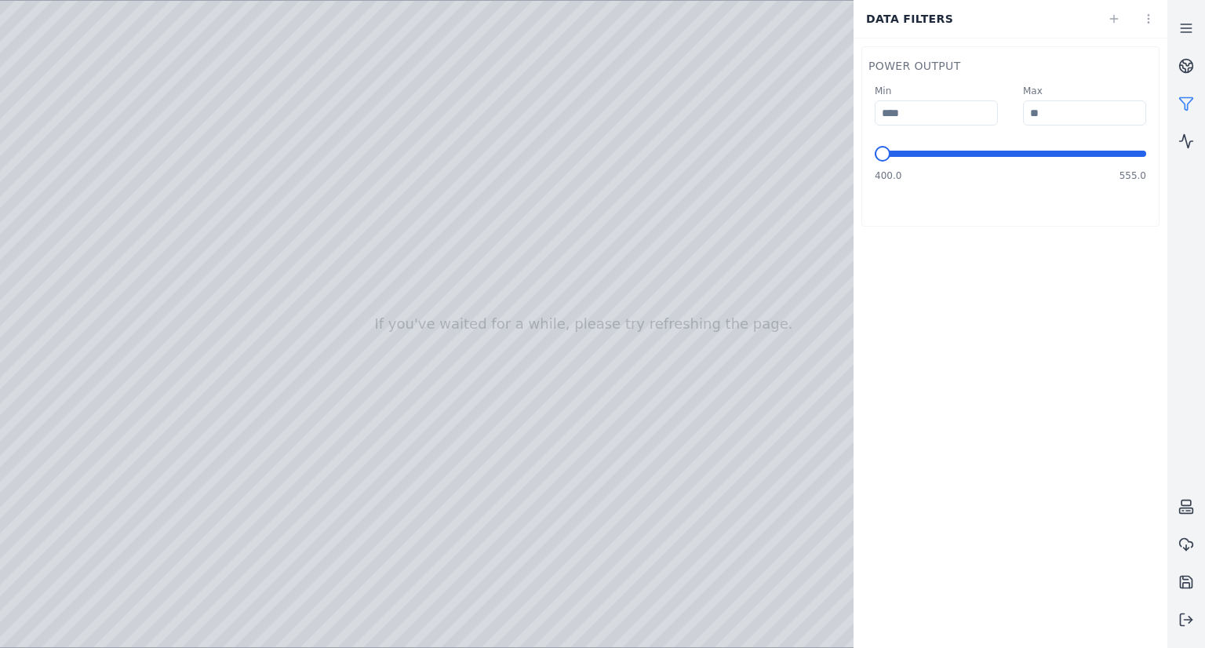
click at [448, 352] on div at bounding box center [583, 324] width 1167 height 646
click at [259, 398] on div at bounding box center [583, 324] width 1167 height 646
click at [255, 413] on div at bounding box center [583, 324] width 1167 height 646
click at [455, 352] on div at bounding box center [583, 324] width 1167 height 646
click at [621, 373] on div at bounding box center [583, 324] width 1167 height 646
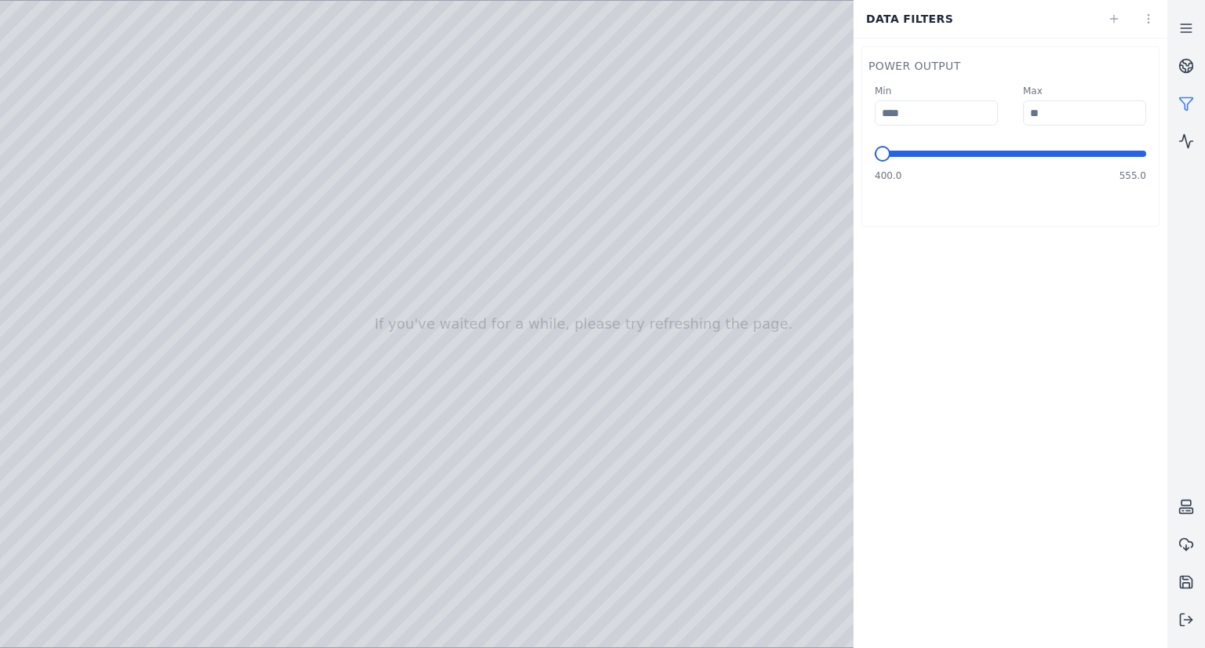
click at [528, 161] on div at bounding box center [583, 324] width 1167 height 646
click at [46, 186] on div at bounding box center [583, 324] width 1167 height 646
click at [1183, 106] on icon at bounding box center [1186, 104] width 16 height 16
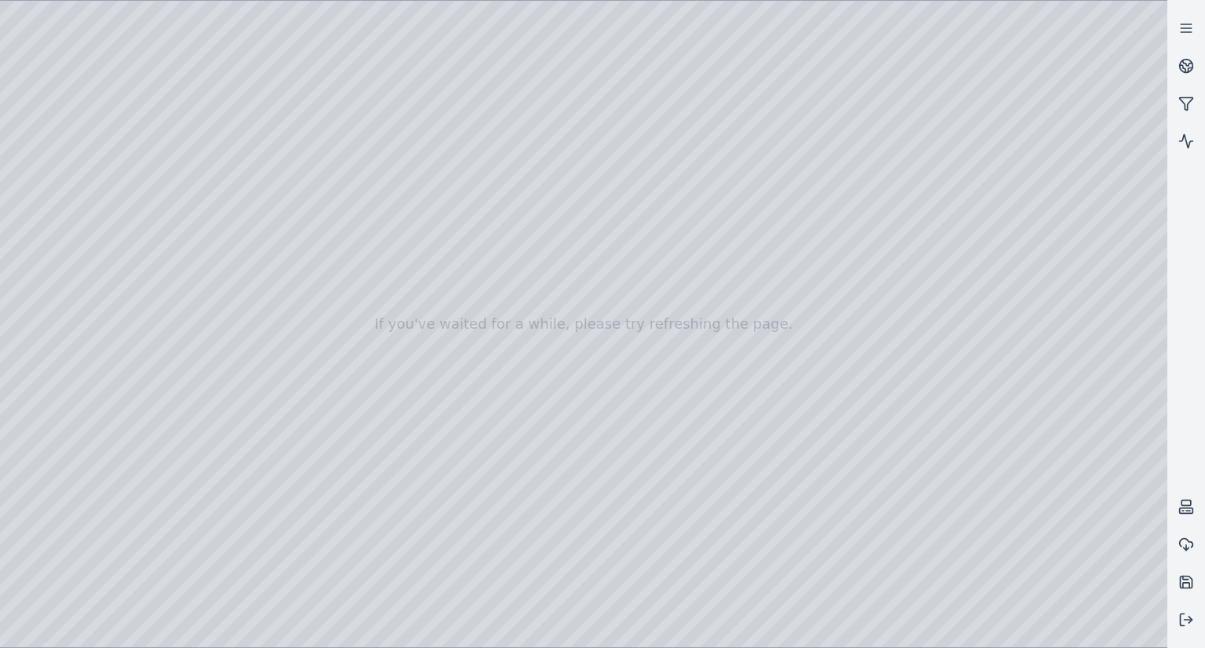
click at [853, 308] on div at bounding box center [583, 324] width 1167 height 646
click at [915, 629] on div at bounding box center [583, 324] width 1167 height 646
click at [244, 537] on div at bounding box center [583, 324] width 1167 height 646
click at [293, 544] on div at bounding box center [583, 324] width 1167 height 646
drag, startPoint x: 411, startPoint y: 449, endPoint x: 406, endPoint y: 399, distance: 50.4
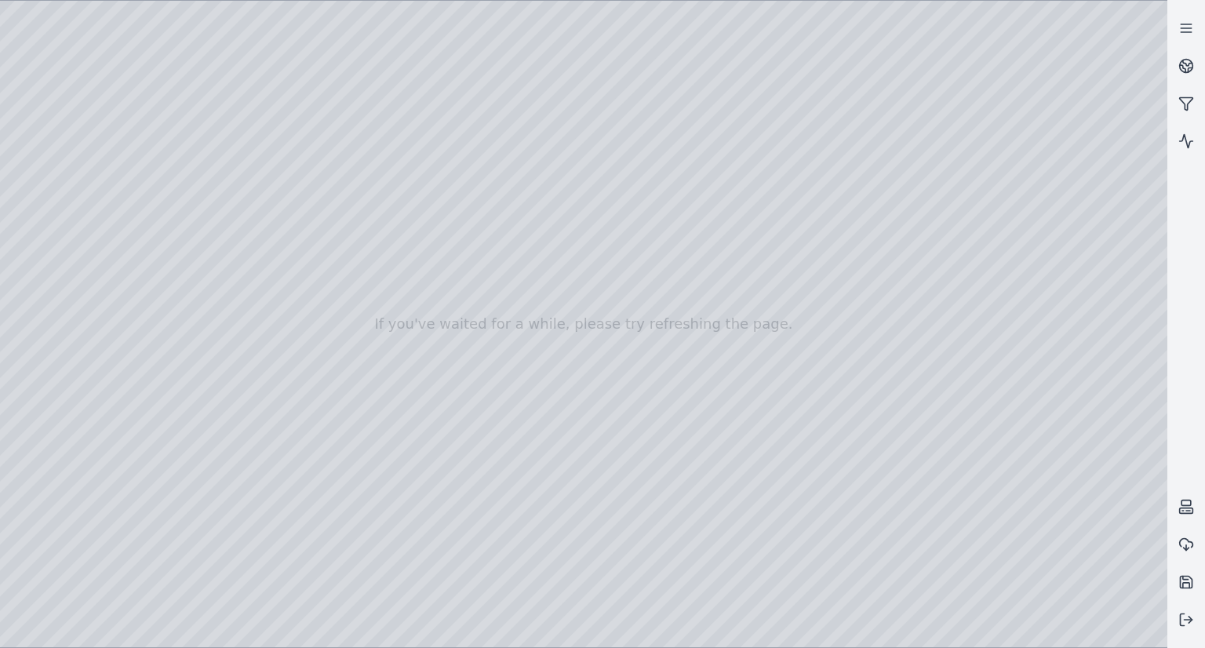
click at [223, 542] on div at bounding box center [583, 324] width 1167 height 646
click at [412, 513] on div at bounding box center [583, 324] width 1167 height 646
click at [465, 515] on div at bounding box center [583, 324] width 1167 height 646
click at [304, 540] on div at bounding box center [583, 324] width 1167 height 646
click at [411, 511] on div at bounding box center [583, 324] width 1167 height 646
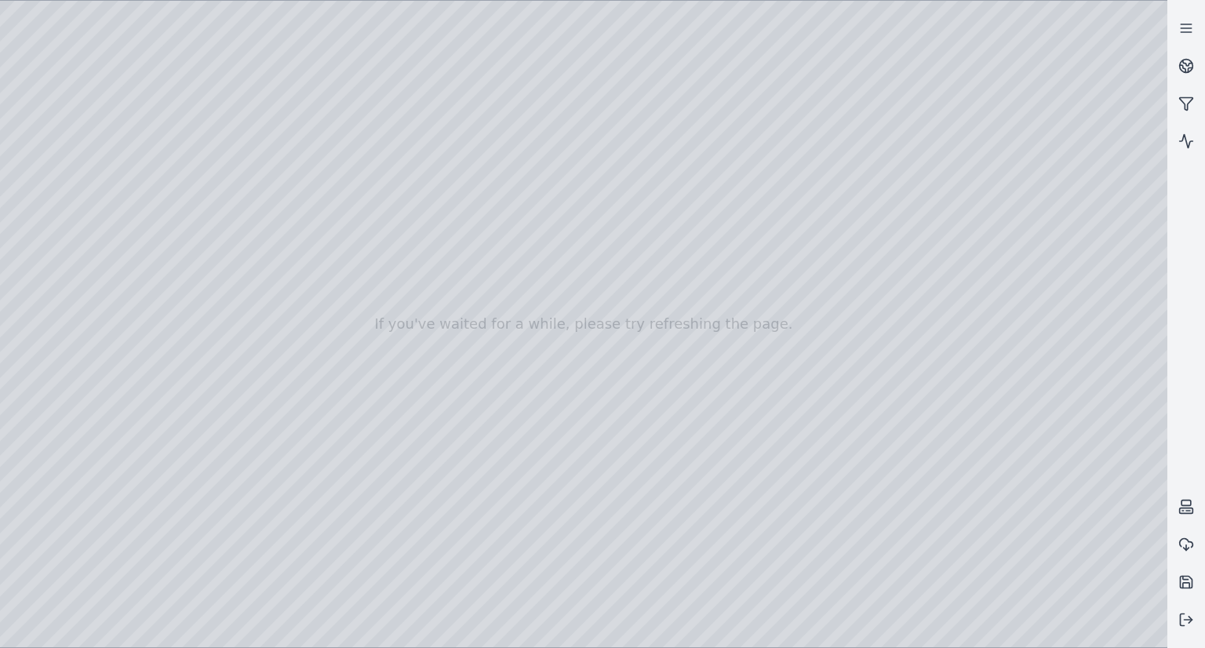
click at [411, 512] on div at bounding box center [583, 324] width 1167 height 646
click at [416, 512] on div at bounding box center [583, 324] width 1167 height 646
click at [392, 534] on div at bounding box center [583, 324] width 1167 height 646
click at [399, 545] on div at bounding box center [583, 324] width 1167 height 646
click at [52, 186] on div at bounding box center [583, 324] width 1167 height 646
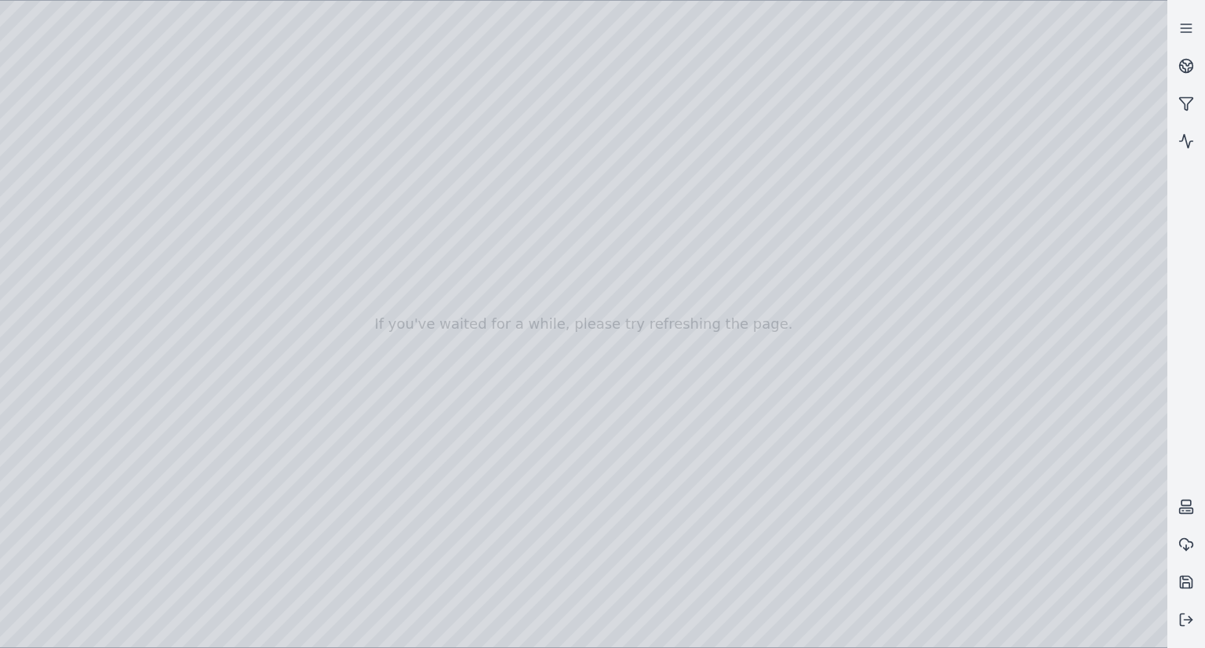
click at [56, 264] on div at bounding box center [583, 324] width 1167 height 646
click at [66, 213] on div at bounding box center [583, 324] width 1167 height 646
click at [292, 38] on div at bounding box center [583, 324] width 1167 height 646
click at [242, 113] on div at bounding box center [583, 324] width 1167 height 646
click at [60, 411] on div at bounding box center [583, 324] width 1167 height 646
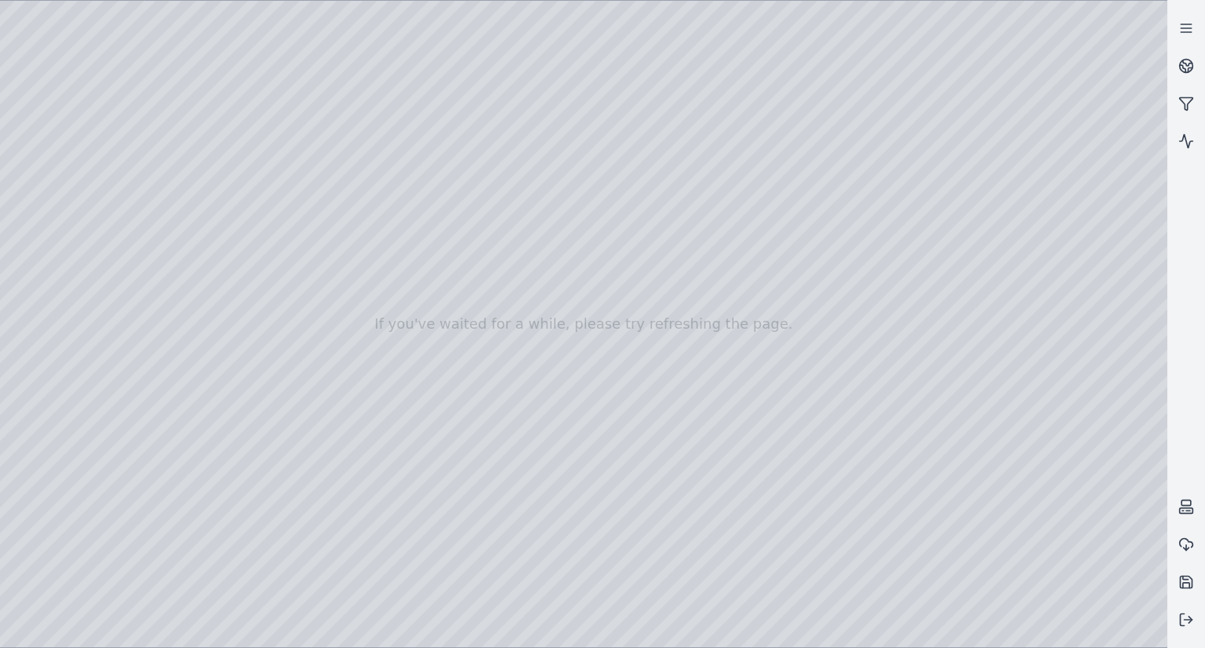
click at [63, 238] on div at bounding box center [583, 324] width 1167 height 646
click at [270, 192] on div at bounding box center [583, 324] width 1167 height 646
click at [207, 243] on div at bounding box center [583, 324] width 1167 height 646
click at [204, 249] on div at bounding box center [583, 324] width 1167 height 646
click at [231, 368] on div at bounding box center [583, 324] width 1167 height 646
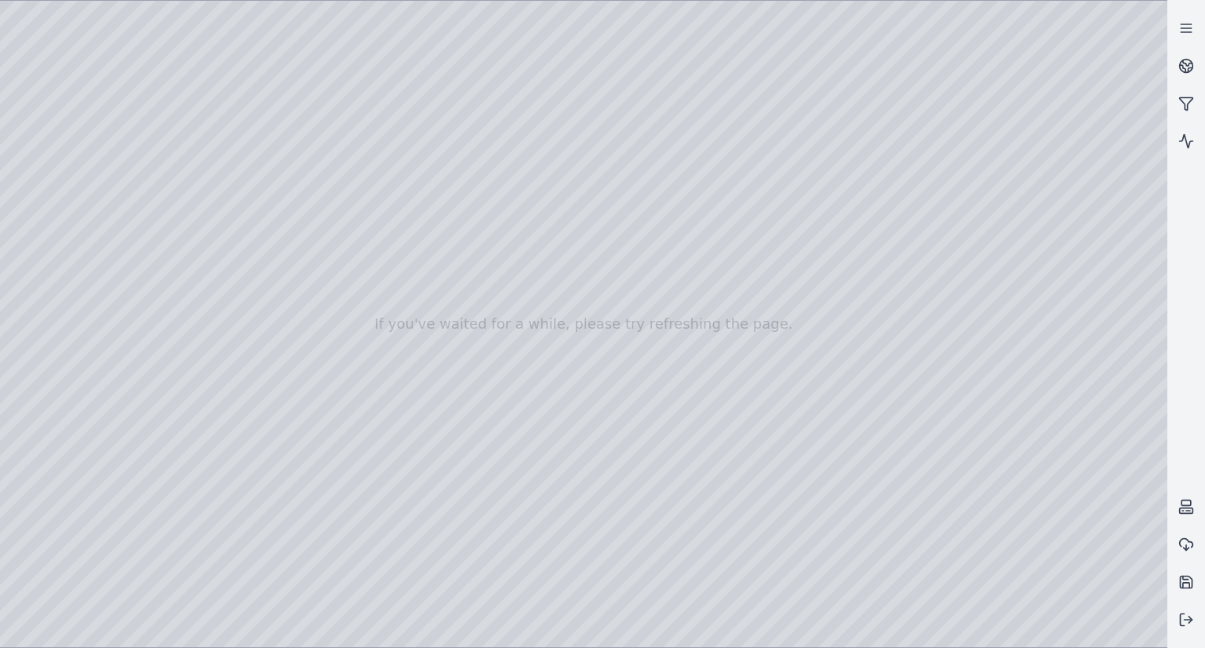
click at [933, 491] on div at bounding box center [583, 324] width 1167 height 646
click at [287, 579] on div at bounding box center [583, 324] width 1167 height 646
click at [49, 168] on div at bounding box center [583, 324] width 1167 height 646
click at [66, 191] on div at bounding box center [583, 324] width 1167 height 646
click at [57, 214] on div at bounding box center [583, 324] width 1167 height 646
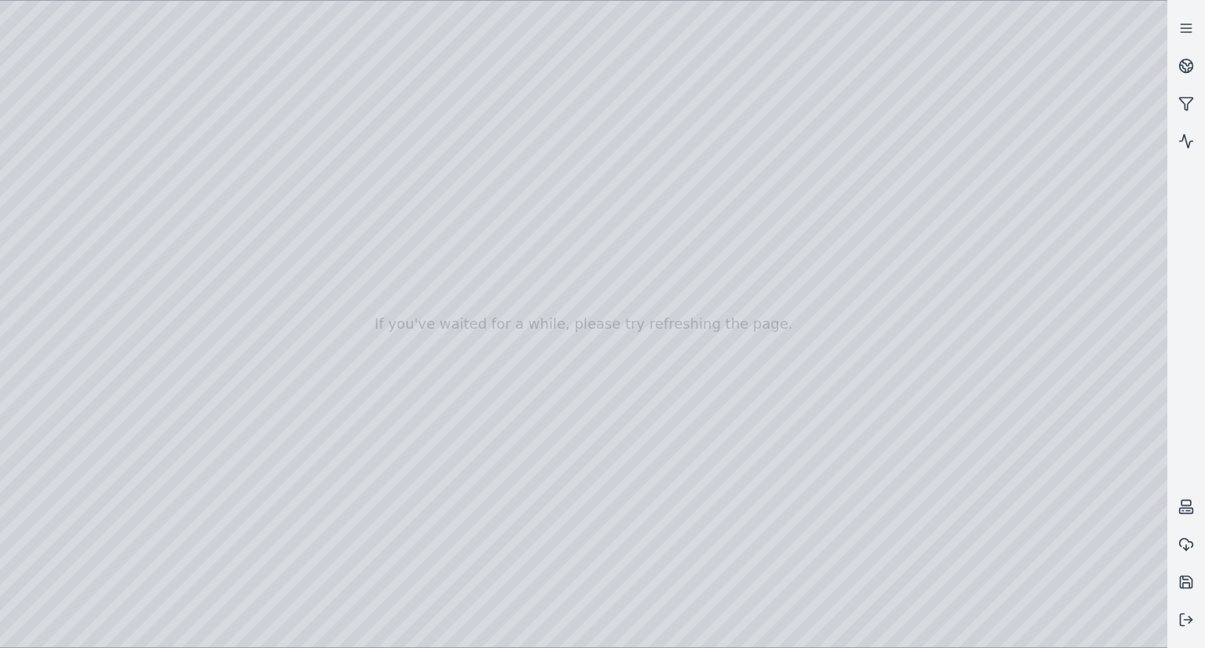
click at [231, 60] on div at bounding box center [583, 324] width 1167 height 646
click at [232, 45] on div at bounding box center [583, 324] width 1167 height 646
click at [231, 116] on div at bounding box center [583, 324] width 1167 height 646
click at [220, 160] on div at bounding box center [583, 324] width 1167 height 646
click at [53, 406] on div at bounding box center [583, 324] width 1167 height 646
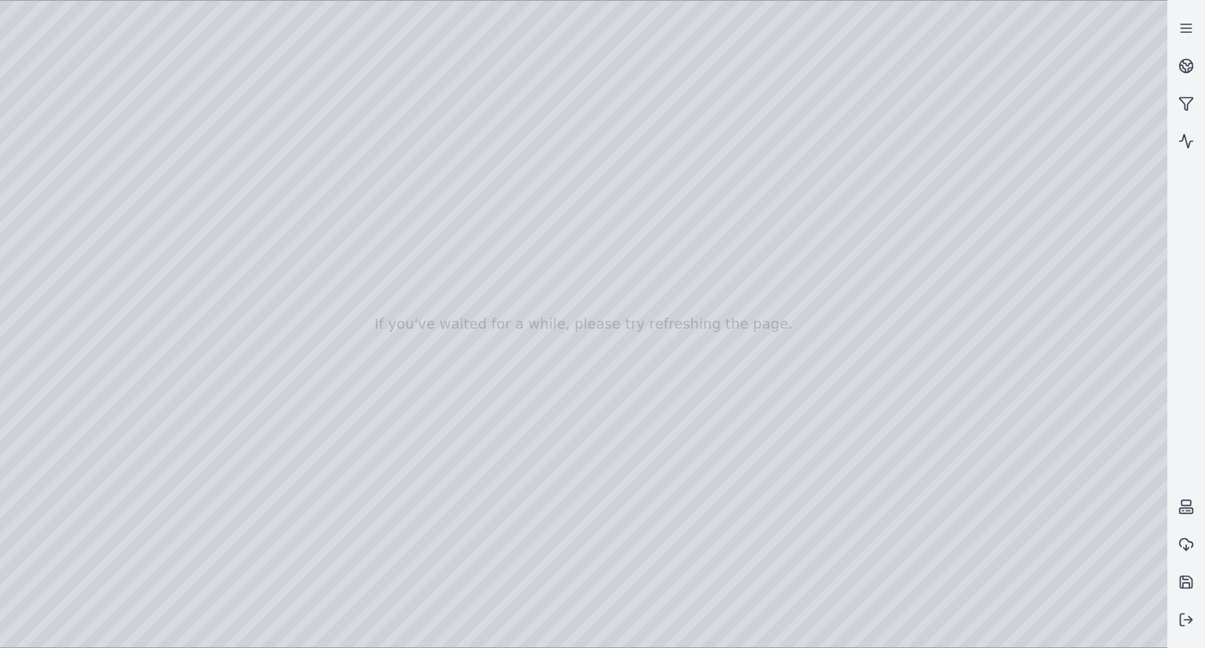
click at [59, 246] on div at bounding box center [583, 324] width 1167 height 646
click at [242, 193] on div at bounding box center [583, 324] width 1167 height 646
click at [209, 244] on div at bounding box center [583, 324] width 1167 height 646
click at [136, 399] on div at bounding box center [583, 324] width 1167 height 646
click at [260, 576] on div at bounding box center [583, 324] width 1167 height 646
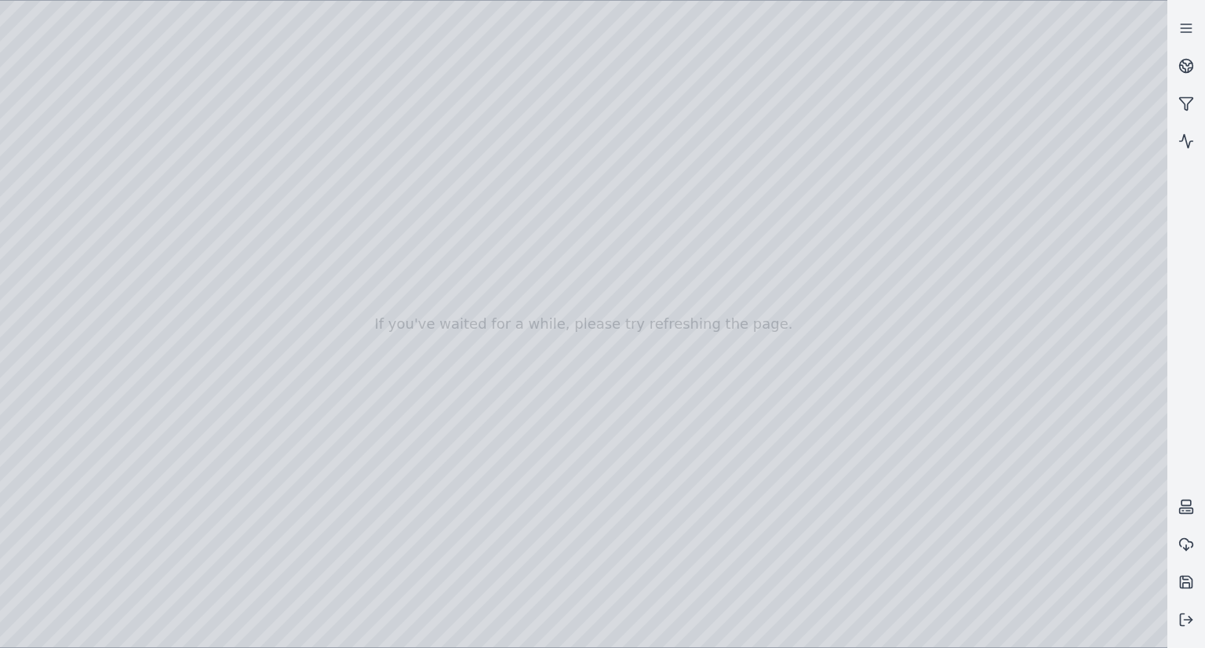
click at [906, 628] on div at bounding box center [583, 324] width 1167 height 646
click at [70, 517] on div at bounding box center [583, 324] width 1167 height 646
click at [104, 420] on div at bounding box center [583, 324] width 1167 height 646
click at [42, 516] on div at bounding box center [583, 324] width 1167 height 646
click at [30, 512] on div at bounding box center [583, 324] width 1167 height 646
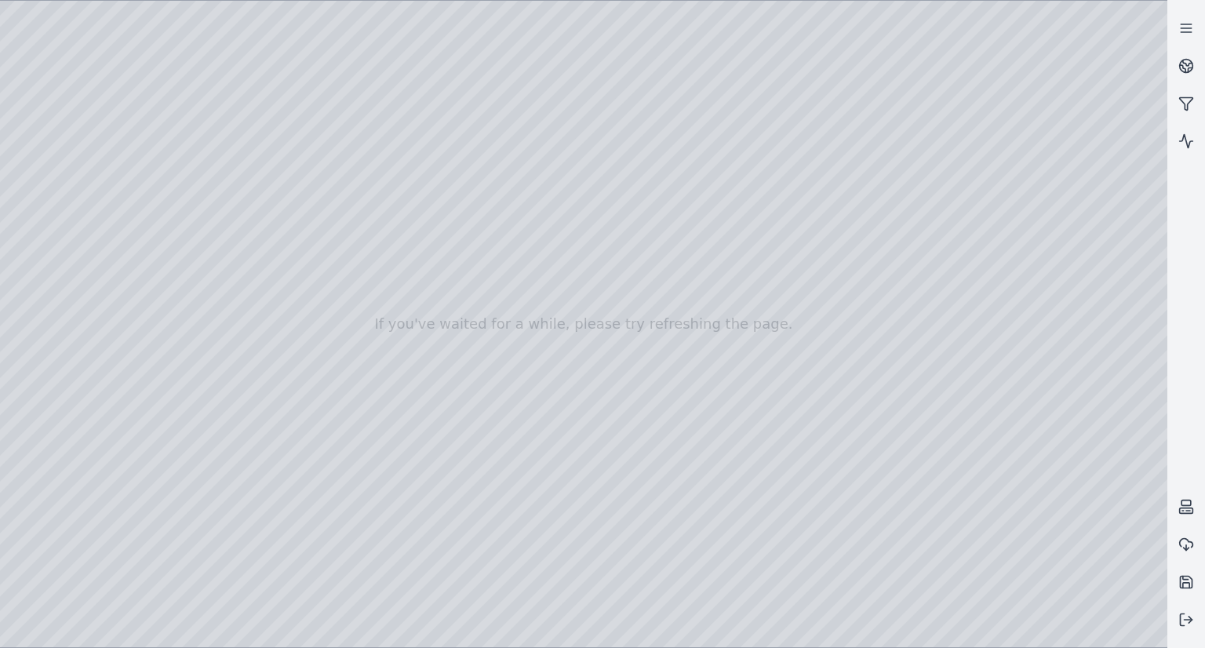
click at [990, 88] on div at bounding box center [583, 324] width 1167 height 646
click at [889, 131] on div at bounding box center [583, 324] width 1167 height 646
drag, startPoint x: 857, startPoint y: 227, endPoint x: 884, endPoint y: 182, distance: 53.1
click at [356, 544] on div at bounding box center [583, 324] width 1167 height 646
click at [383, 540] on div at bounding box center [583, 324] width 1167 height 646
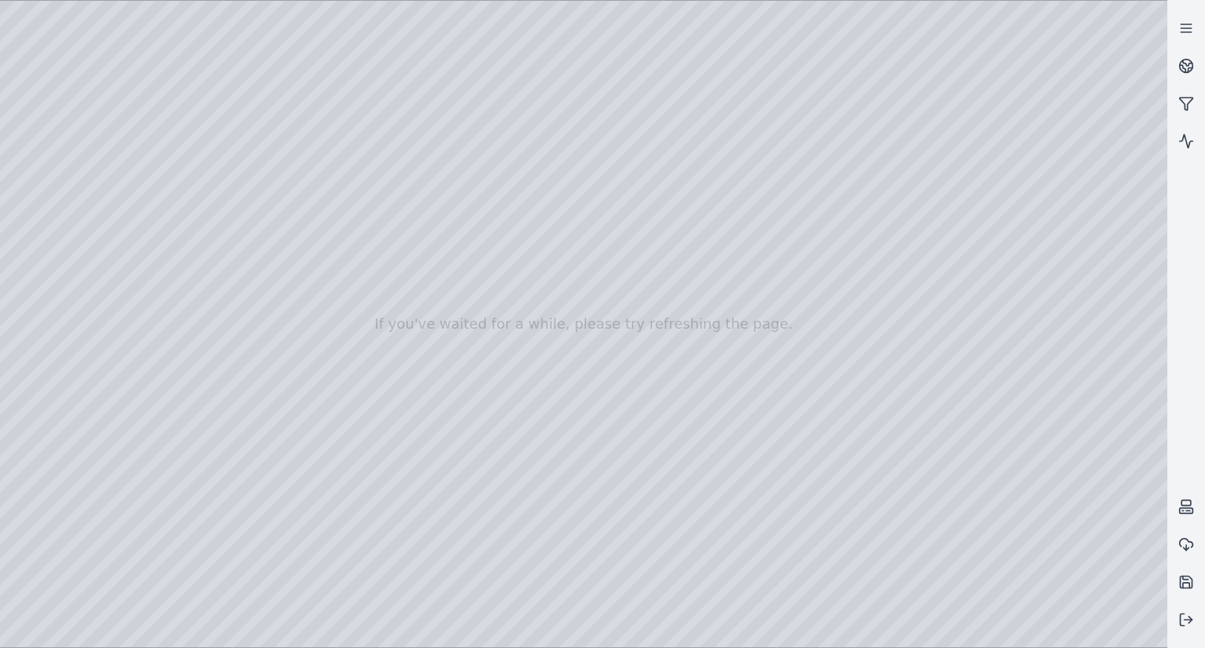
click at [420, 540] on div at bounding box center [583, 324] width 1167 height 646
drag, startPoint x: 577, startPoint y: 341, endPoint x: 623, endPoint y: 300, distance: 61.6
click at [51, 236] on div at bounding box center [583, 324] width 1167 height 646
click at [156, 79] on div at bounding box center [583, 324] width 1167 height 646
click at [20, 515] on div at bounding box center [583, 324] width 1167 height 646
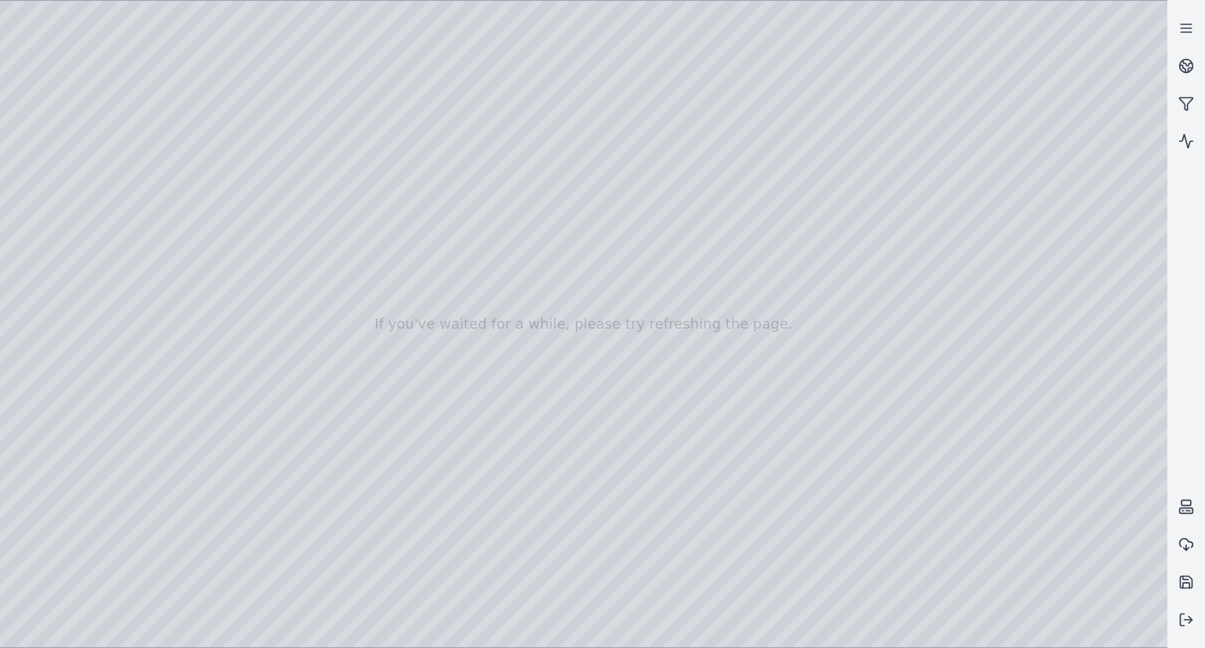
drag, startPoint x: 1081, startPoint y: 257, endPoint x: 1073, endPoint y: 246, distance: 13.5
drag, startPoint x: 898, startPoint y: 93, endPoint x: 971, endPoint y: 278, distance: 199.0
click at [971, 278] on div at bounding box center [583, 324] width 1167 height 646
click at [929, 485] on div at bounding box center [583, 324] width 1167 height 646
drag, startPoint x: 755, startPoint y: 224, endPoint x: 853, endPoint y: 198, distance: 102.2
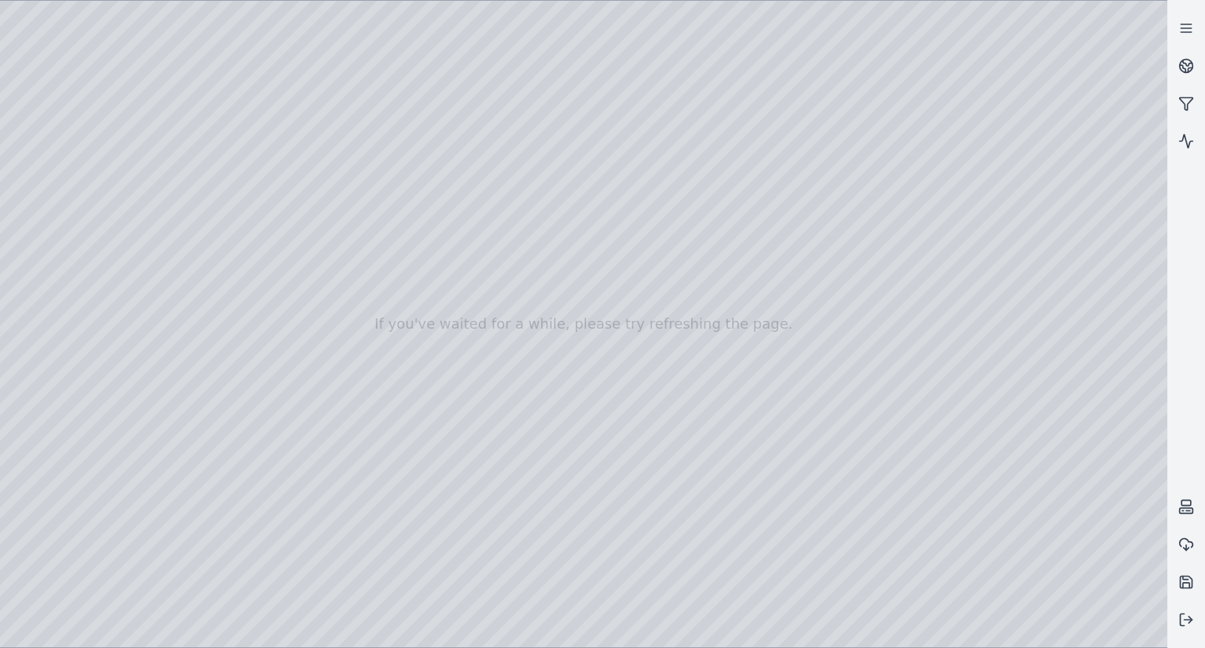
click at [853, 198] on div at bounding box center [583, 324] width 1167 height 646
click at [938, 220] on div at bounding box center [583, 324] width 1167 height 646
drag, startPoint x: 886, startPoint y: 238, endPoint x: 896, endPoint y: 393, distance: 154.9
click at [896, 393] on div at bounding box center [583, 324] width 1167 height 646
drag, startPoint x: 871, startPoint y: 410, endPoint x: 892, endPoint y: 384, distance: 33.0
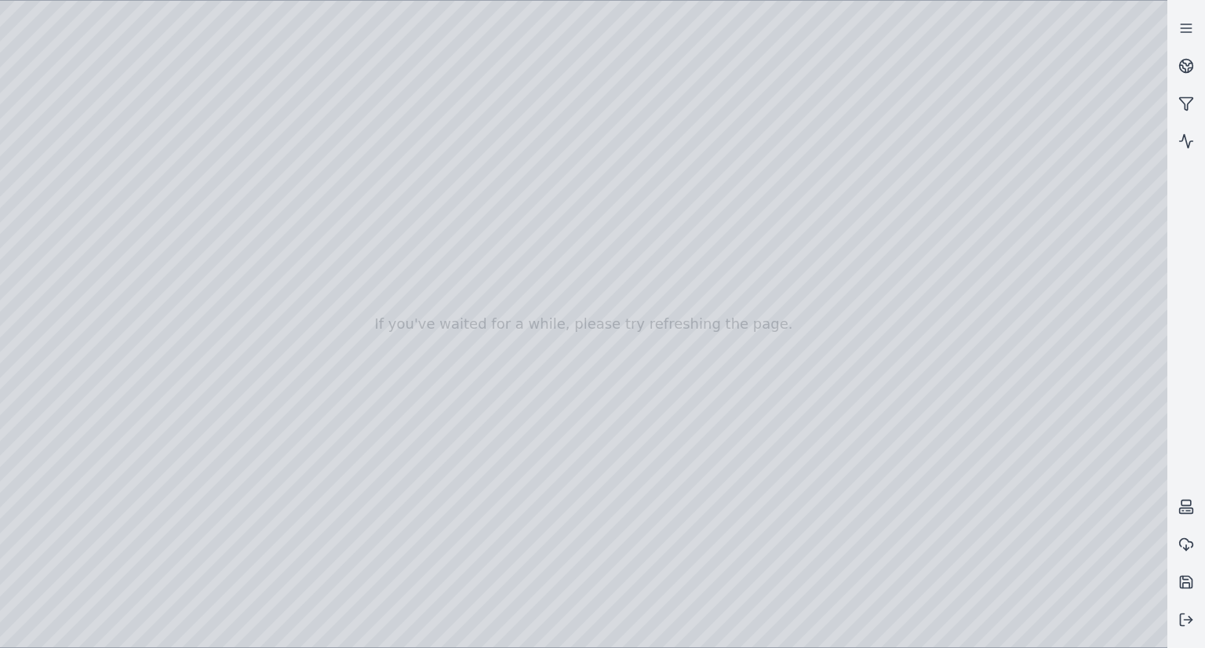
click at [892, 384] on div at bounding box center [583, 324] width 1167 height 646
drag, startPoint x: 1004, startPoint y: 335, endPoint x: 998, endPoint y: 320, distance: 16.2
click at [704, 629] on div at bounding box center [583, 324] width 1167 height 646
click at [696, 632] on div at bounding box center [583, 324] width 1167 height 646
click at [851, 638] on div at bounding box center [583, 324] width 1167 height 646
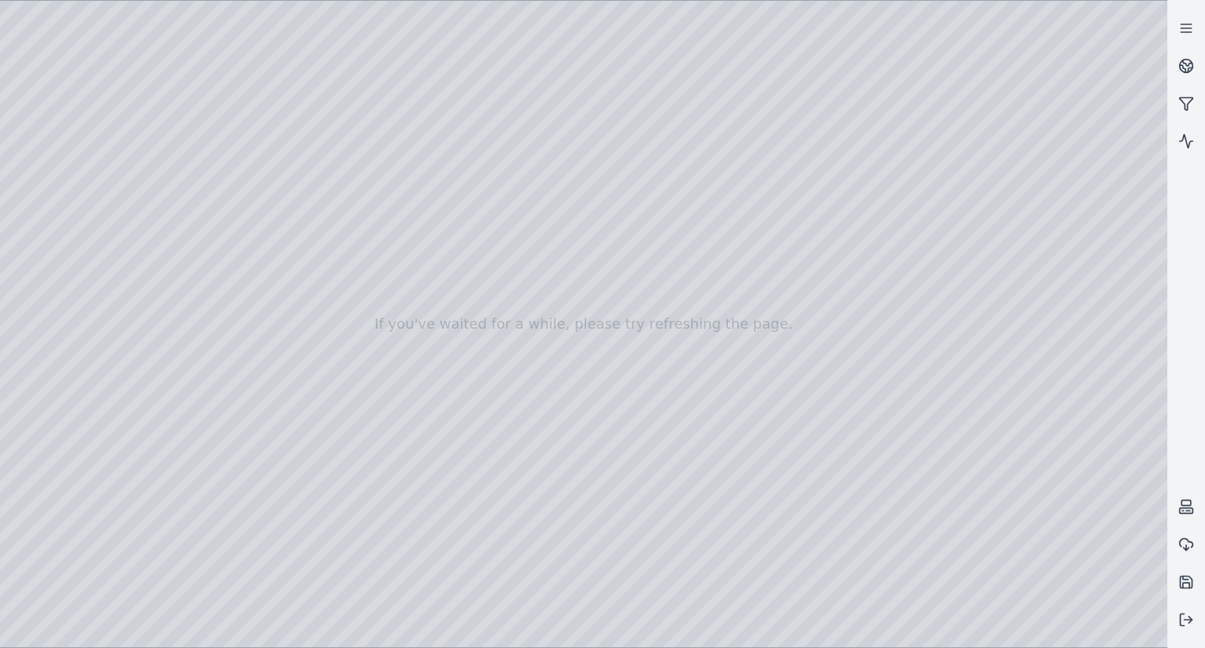
click at [45, 512] on div at bounding box center [583, 324] width 1167 height 646
click at [354, 544] on div at bounding box center [583, 324] width 1167 height 646
click at [389, 544] on div at bounding box center [583, 324] width 1167 height 646
click at [957, 390] on div at bounding box center [583, 324] width 1167 height 646
click at [901, 482] on div at bounding box center [583, 324] width 1167 height 646
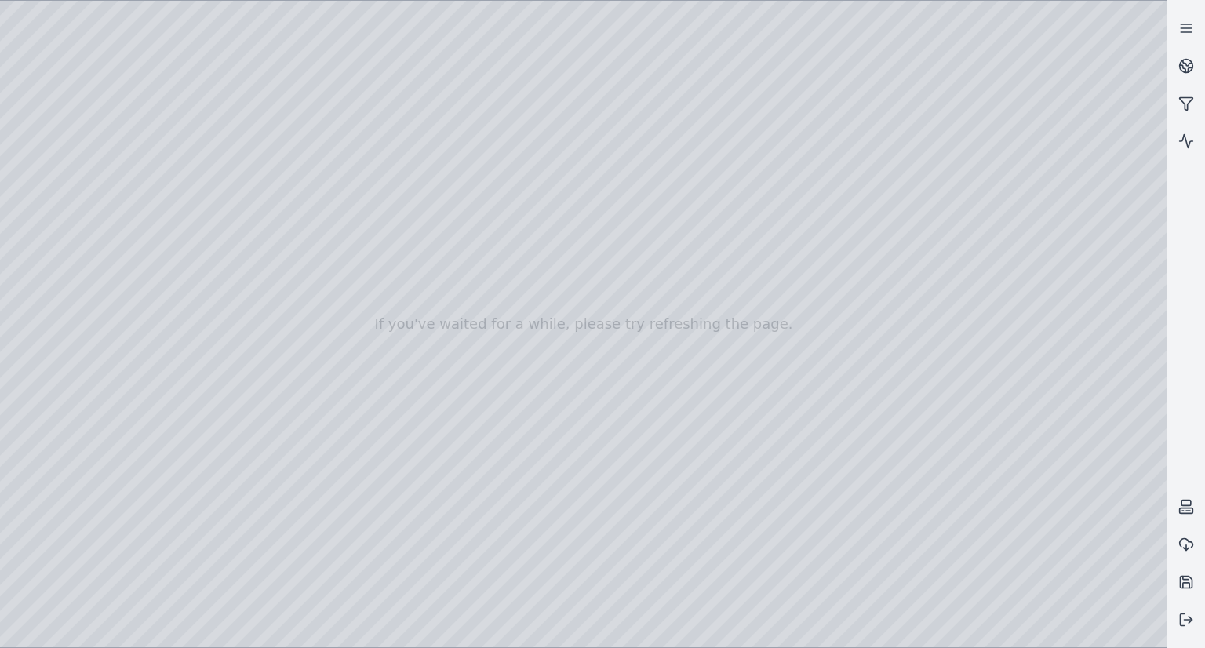
drag, startPoint x: 778, startPoint y: 225, endPoint x: 843, endPoint y: 172, distance: 84.2
click at [843, 172] on div at bounding box center [583, 324] width 1167 height 646
click at [935, 222] on div at bounding box center [583, 324] width 1167 height 646
drag, startPoint x: 803, startPoint y: 252, endPoint x: 849, endPoint y: 170, distance: 93.4
click at [849, 170] on div at bounding box center [583, 324] width 1167 height 646
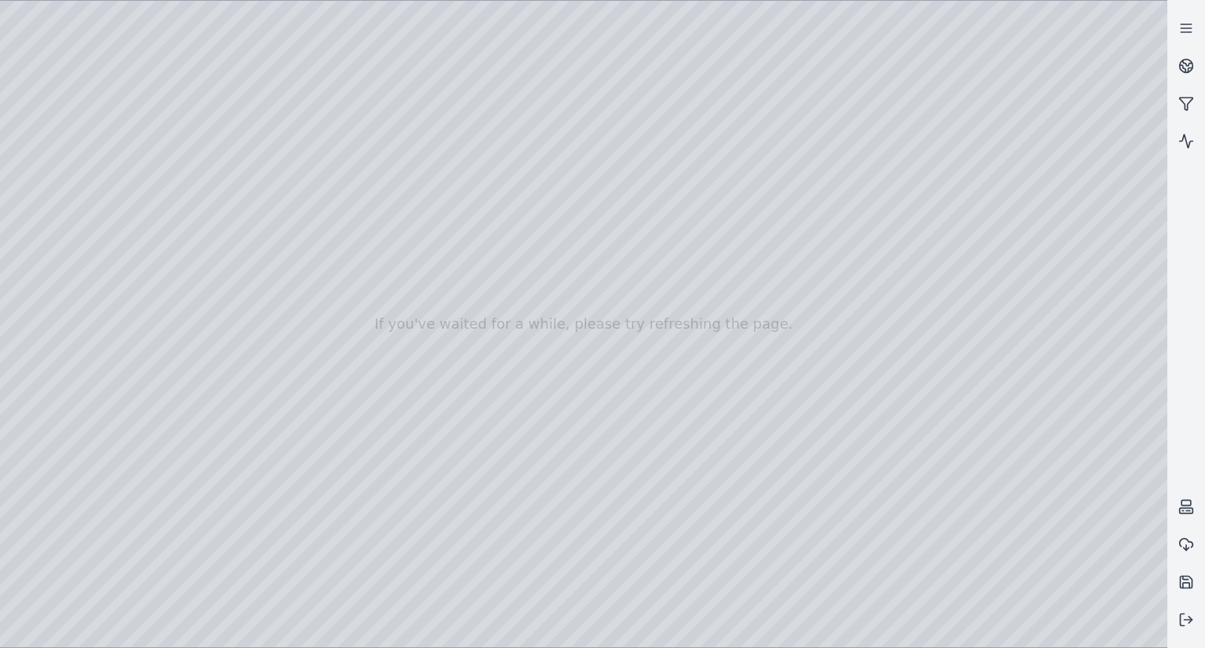
click at [982, 174] on div at bounding box center [583, 324] width 1167 height 646
drag, startPoint x: 853, startPoint y: 217, endPoint x: 893, endPoint y: 133, distance: 93.3
click at [893, 133] on div at bounding box center [583, 324] width 1167 height 646
click at [969, 231] on div at bounding box center [583, 324] width 1167 height 646
click at [915, 232] on div at bounding box center [583, 324] width 1167 height 646
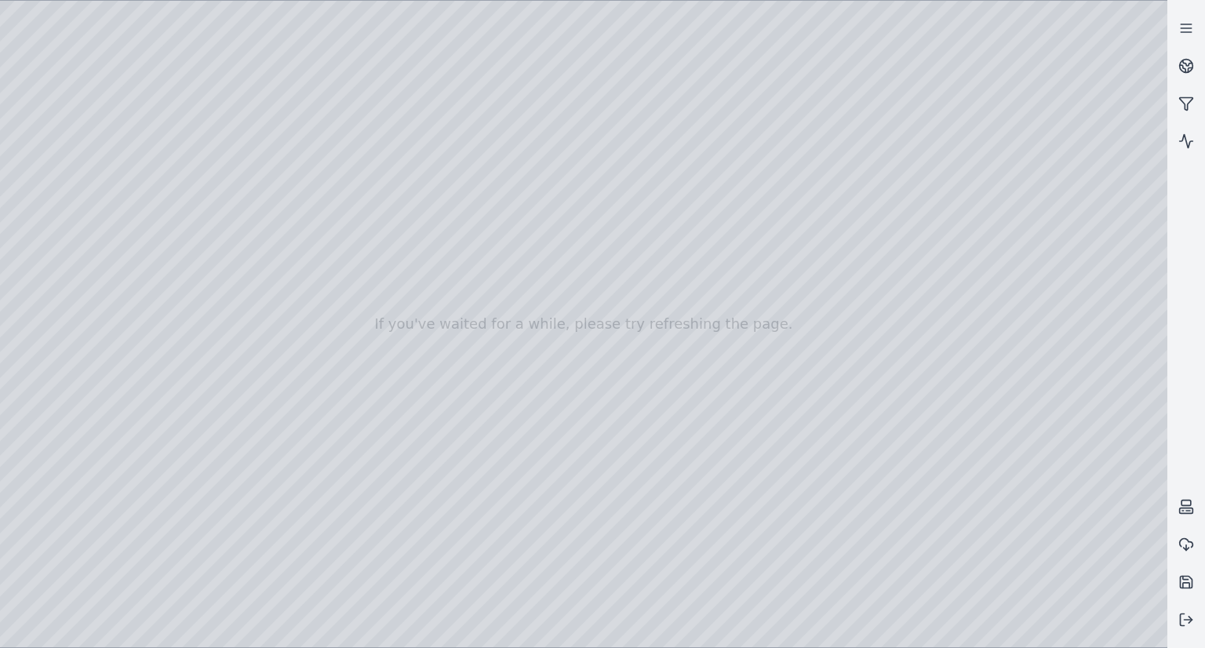
click at [895, 232] on div at bounding box center [583, 324] width 1167 height 646
click at [894, 235] on div at bounding box center [583, 324] width 1167 height 646
click at [969, 233] on div at bounding box center [583, 324] width 1167 height 646
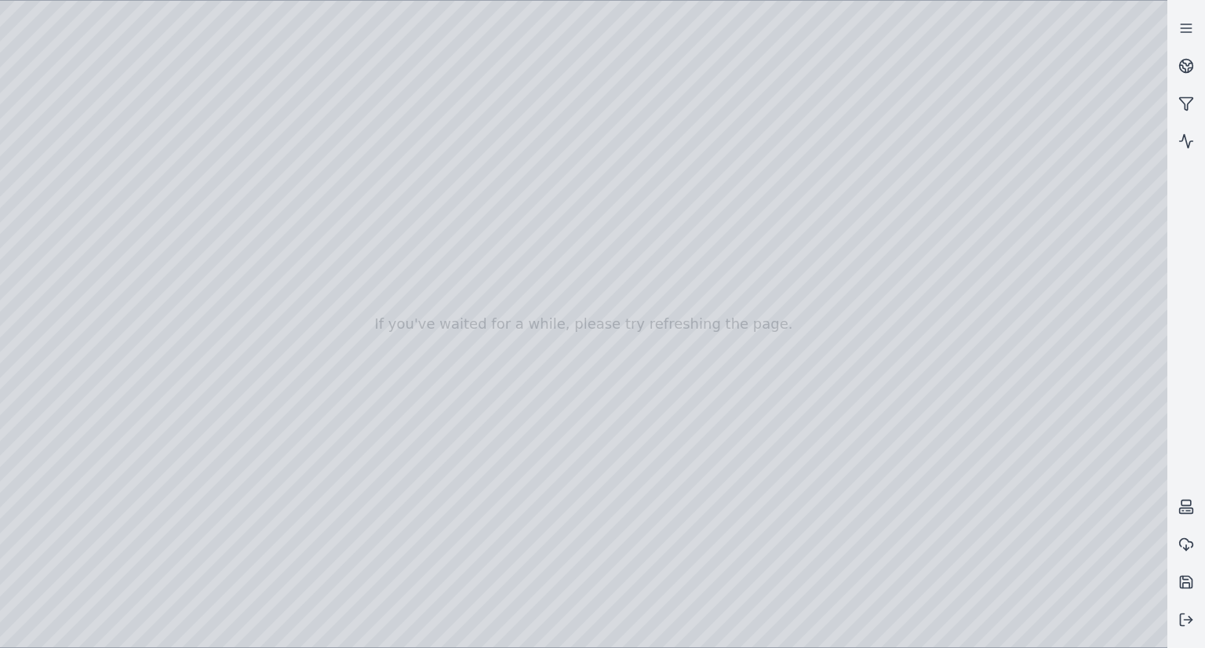
click at [888, 231] on div at bounding box center [583, 324] width 1167 height 646
click at [882, 235] on div at bounding box center [583, 324] width 1167 height 646
click at [857, 286] on div at bounding box center [583, 324] width 1167 height 646
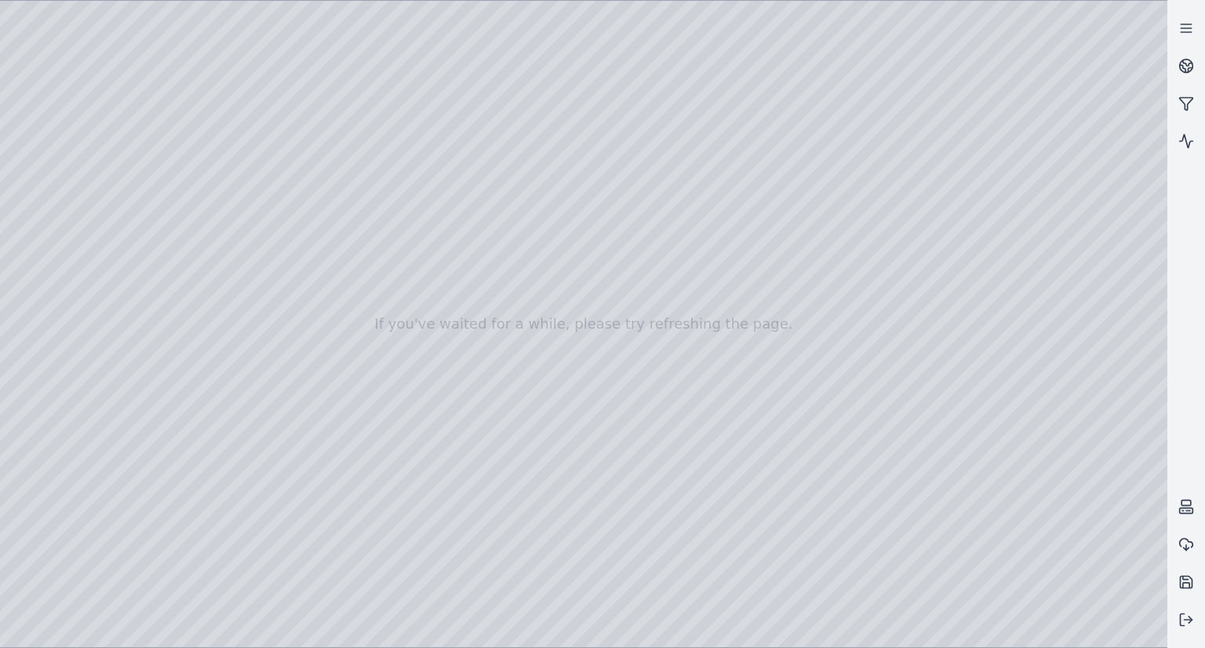
click at [857, 286] on div at bounding box center [583, 324] width 1167 height 646
click at [857, 283] on div at bounding box center [583, 324] width 1167 height 646
click at [973, 282] on div at bounding box center [583, 324] width 1167 height 646
click at [856, 286] on div at bounding box center [583, 324] width 1167 height 646
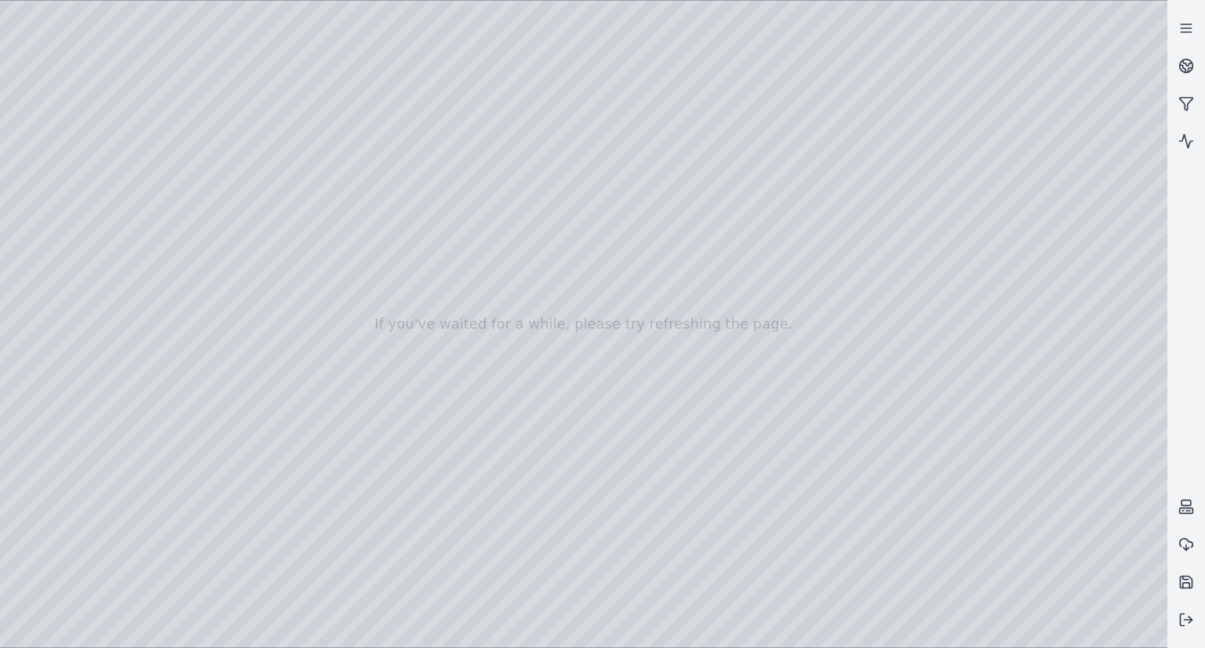
click at [789, 283] on div at bounding box center [583, 324] width 1167 height 646
click at [790, 357] on div at bounding box center [583, 324] width 1167 height 646
click at [794, 282] on div at bounding box center [583, 324] width 1167 height 646
click at [792, 282] on div at bounding box center [583, 324] width 1167 height 646
click at [791, 284] on div at bounding box center [583, 324] width 1167 height 646
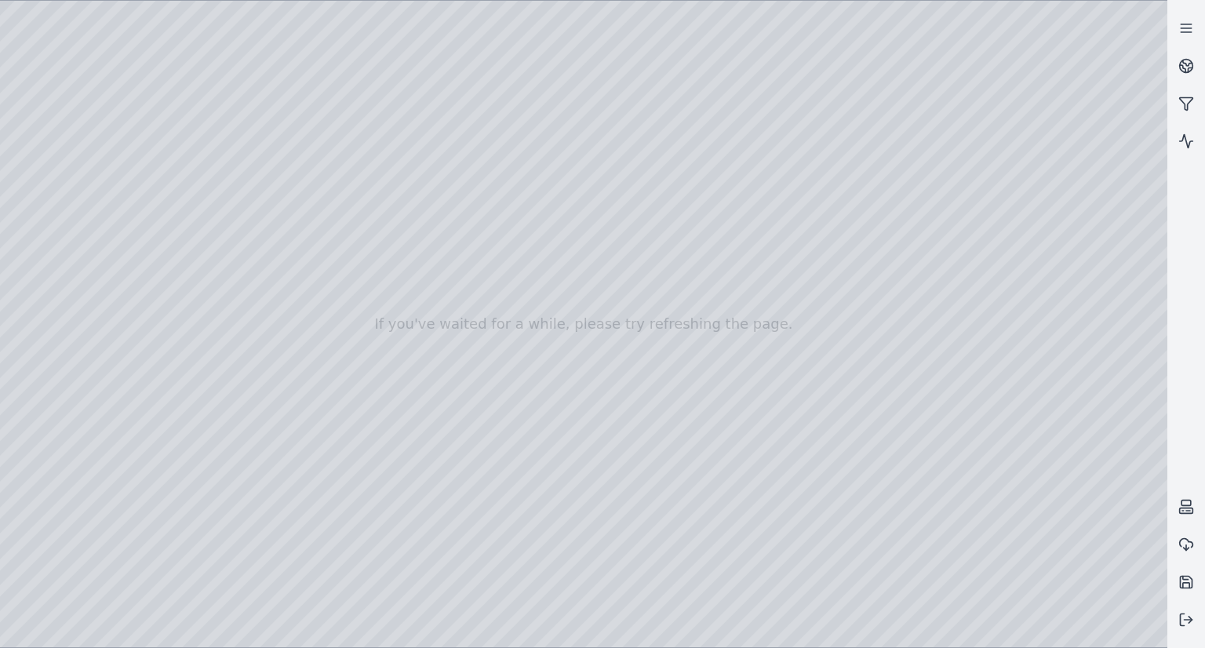
click at [799, 285] on div at bounding box center [583, 324] width 1167 height 646
click at [802, 286] on div at bounding box center [583, 324] width 1167 height 646
click at [789, 286] on div at bounding box center [583, 324] width 1167 height 646
click at [788, 283] on div at bounding box center [583, 324] width 1167 height 646
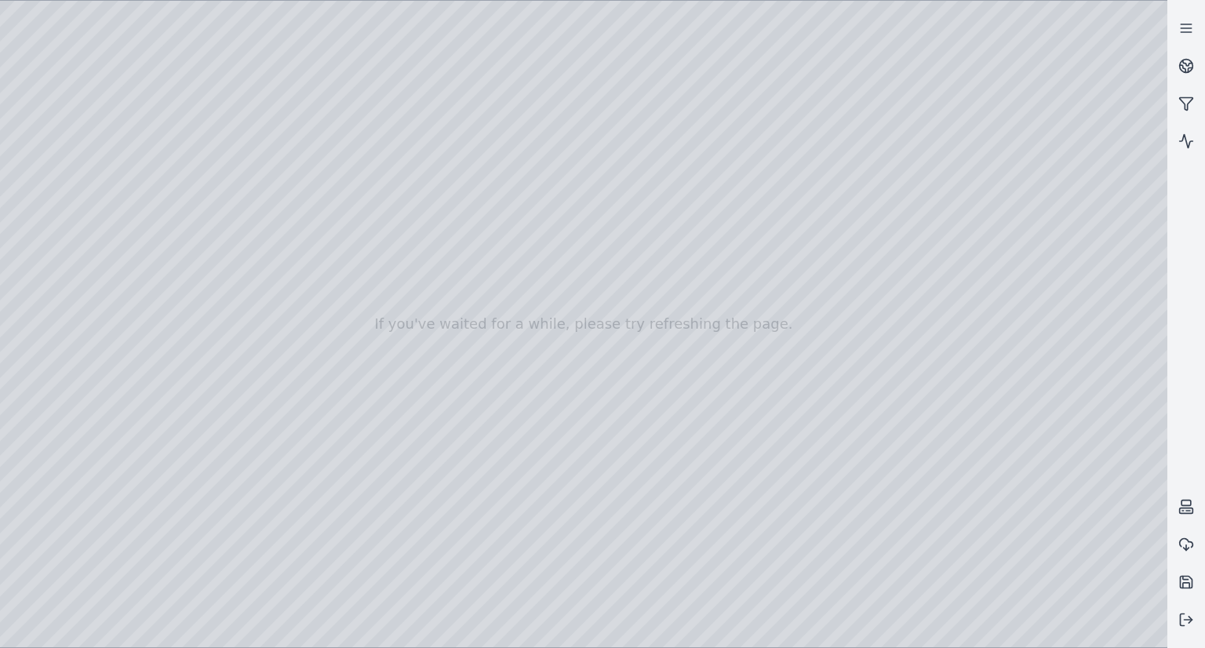
click at [802, 282] on div at bounding box center [583, 324] width 1167 height 646
click at [800, 286] on div at bounding box center [583, 324] width 1167 height 646
click at [800, 231] on div at bounding box center [583, 324] width 1167 height 646
click at [919, 280] on div at bounding box center [583, 324] width 1167 height 646
click at [940, 448] on div at bounding box center [583, 324] width 1167 height 646
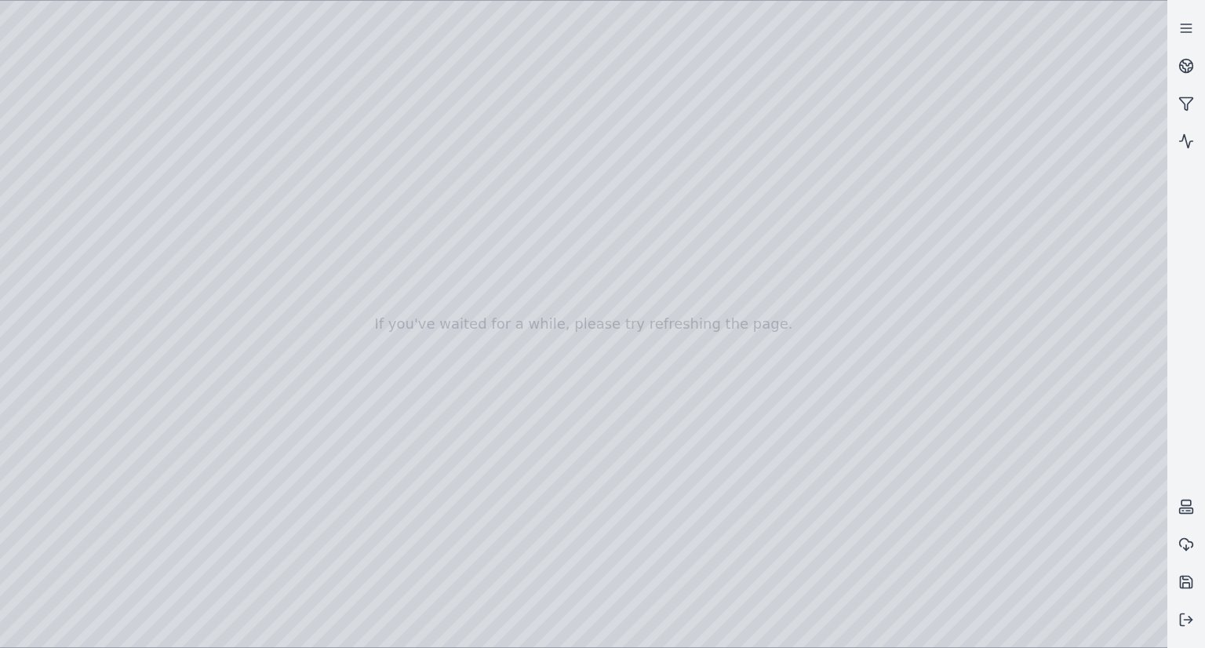
click at [474, 596] on div at bounding box center [583, 324] width 1167 height 646
click at [792, 283] on div at bounding box center [583, 324] width 1167 height 646
click at [795, 283] on div at bounding box center [583, 324] width 1167 height 646
click at [788, 285] on div at bounding box center [583, 324] width 1167 height 646
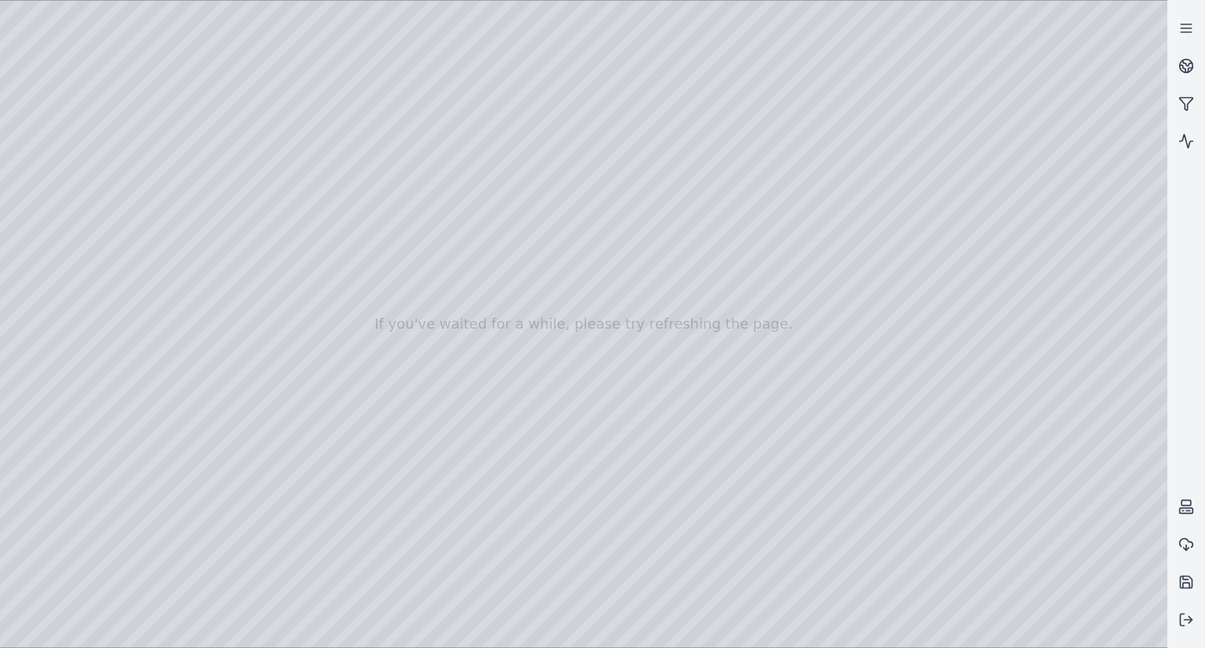
click at [797, 283] on div at bounding box center [583, 324] width 1167 height 646
click at [800, 284] on div at bounding box center [583, 324] width 1167 height 646
click at [796, 286] on div at bounding box center [583, 324] width 1167 height 646
click at [791, 282] on div at bounding box center [583, 324] width 1167 height 646
click at [800, 282] on div at bounding box center [583, 324] width 1167 height 646
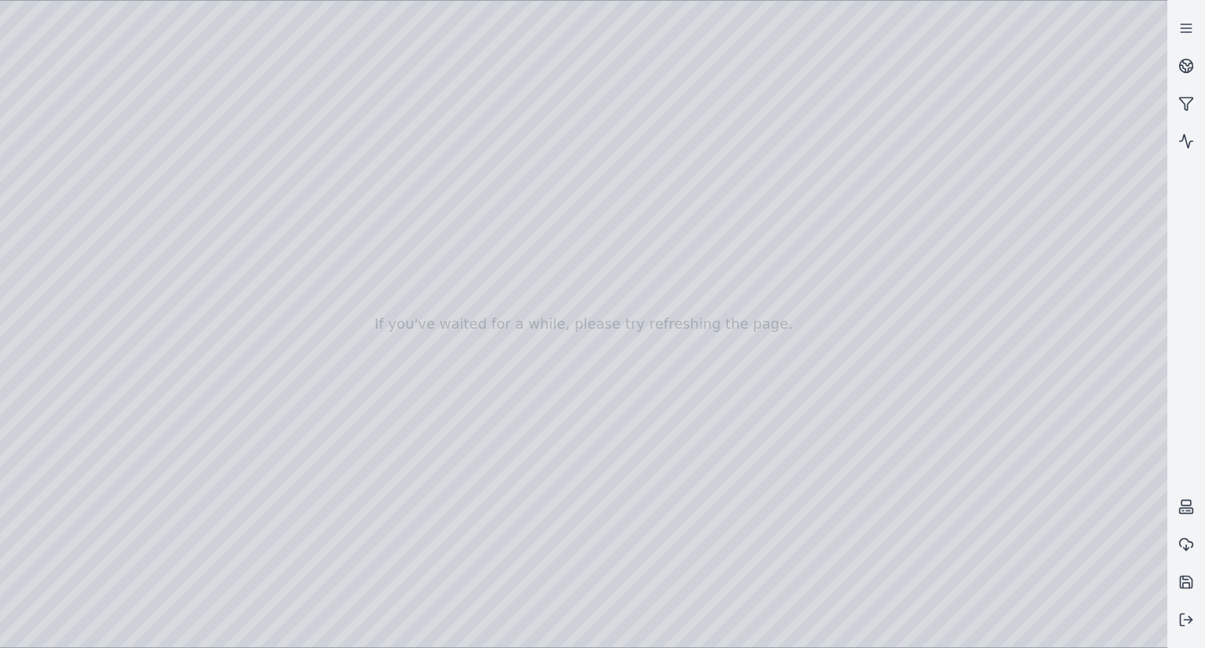
click at [800, 283] on div at bounding box center [583, 324] width 1167 height 646
click at [831, 482] on div at bounding box center [583, 324] width 1167 height 646
click at [753, 595] on div at bounding box center [583, 324] width 1167 height 646
click at [799, 283] on div at bounding box center [583, 324] width 1167 height 646
click at [791, 380] on div at bounding box center [583, 324] width 1167 height 646
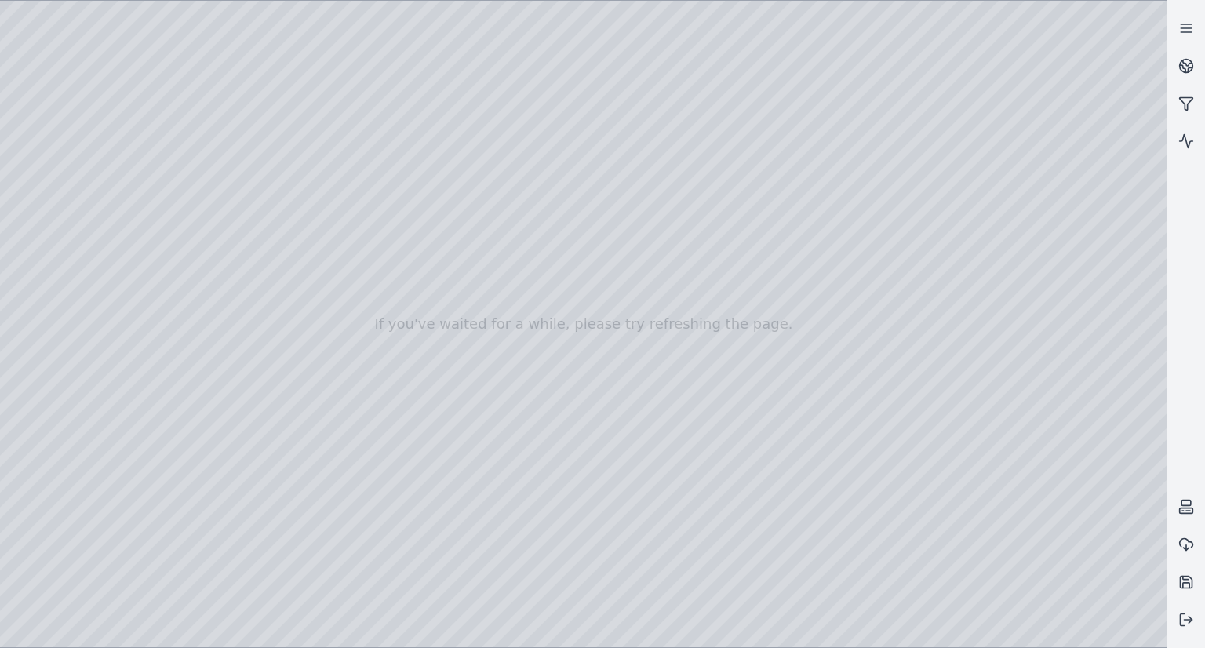
click at [797, 283] on div at bounding box center [583, 324] width 1167 height 646
click at [720, 599] on div at bounding box center [583, 324] width 1167 height 646
click at [799, 286] on div at bounding box center [583, 324] width 1167 height 646
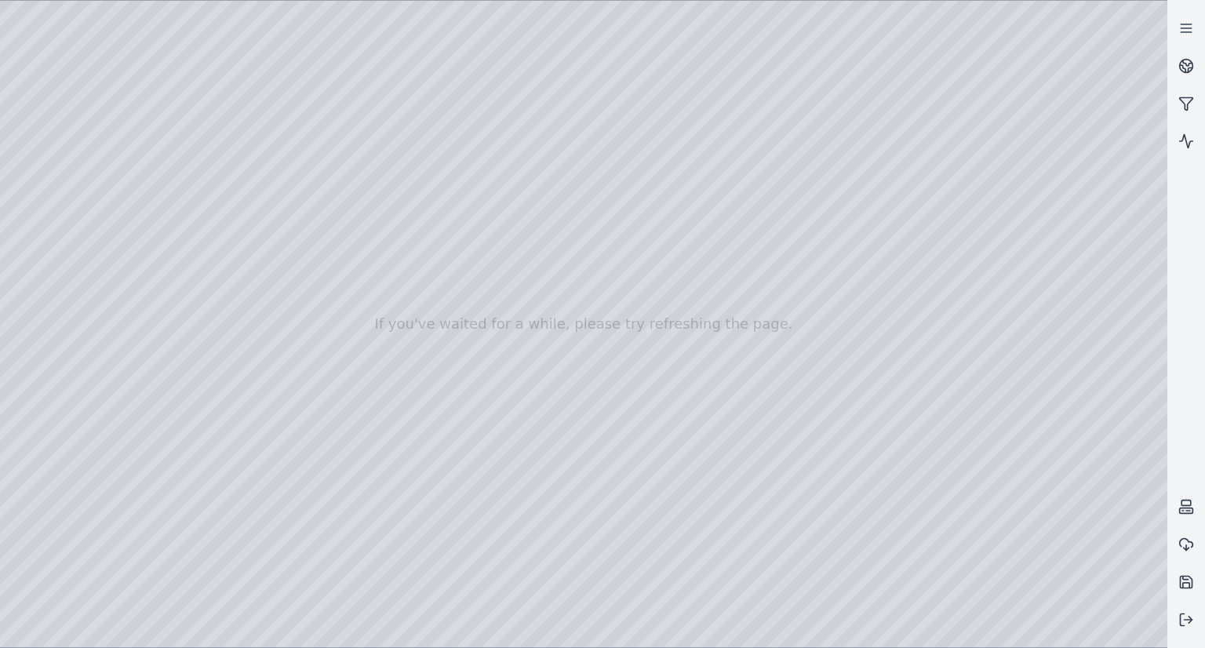
click at [745, 571] on div at bounding box center [583, 324] width 1167 height 646
click at [799, 286] on div at bounding box center [583, 324] width 1167 height 646
click at [956, 345] on div at bounding box center [583, 324] width 1167 height 646
click at [798, 284] on div at bounding box center [583, 324] width 1167 height 646
click at [787, 284] on div at bounding box center [583, 324] width 1167 height 646
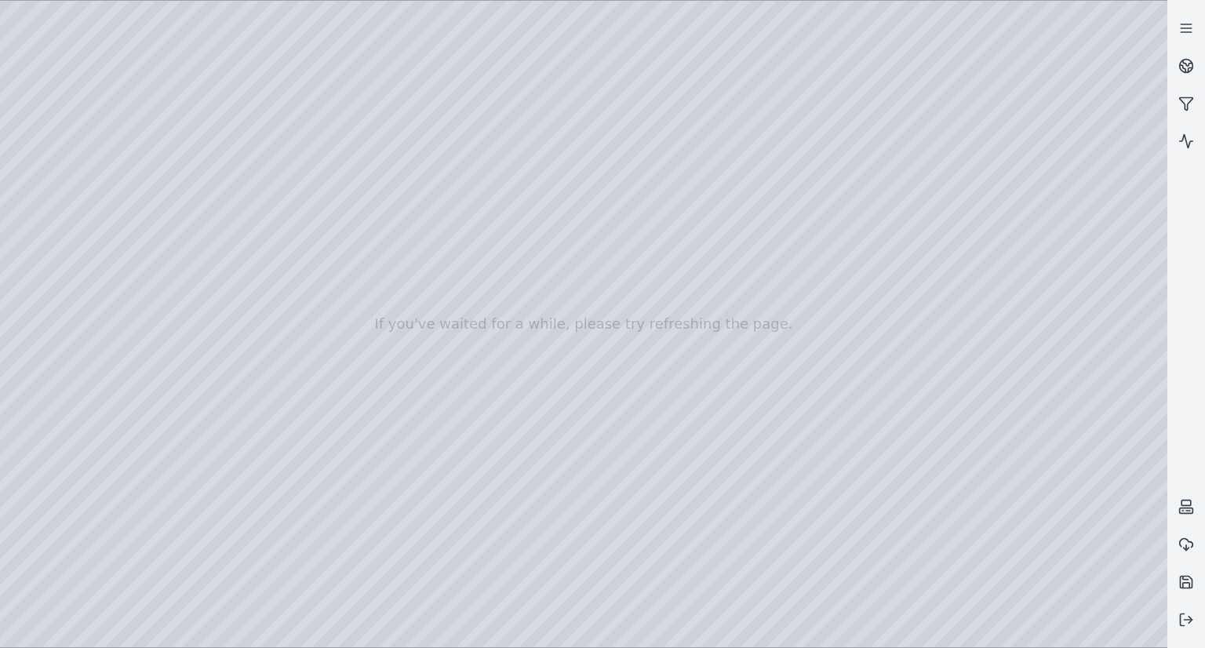
click at [806, 284] on div at bounding box center [583, 324] width 1167 height 646
click at [797, 237] on div at bounding box center [583, 324] width 1167 height 646
click at [797, 231] on div at bounding box center [583, 324] width 1167 height 646
click at [1051, 325] on div at bounding box center [583, 324] width 1167 height 646
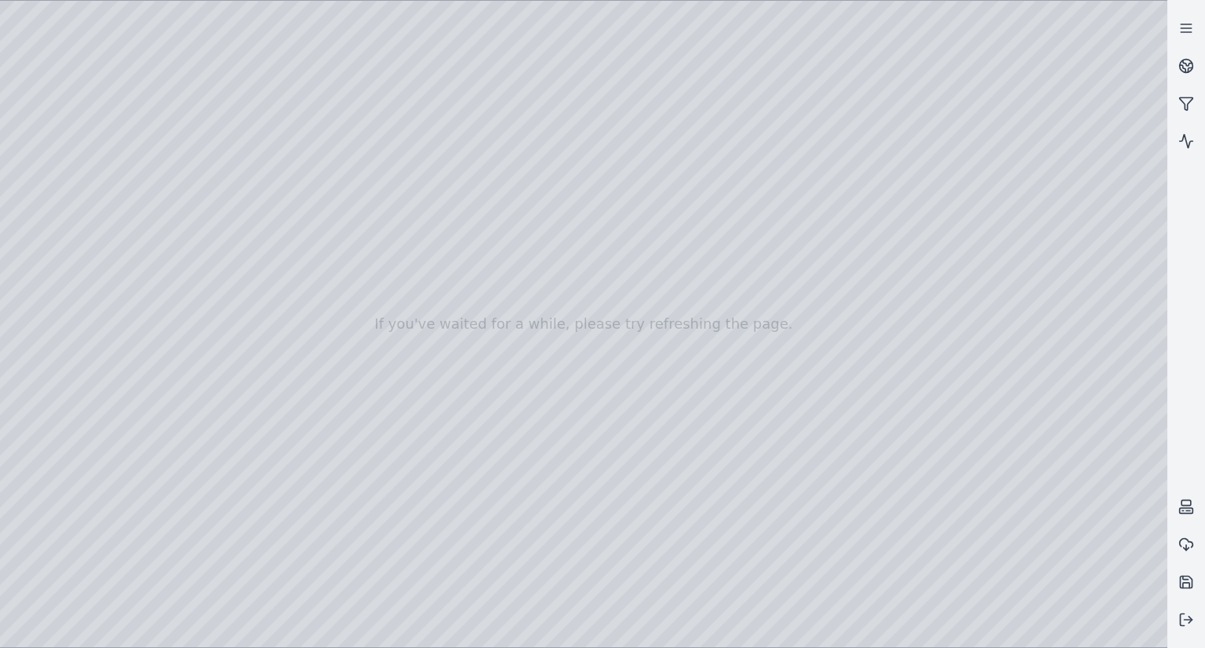
click at [795, 238] on div at bounding box center [583, 324] width 1167 height 646
click at [793, 233] on div at bounding box center [583, 324] width 1167 height 646
click at [973, 236] on div at bounding box center [583, 324] width 1167 height 646
click at [973, 278] on div at bounding box center [583, 324] width 1167 height 646
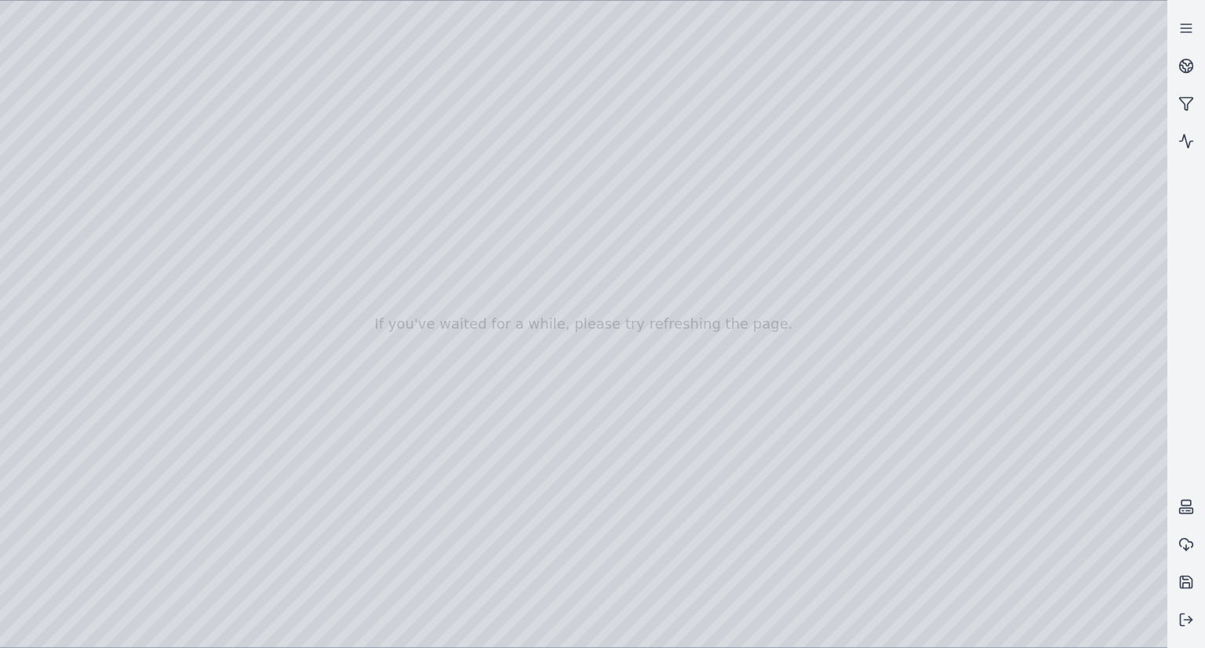
click at [978, 283] on div at bounding box center [583, 324] width 1167 height 646
click at [797, 286] on div at bounding box center [583, 324] width 1167 height 646
click at [797, 283] on div at bounding box center [583, 324] width 1167 height 646
click at [798, 282] on div at bounding box center [583, 324] width 1167 height 646
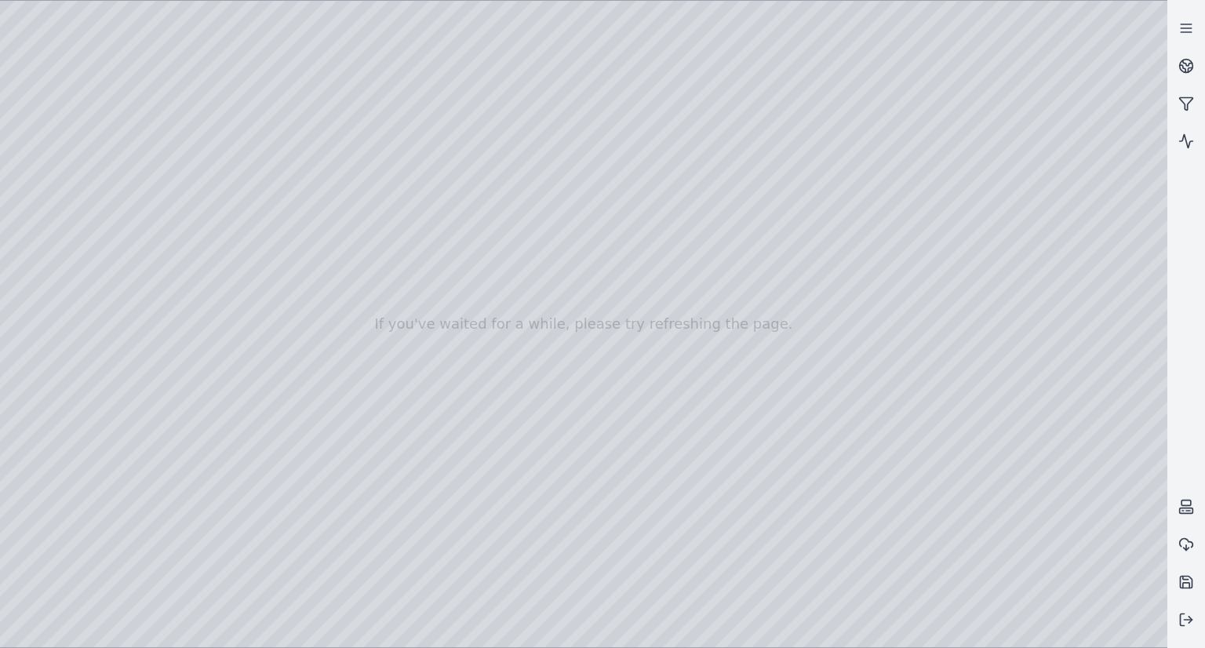
click at [798, 284] on div at bounding box center [583, 324] width 1167 height 646
click at [800, 287] on div at bounding box center [583, 324] width 1167 height 646
click at [800, 283] on div at bounding box center [583, 324] width 1167 height 646
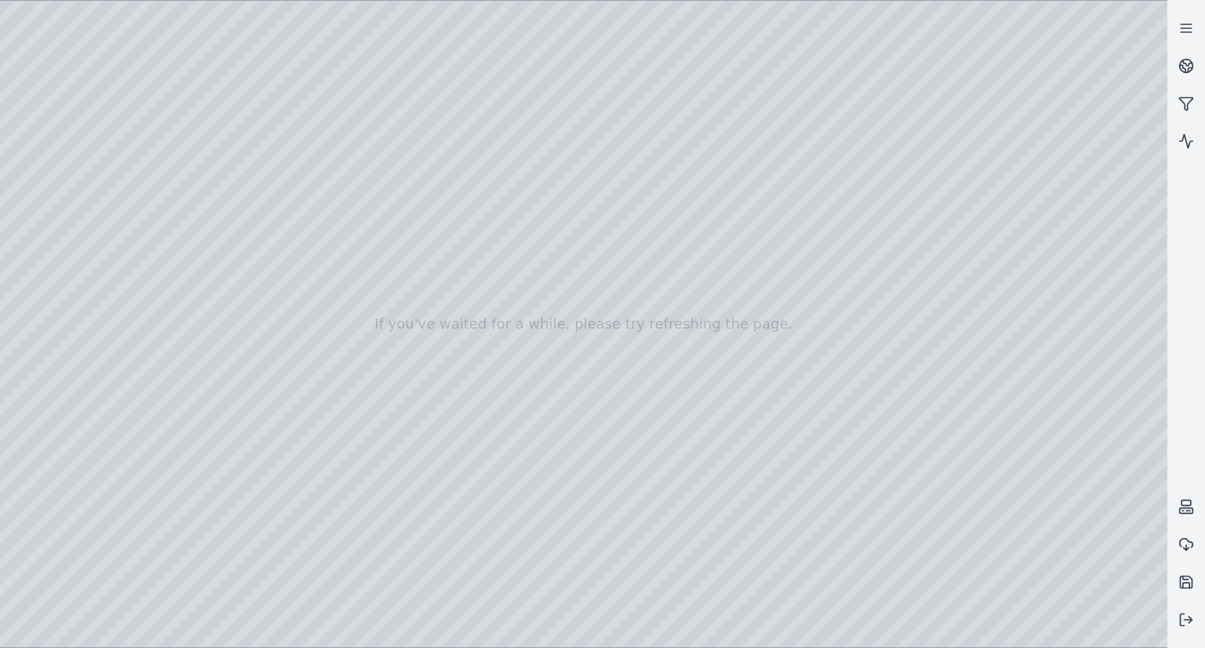
click at [796, 283] on div at bounding box center [583, 324] width 1167 height 646
click at [797, 278] on div at bounding box center [583, 324] width 1167 height 646
click at [800, 281] on div at bounding box center [583, 324] width 1167 height 646
click at [800, 283] on div at bounding box center [583, 324] width 1167 height 646
click at [977, 283] on div at bounding box center [583, 324] width 1167 height 646
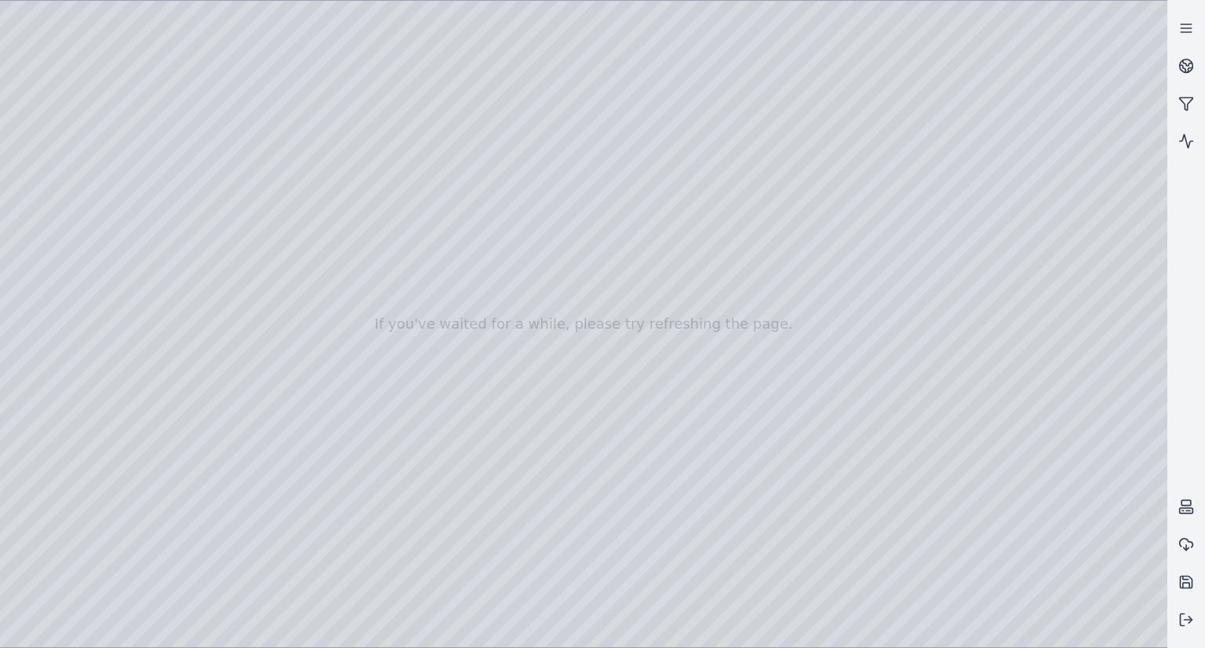
click at [975, 282] on div at bounding box center [583, 324] width 1167 height 646
click at [974, 277] on div at bounding box center [583, 324] width 1167 height 646
click at [972, 280] on div at bounding box center [583, 324] width 1167 height 646
click at [972, 278] on div at bounding box center [583, 324] width 1167 height 646
click at [798, 283] on div at bounding box center [583, 324] width 1167 height 646
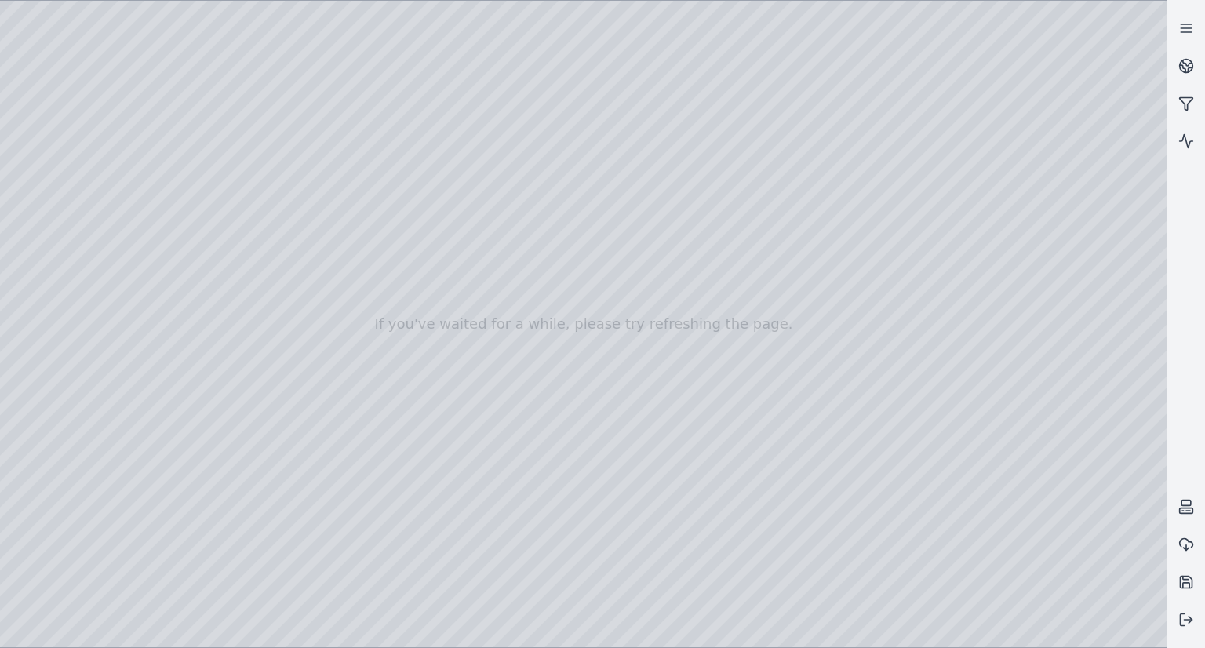
click at [799, 286] on div at bounding box center [583, 324] width 1167 height 646
click at [972, 234] on div at bounding box center [583, 324] width 1167 height 646
click at [1051, 245] on div at bounding box center [583, 324] width 1167 height 646
click at [968, 278] on div at bounding box center [583, 324] width 1167 height 646
click at [973, 278] on div at bounding box center [583, 324] width 1167 height 646
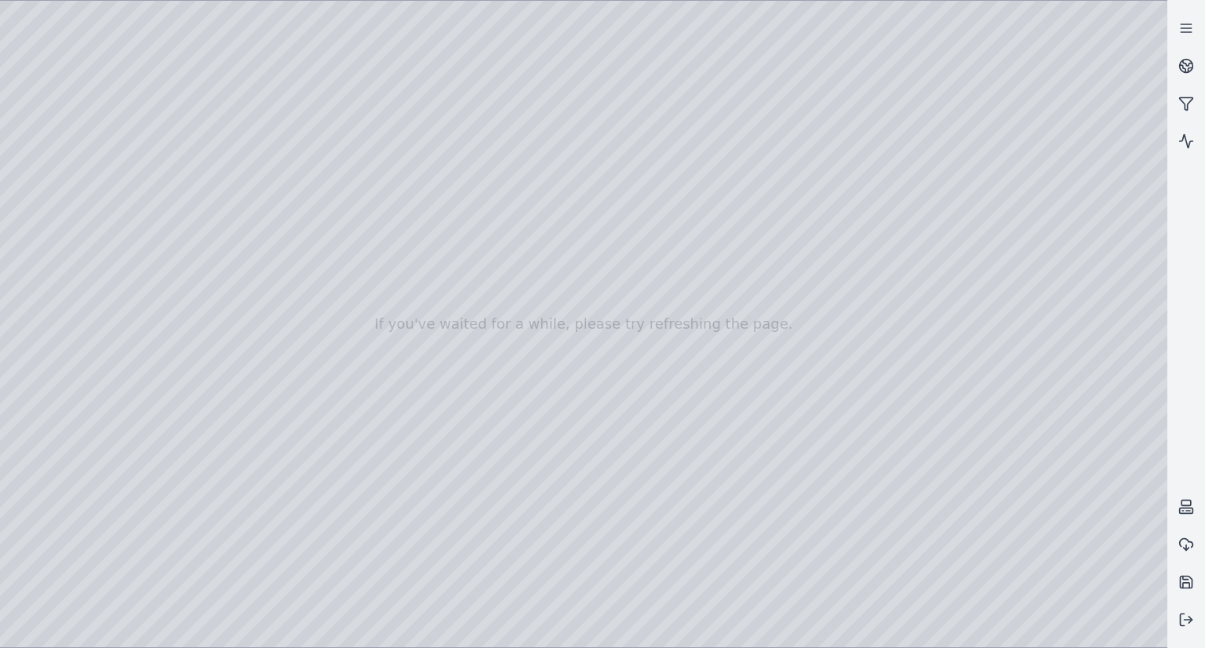
click at [990, 144] on div at bounding box center [583, 324] width 1167 height 646
click at [45, 211] on div at bounding box center [583, 324] width 1167 height 646
click at [42, 213] on div at bounding box center [583, 324] width 1167 height 646
click at [56, 240] on div at bounding box center [583, 324] width 1167 height 646
click at [169, 79] on div at bounding box center [583, 324] width 1167 height 646
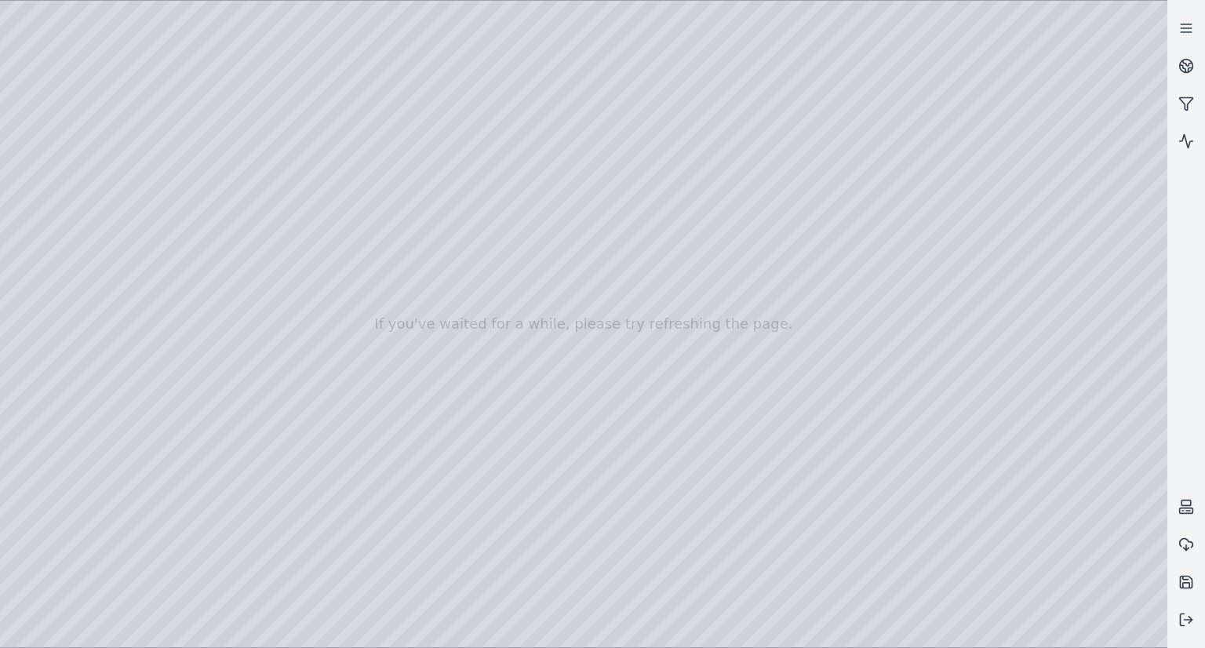
click at [915, 628] on div at bounding box center [583, 324] width 1167 height 646
click at [42, 514] on div at bounding box center [583, 324] width 1167 height 646
click at [915, 481] on div at bounding box center [583, 324] width 1167 height 646
click at [977, 139] on div at bounding box center [583, 324] width 1167 height 646
drag, startPoint x: 869, startPoint y: 157, endPoint x: 866, endPoint y: 308, distance: 151.4
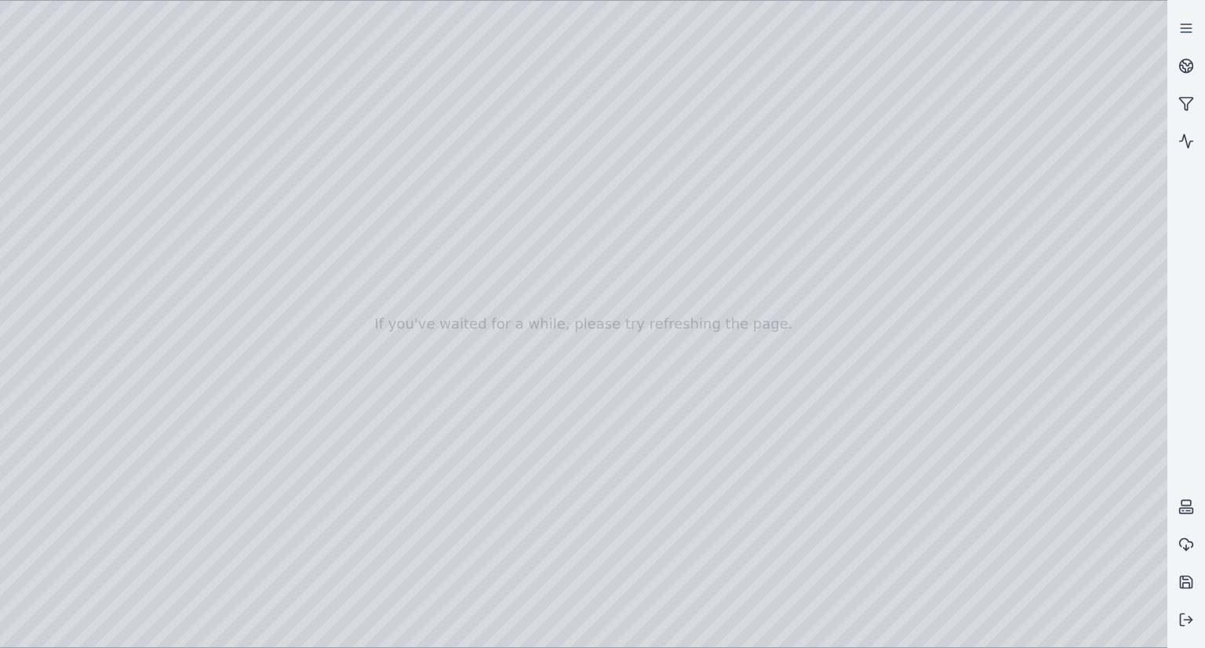
click at [866, 308] on div at bounding box center [583, 324] width 1167 height 646
drag, startPoint x: 857, startPoint y: 324, endPoint x: 788, endPoint y: 419, distance: 116.9
click at [788, 419] on div at bounding box center [583, 324] width 1167 height 646
drag, startPoint x: 773, startPoint y: 407, endPoint x: 785, endPoint y: 223, distance: 184.7
click at [785, 223] on div at bounding box center [583, 324] width 1167 height 646
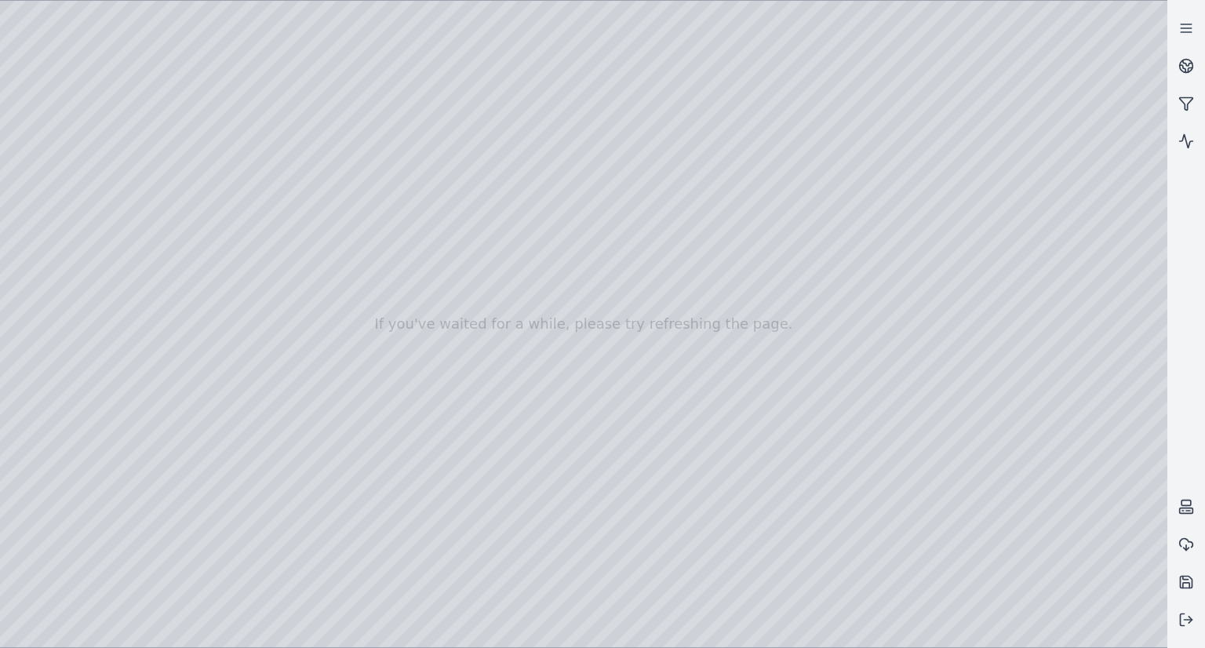
click at [901, 628] on div at bounding box center [583, 324] width 1167 height 646
click at [47, 508] on div at bounding box center [583, 324] width 1167 height 646
click at [918, 493] on div at bounding box center [583, 324] width 1167 height 646
drag, startPoint x: 737, startPoint y: 238, endPoint x: 659, endPoint y: 406, distance: 184.6
click at [663, 406] on div at bounding box center [583, 324] width 1167 height 646
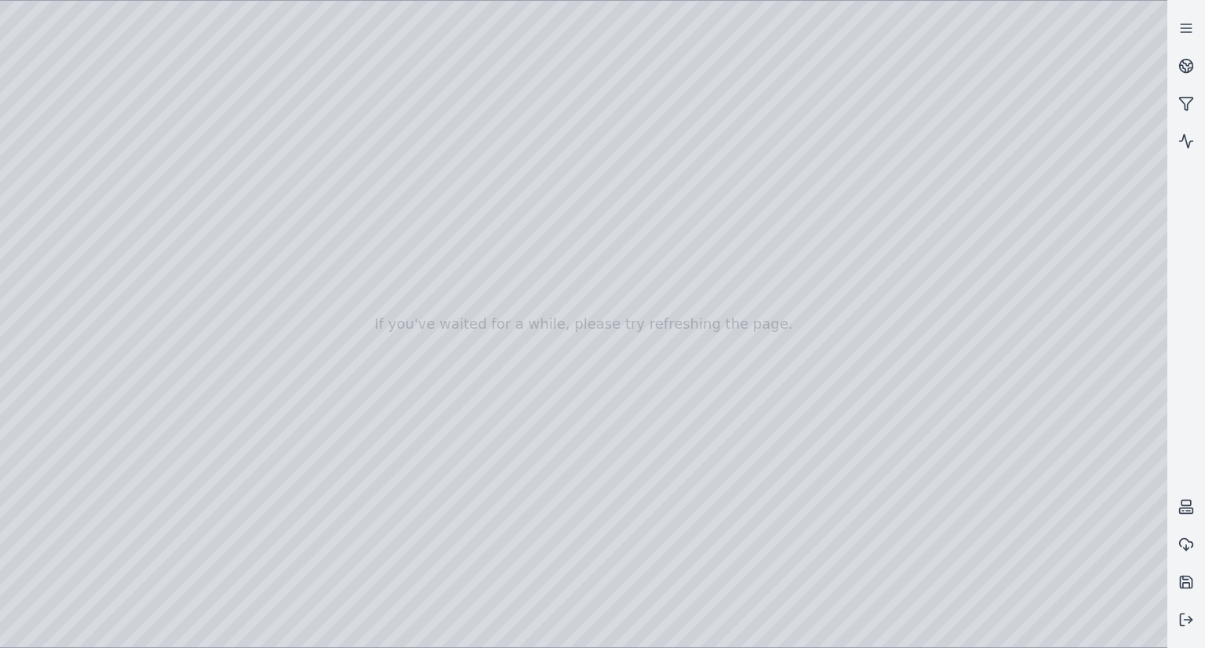
drag, startPoint x: 53, startPoint y: 418, endPoint x: 710, endPoint y: 438, distance: 656.8
click at [710, 438] on div at bounding box center [583, 324] width 1167 height 646
drag, startPoint x: 729, startPoint y: 400, endPoint x: 1016, endPoint y: 26, distance: 471.6
click at [1016, 26] on div at bounding box center [583, 324] width 1167 height 646
click at [55, 263] on div at bounding box center [583, 324] width 1167 height 646
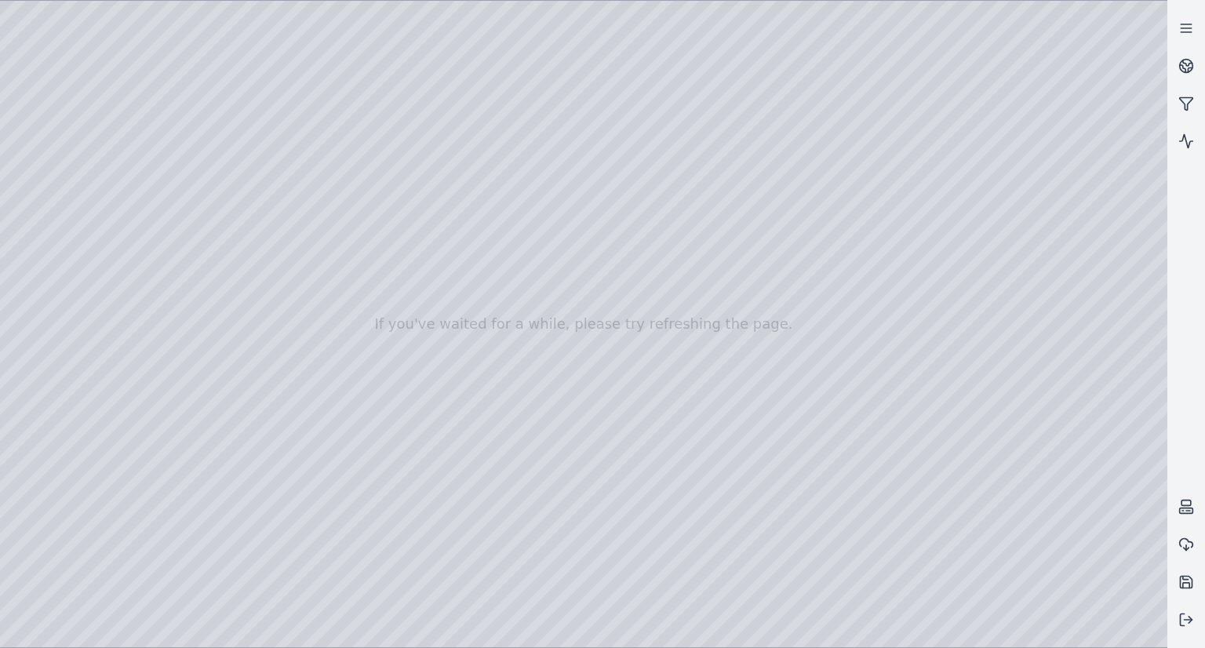
click at [50, 286] on div at bounding box center [583, 324] width 1167 height 646
click at [42, 186] on div at bounding box center [583, 324] width 1167 height 646
click at [50, 166] on div at bounding box center [583, 324] width 1167 height 646
click at [50, 164] on div at bounding box center [583, 324] width 1167 height 646
click at [48, 144] on div at bounding box center [583, 324] width 1167 height 646
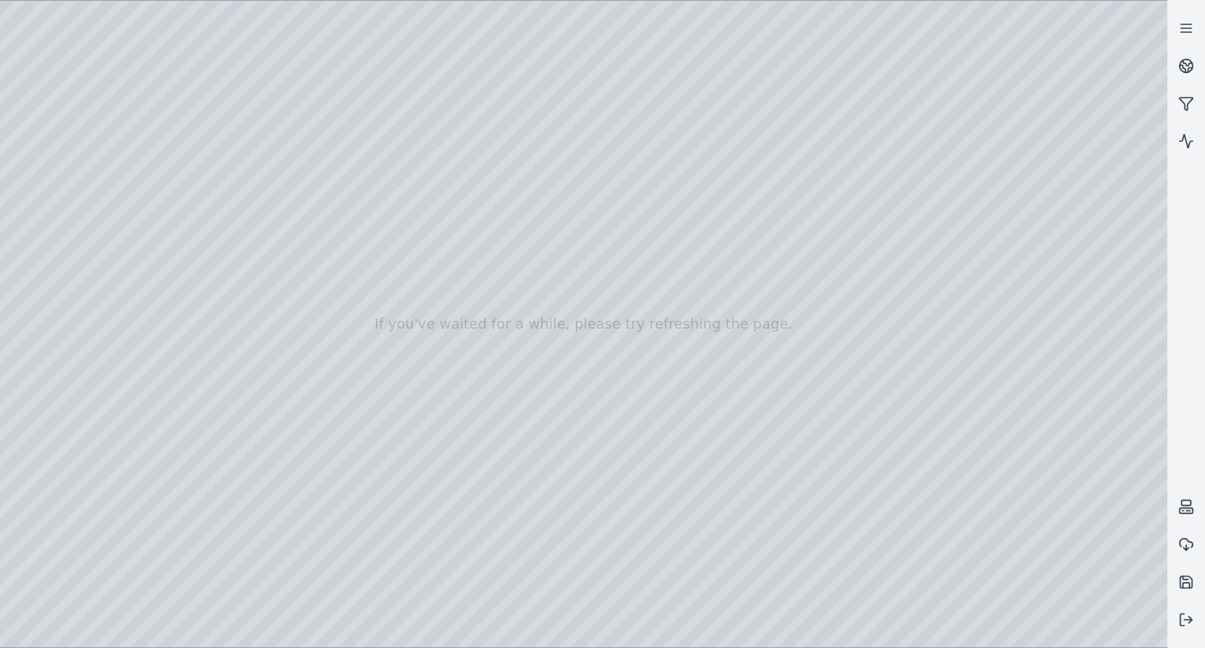
click at [46, 232] on div at bounding box center [583, 324] width 1167 height 646
click at [47, 231] on div at bounding box center [583, 324] width 1167 height 646
click at [1188, 623] on icon at bounding box center [1186, 620] width 16 height 16
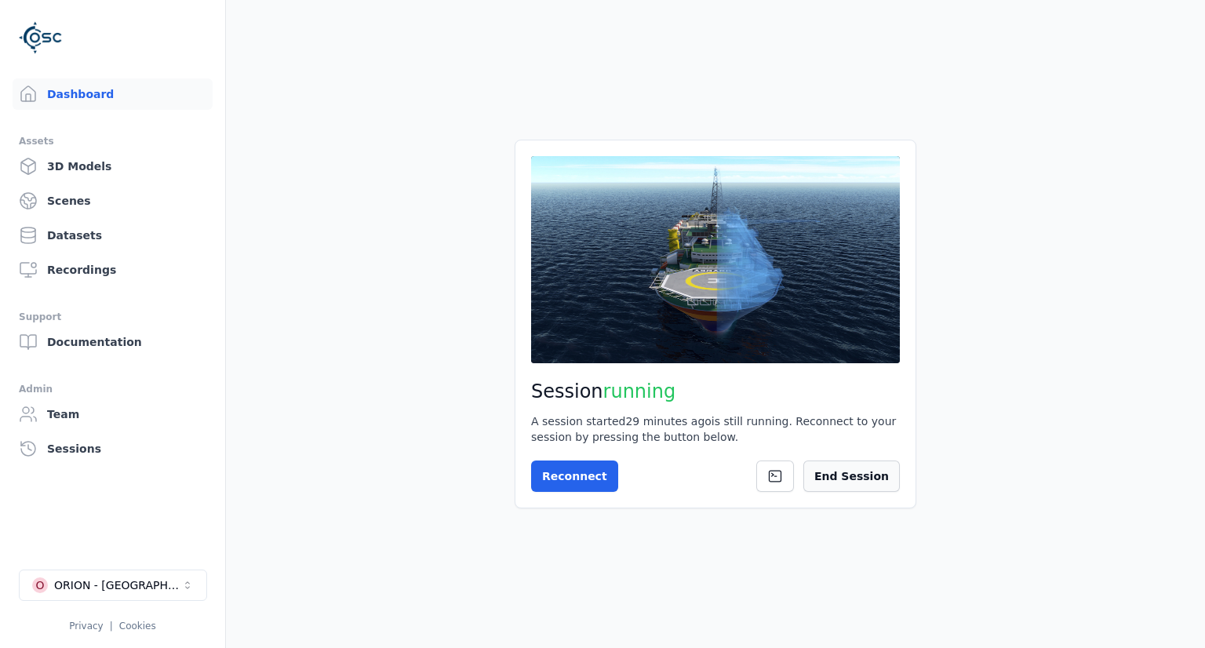
click at [853, 475] on button "End Session" at bounding box center [851, 475] width 96 height 31
